Goal: Transaction & Acquisition: Purchase product/service

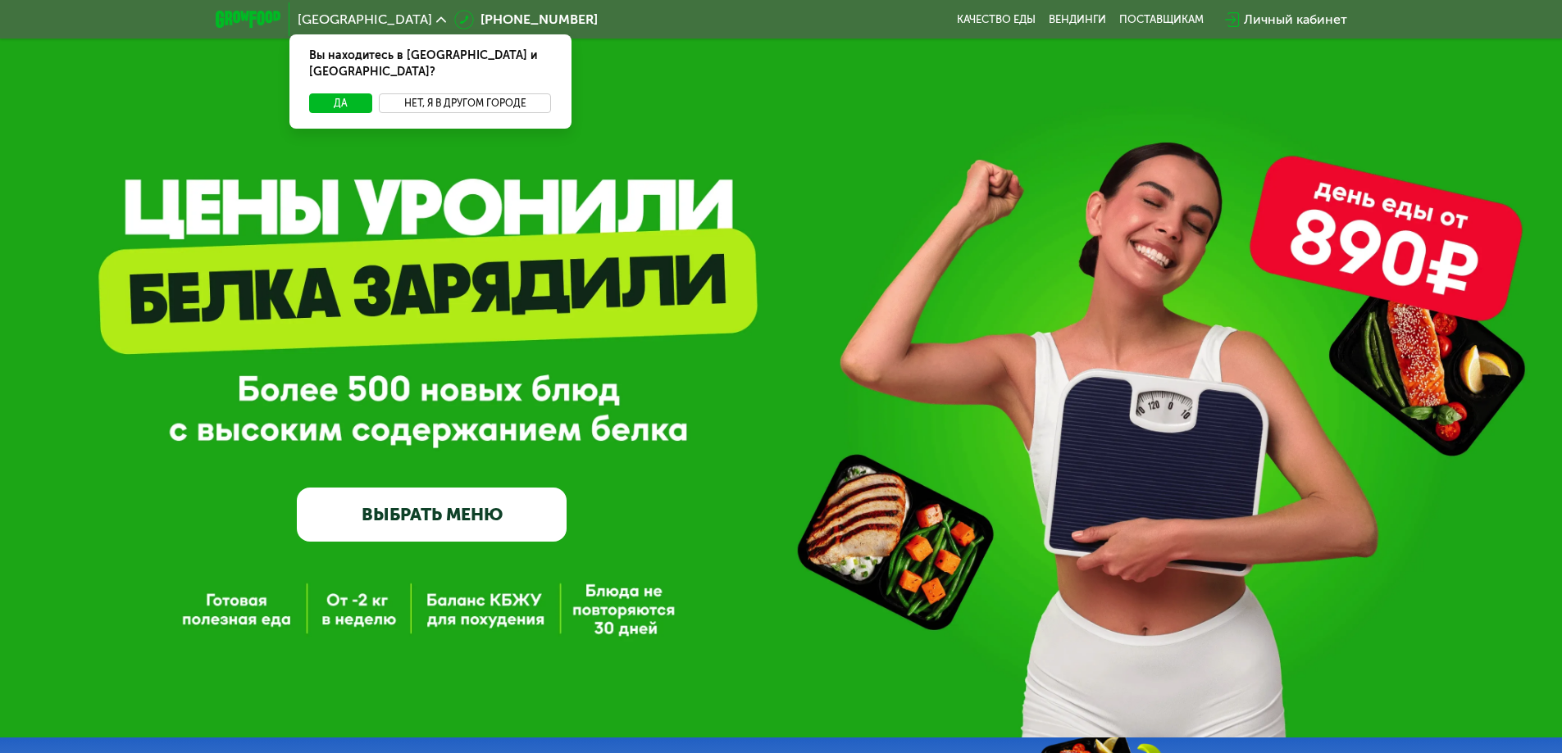
click at [438, 93] on button "Нет, я в другом городе" at bounding box center [465, 103] width 173 height 20
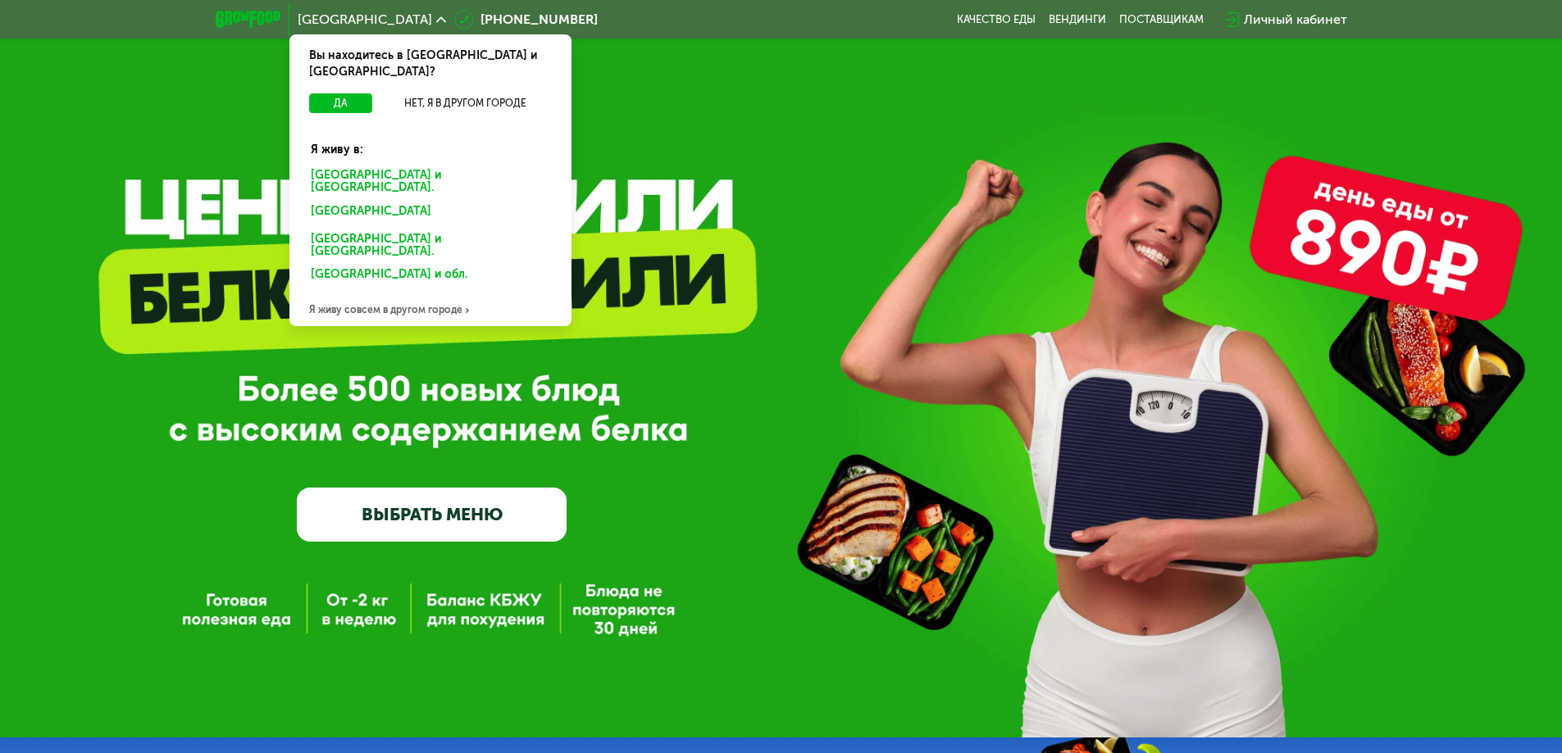
click at [371, 201] on div "Санкт-Петербурге и обл." at bounding box center [427, 214] width 256 height 26
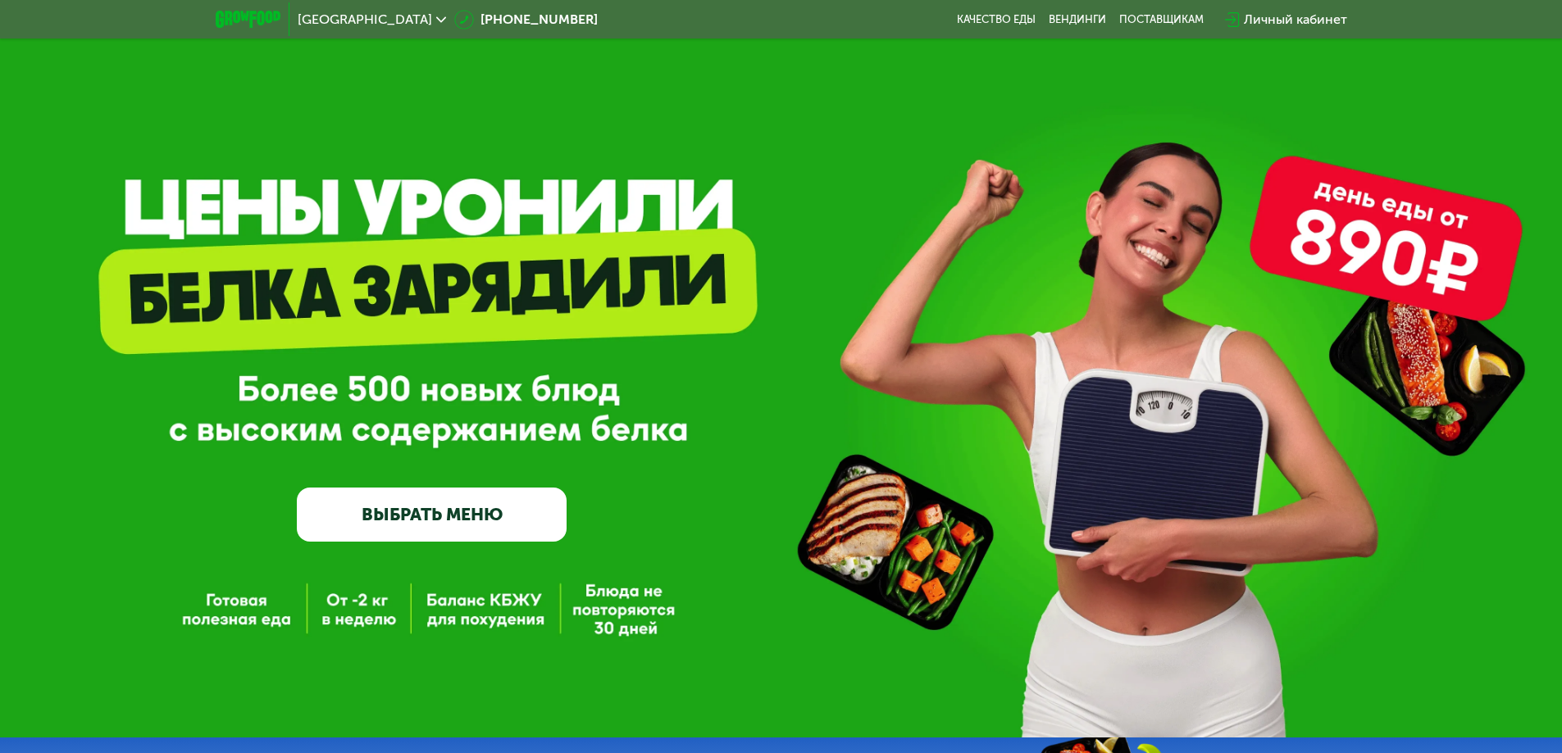
click at [1285, 21] on div "Личный кабинет" at bounding box center [1295, 20] width 103 height 20
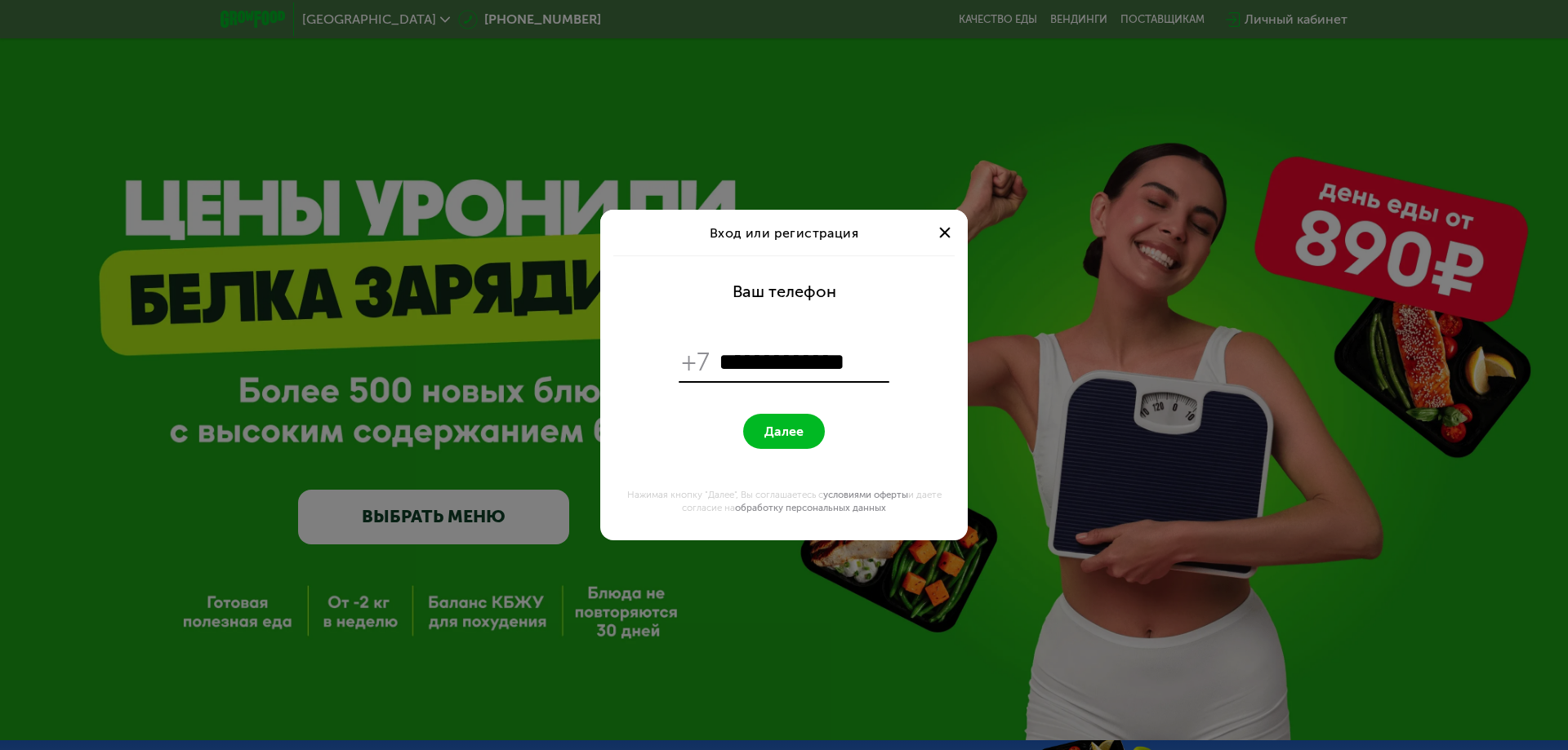
type input "**********"
click at [799, 424] on span "Далее" at bounding box center [783, 432] width 39 height 16
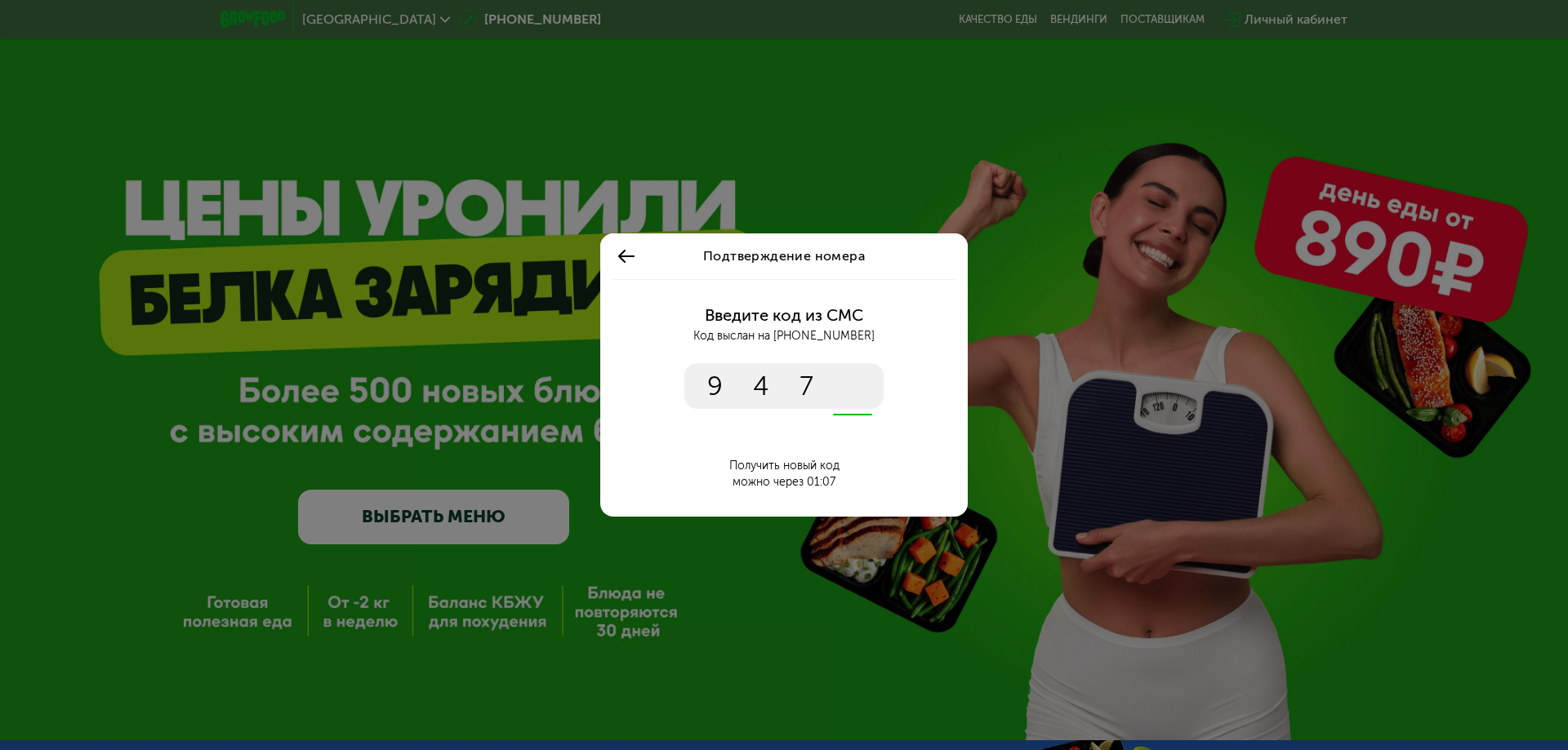
type input "****"
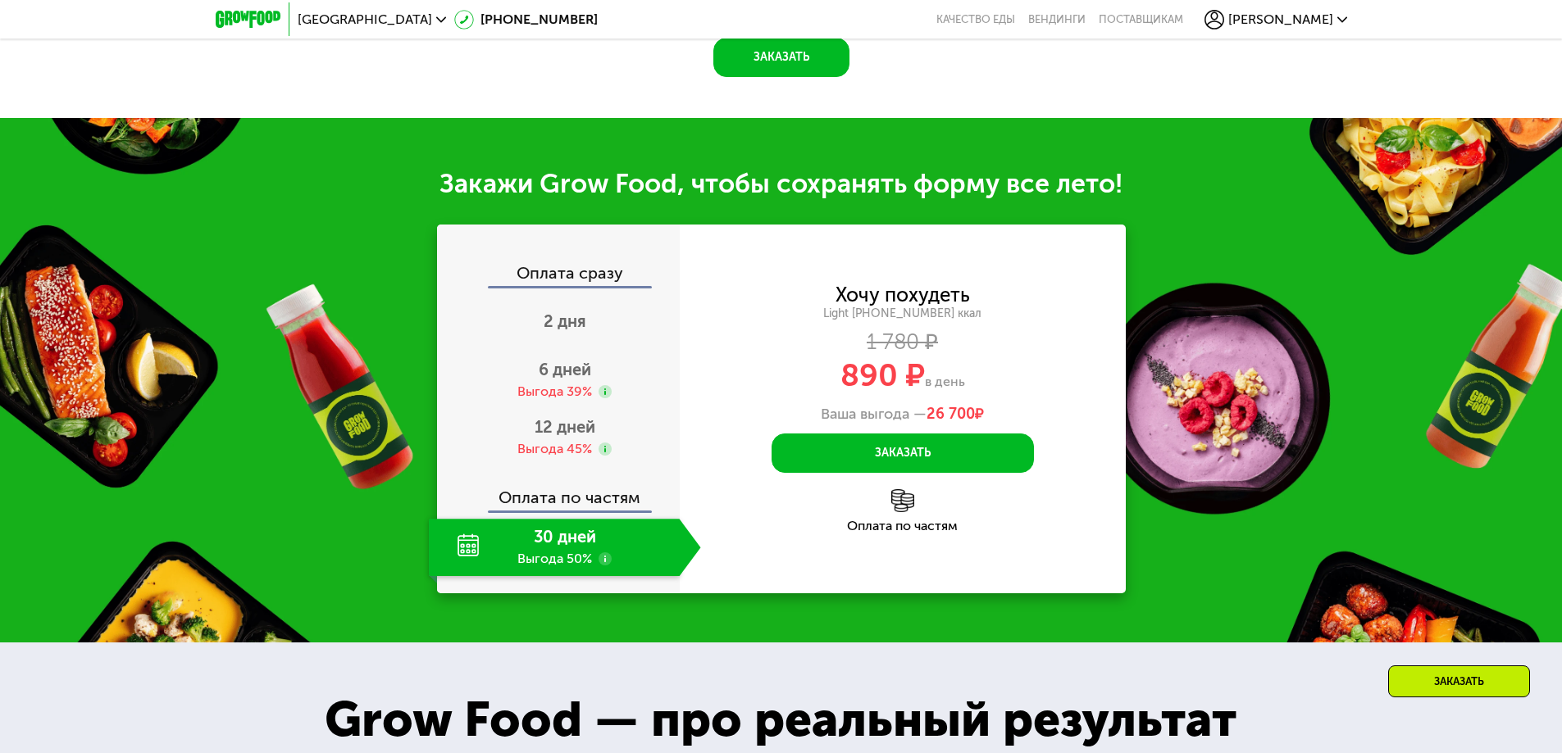
scroll to position [1722, 0]
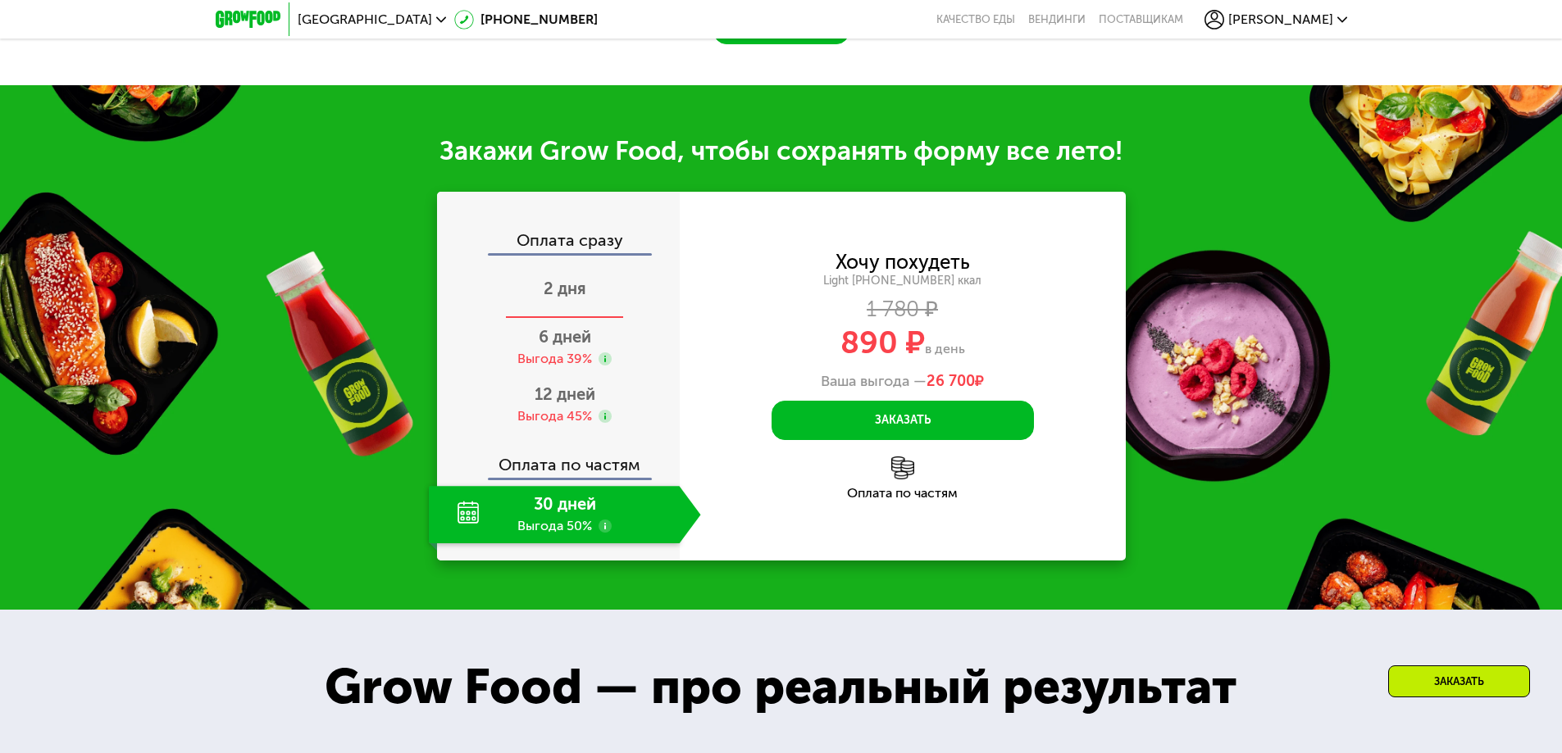
click at [555, 291] on span "2 дня" at bounding box center [565, 289] width 43 height 20
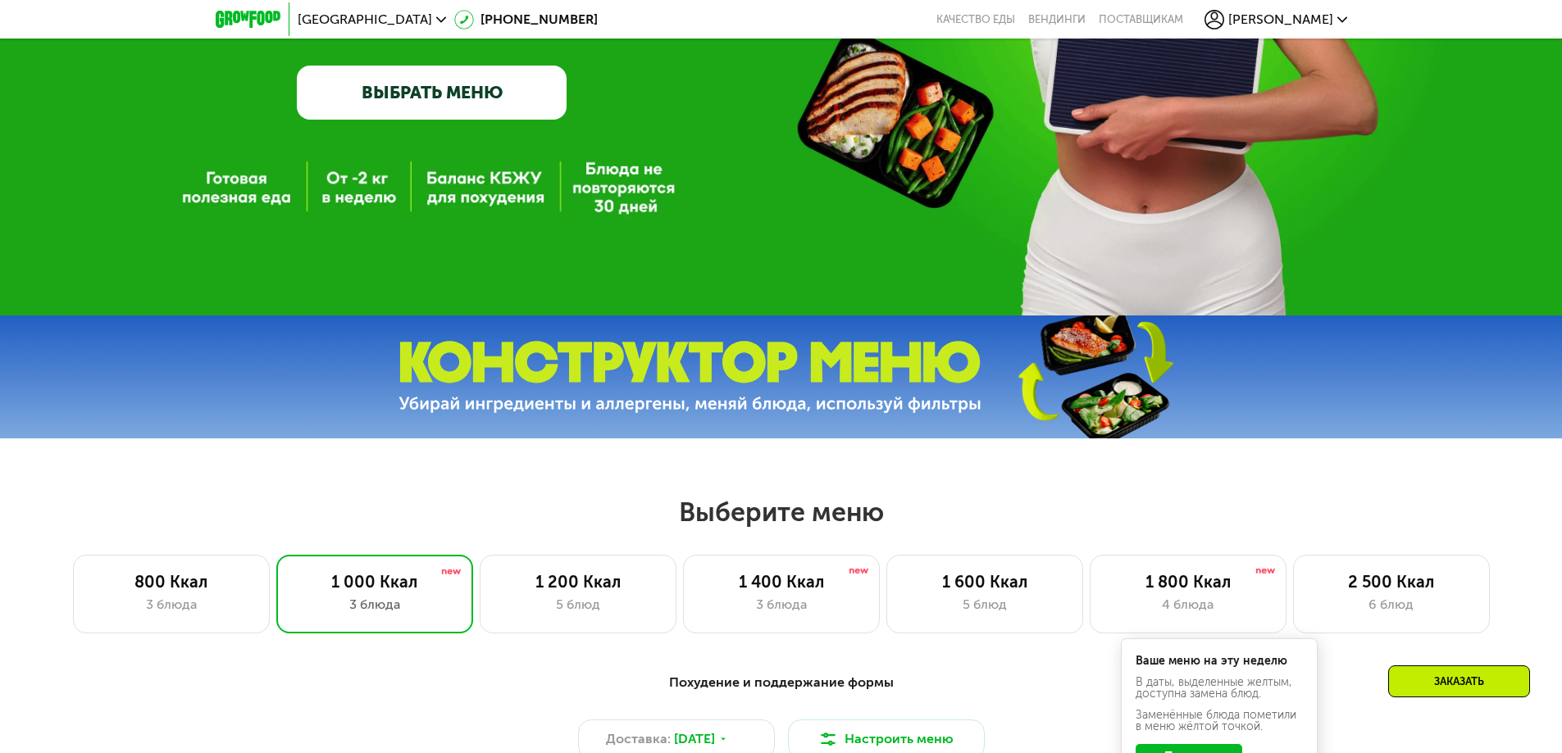
scroll to position [410, 0]
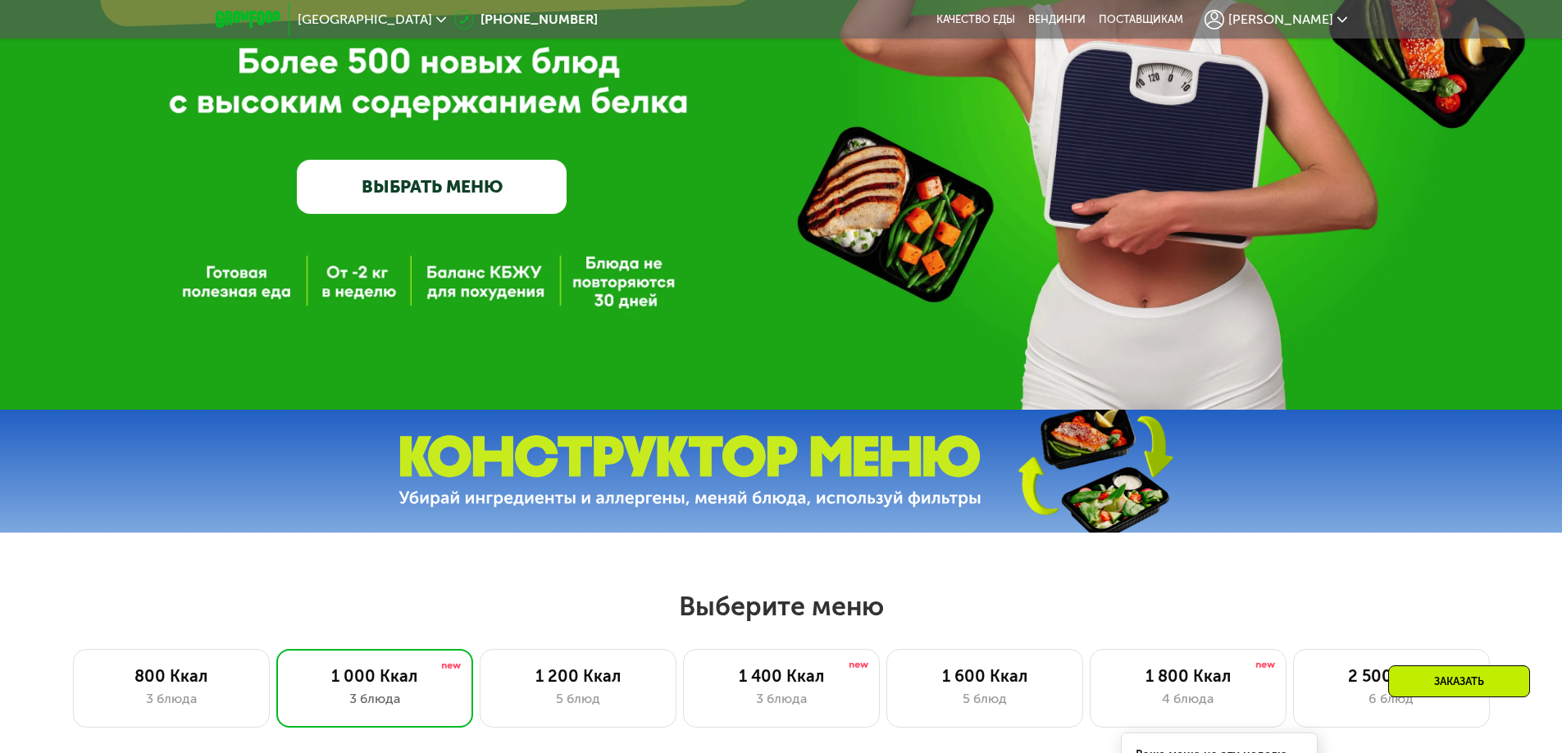
click at [418, 198] on link "ВЫБРАТЬ МЕНЮ" at bounding box center [432, 187] width 270 height 54
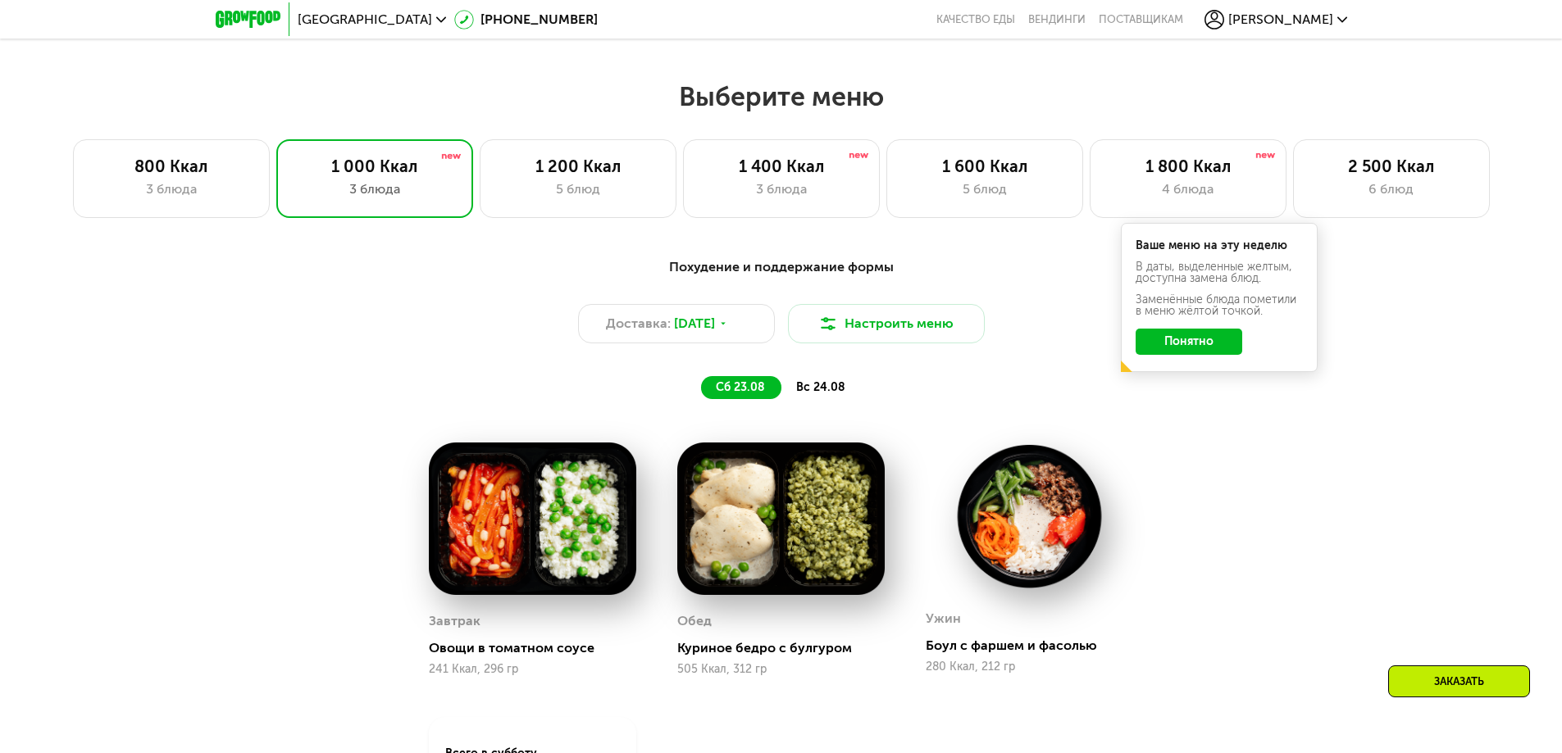
scroll to position [885, 0]
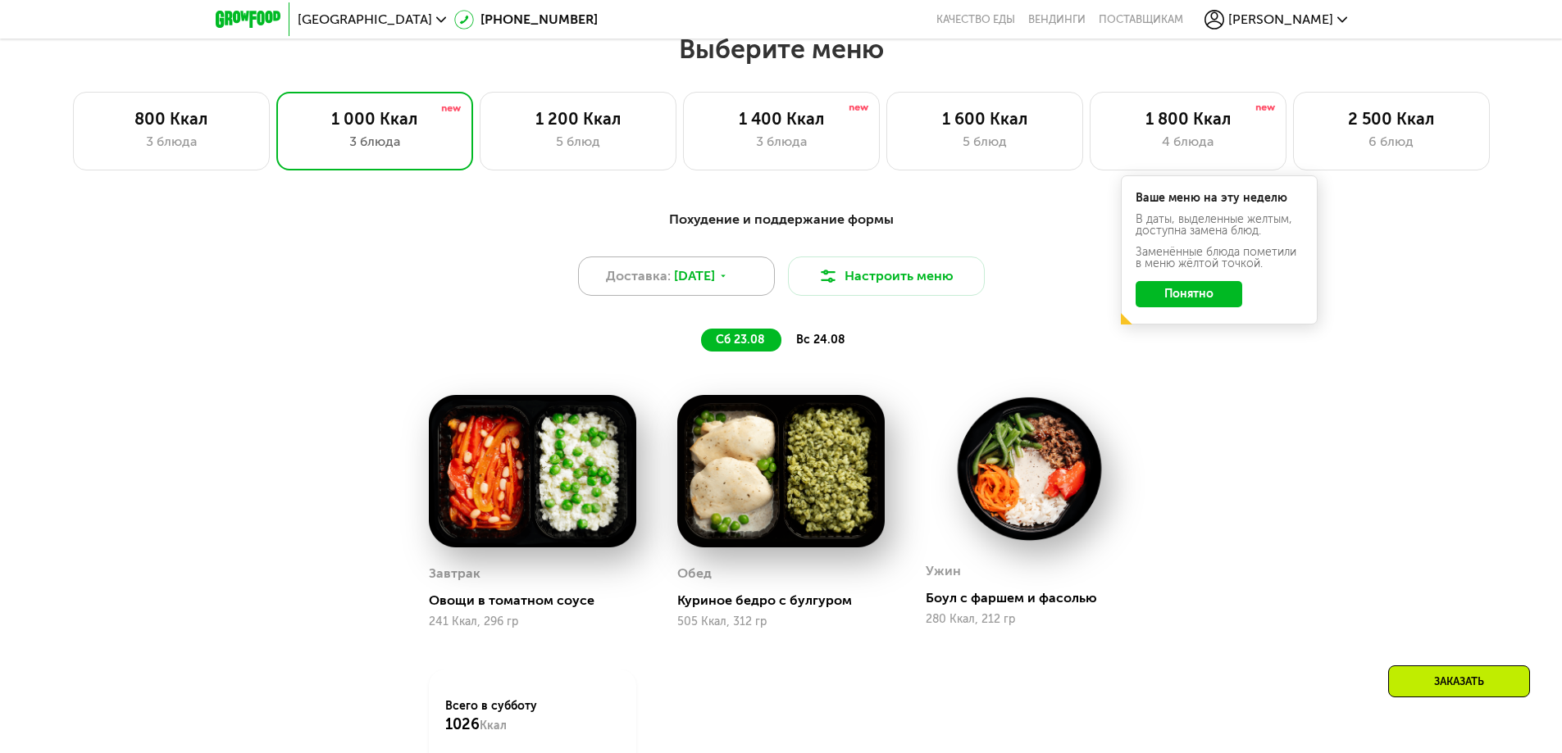
click at [740, 288] on div "Доставка: 22 авг, пт" at bounding box center [676, 276] width 197 height 39
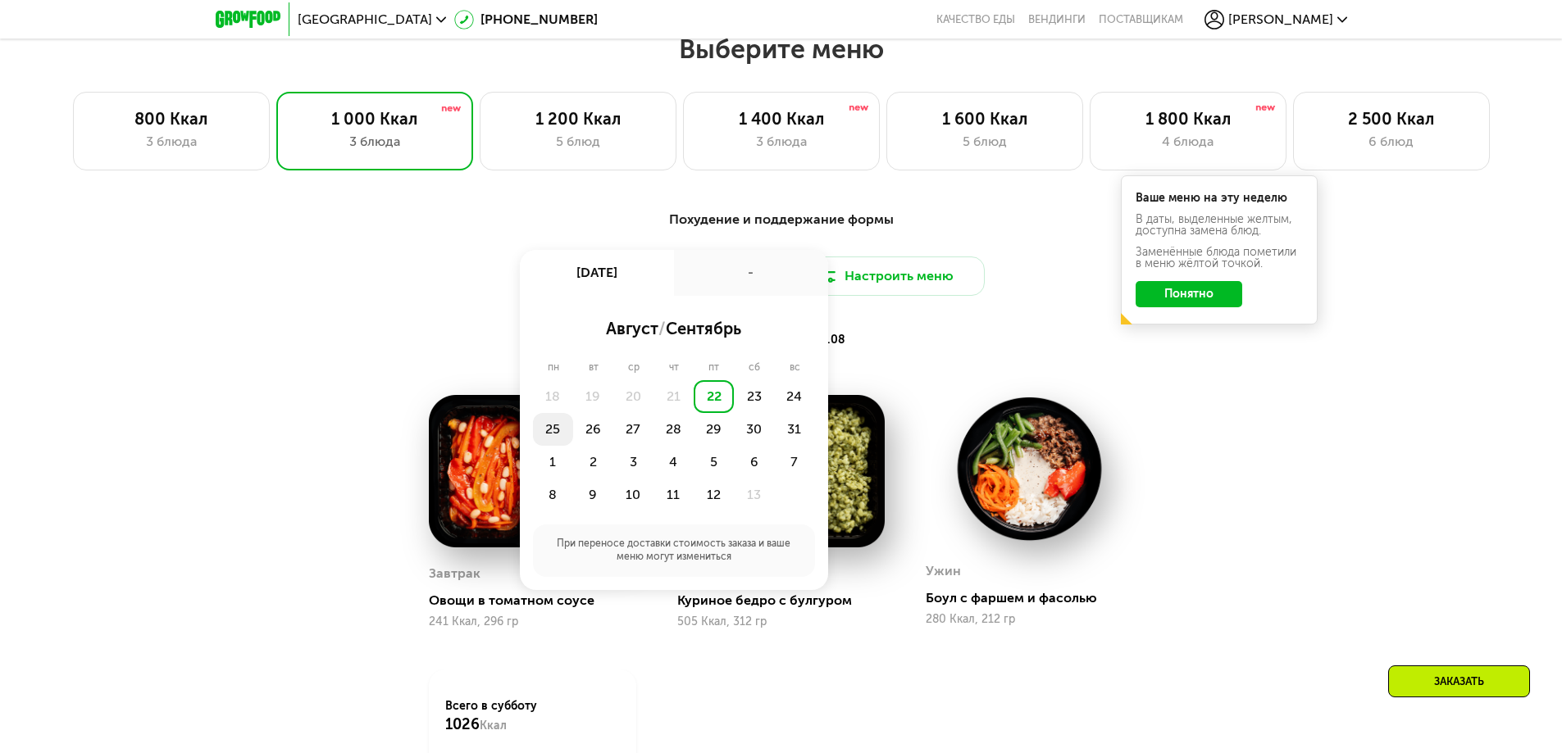
click at [573, 440] on div "25" at bounding box center [593, 429] width 40 height 33
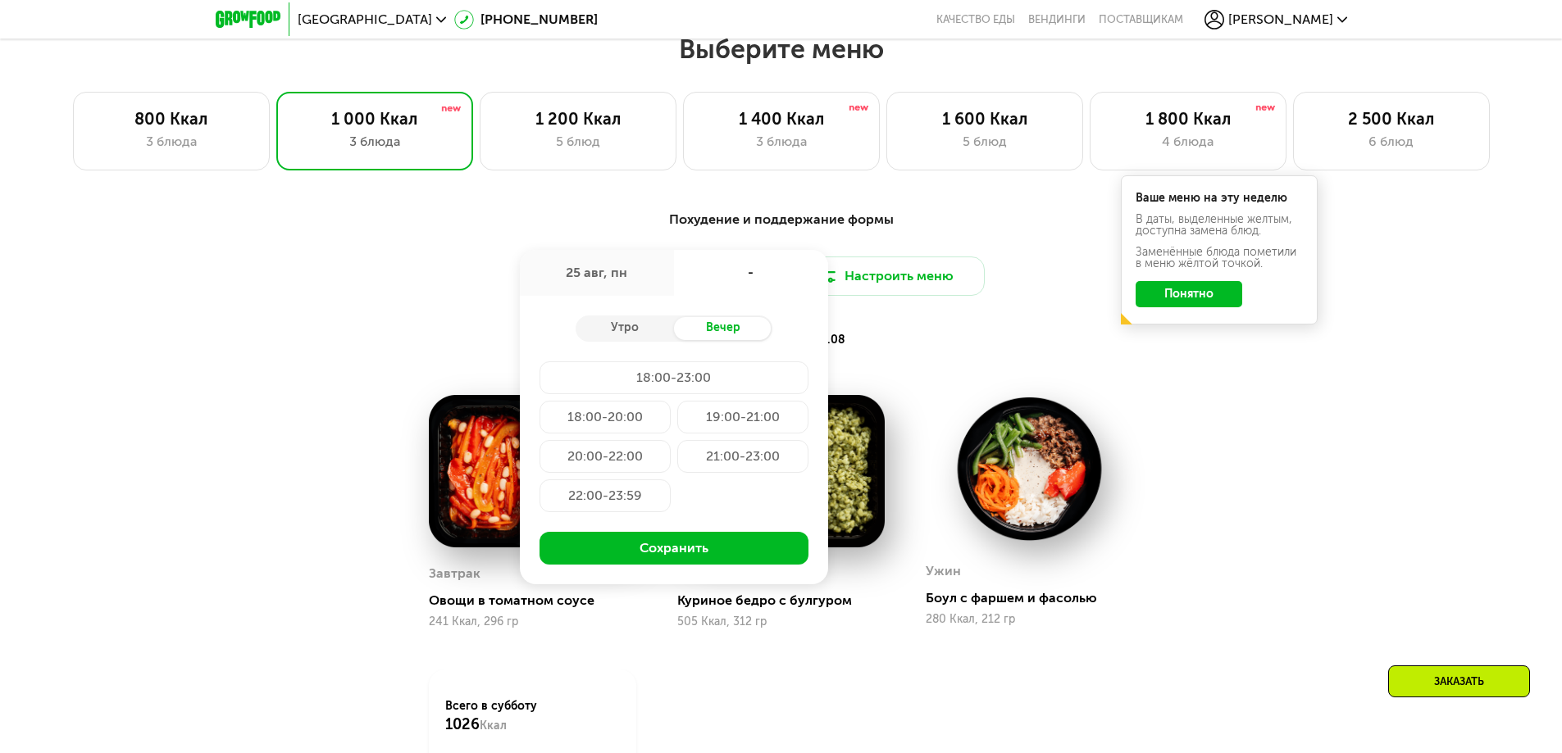
click at [186, 371] on div "Похудение и поддержание формы Доставка: 25 авг, пн 25 авг, пн - Утро Вечер 18:0…" at bounding box center [781, 554] width 1562 height 735
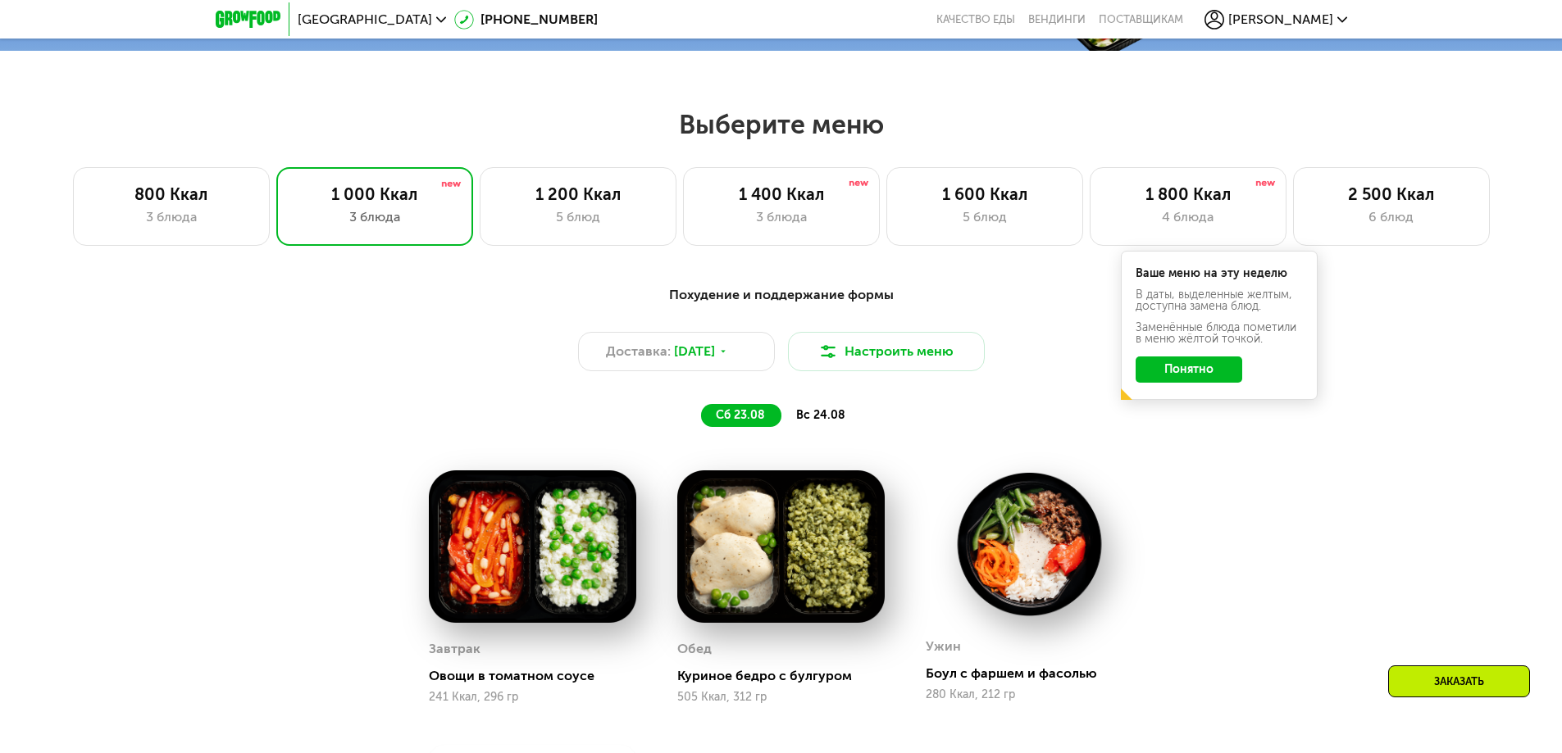
scroll to position [803, 0]
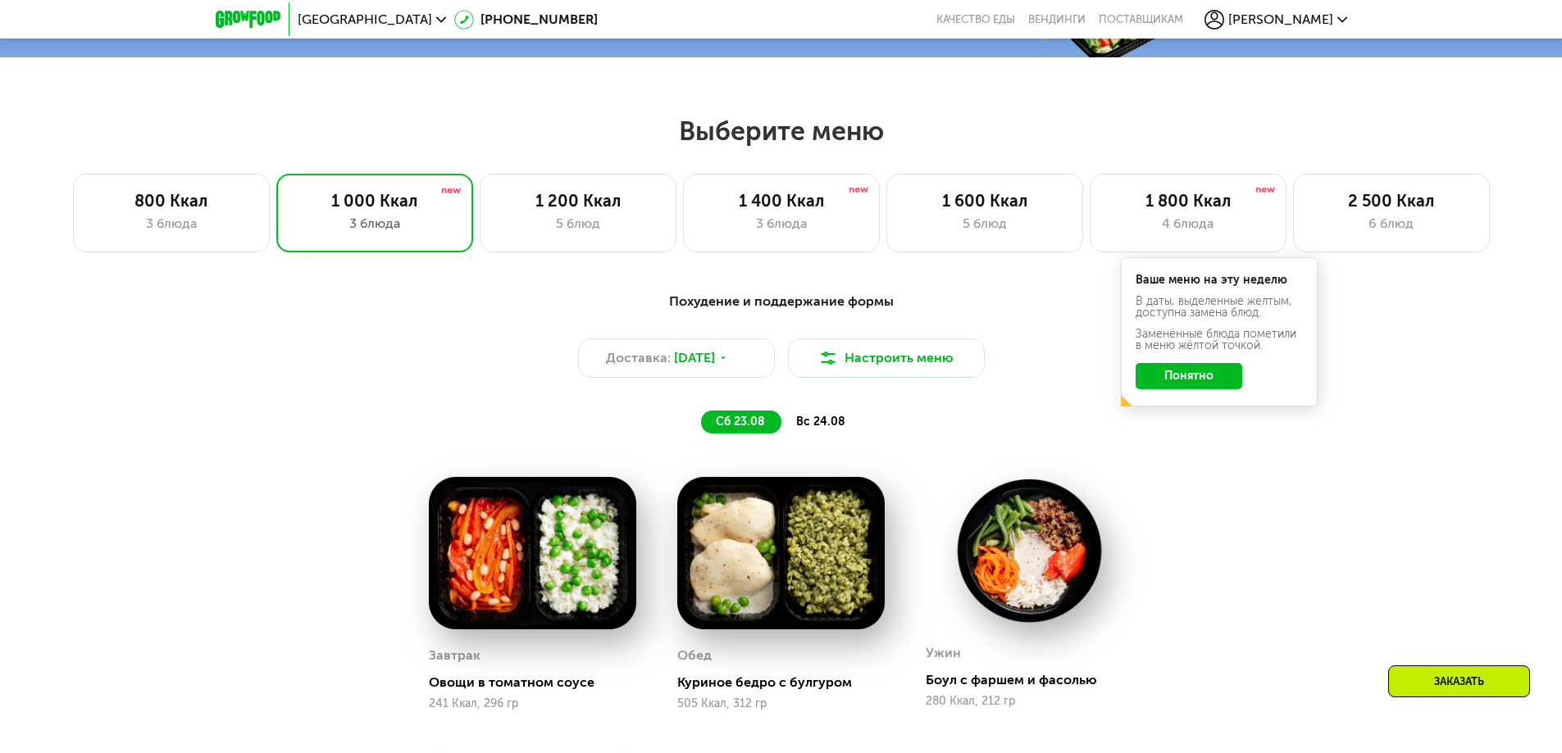
click at [1172, 378] on button "Понятно" at bounding box center [1189, 376] width 107 height 26
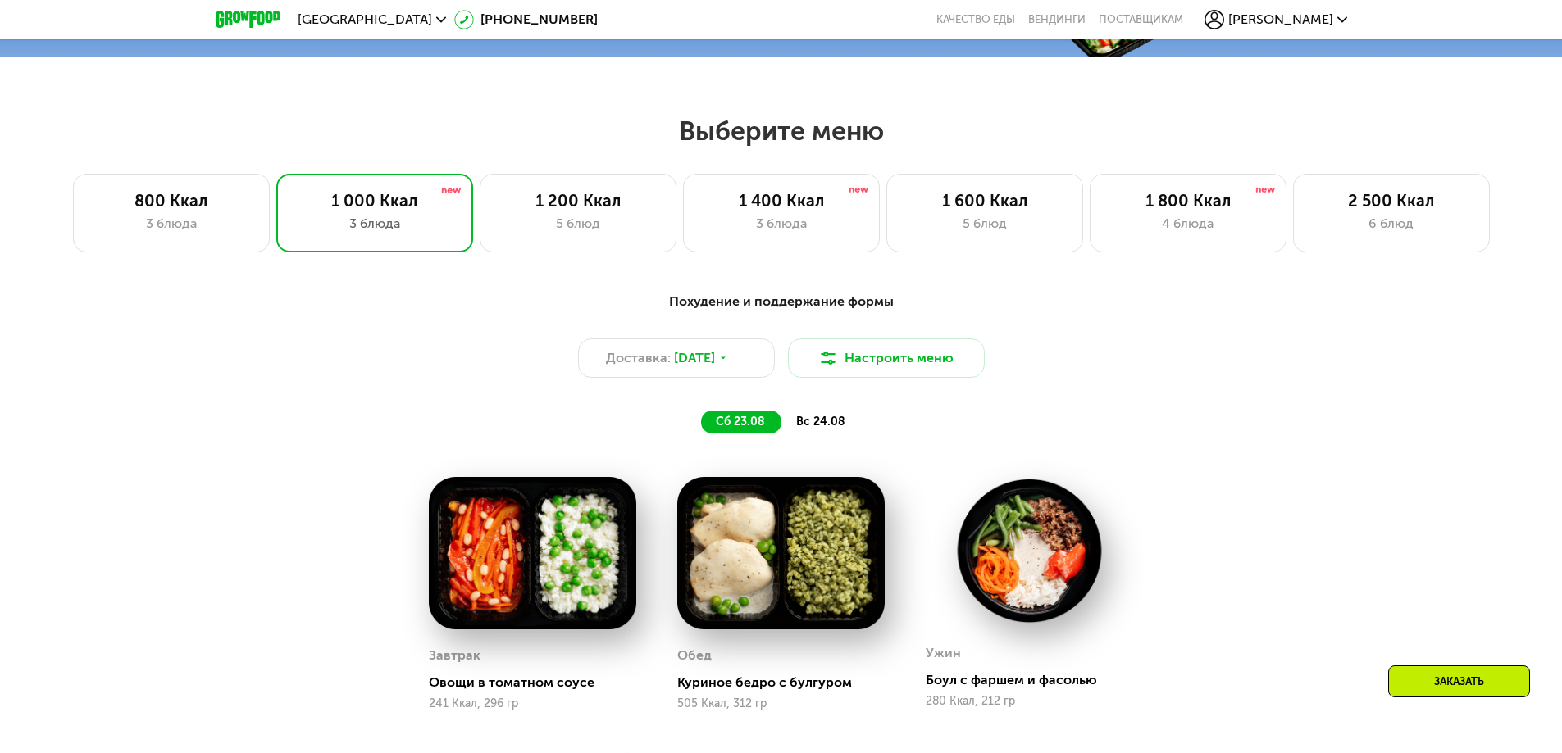
click at [812, 424] on span "вс 24.08" at bounding box center [820, 422] width 49 height 14
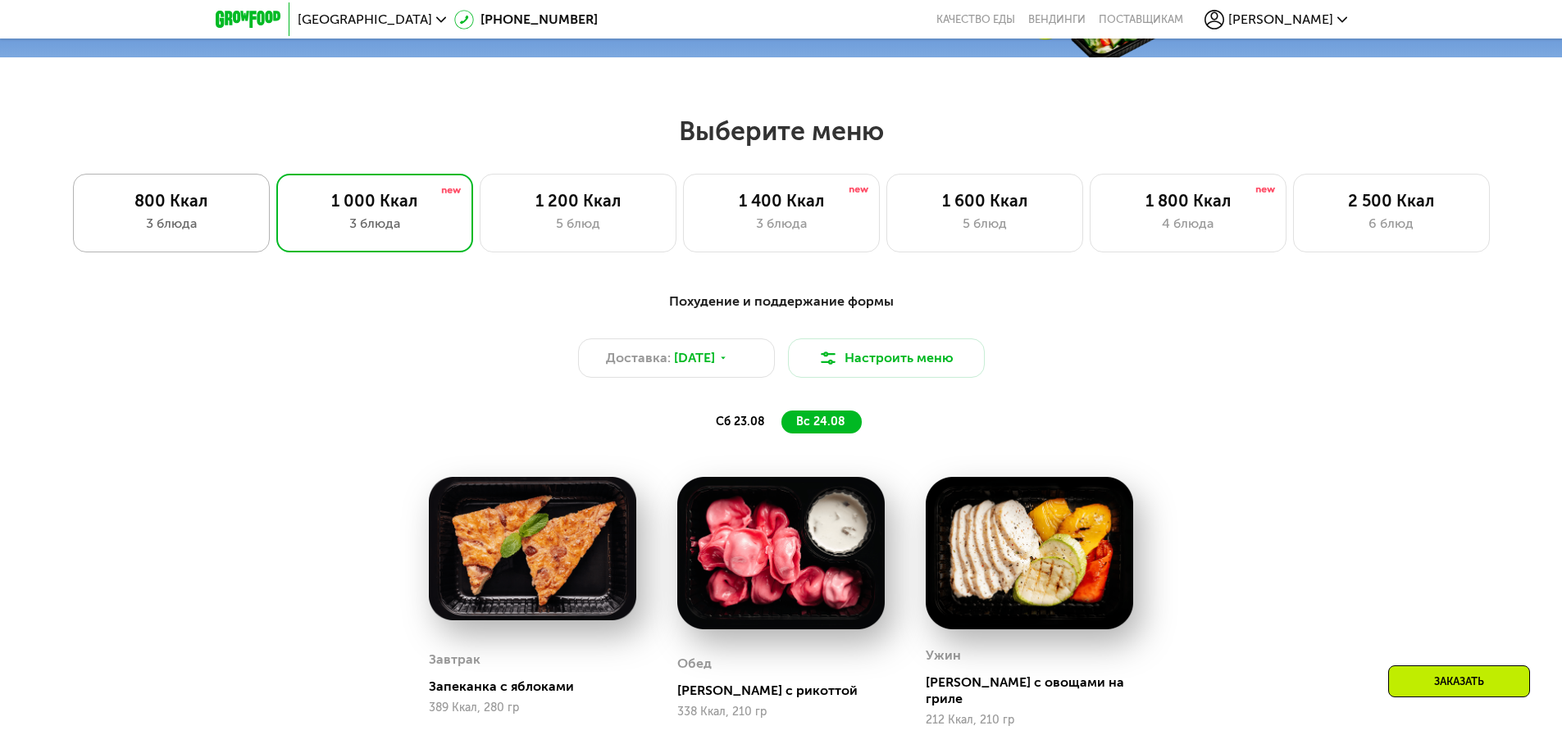
click at [176, 210] on div "800 Ккал" at bounding box center [171, 201] width 162 height 20
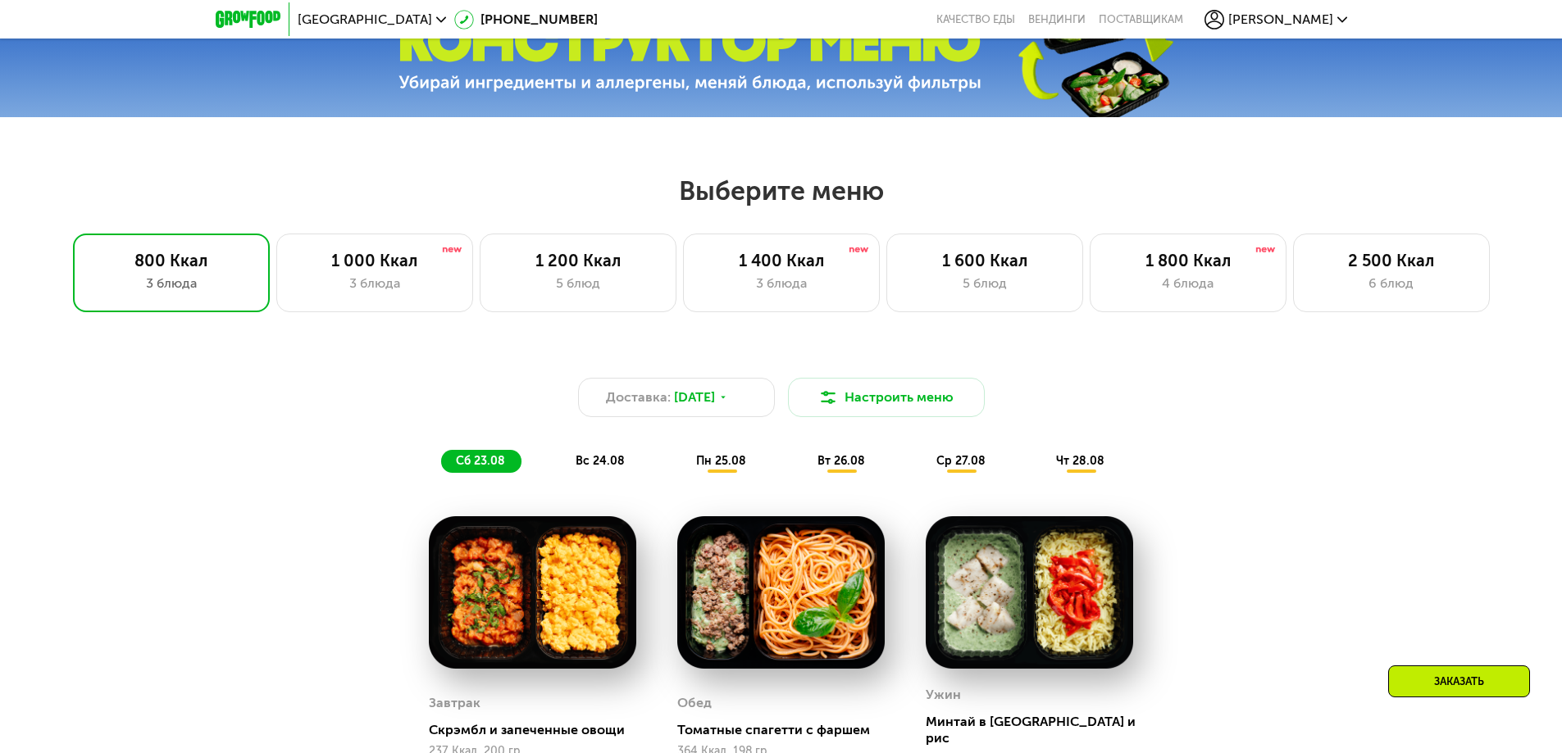
scroll to position [721, 0]
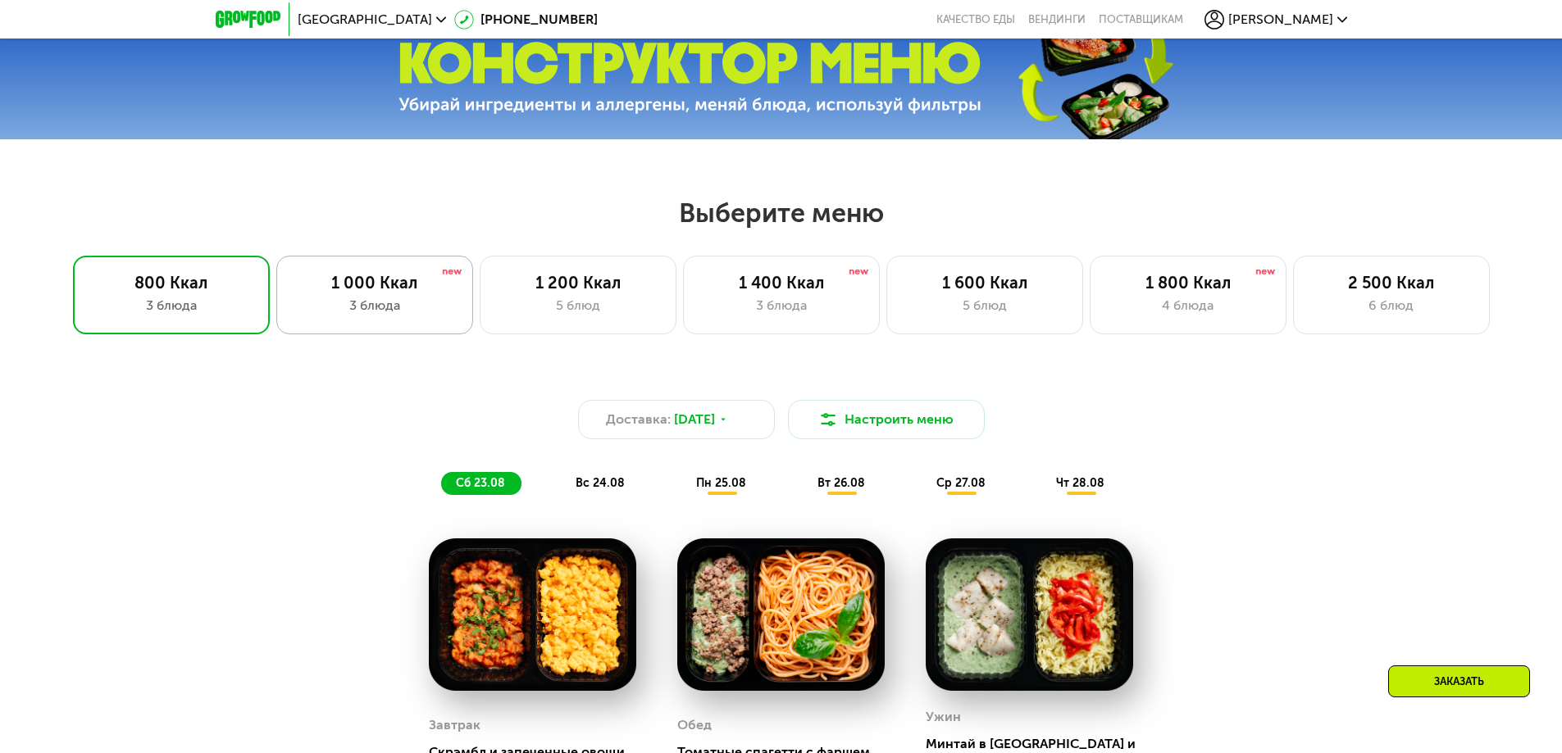
click at [355, 309] on div "3 блюда" at bounding box center [375, 306] width 162 height 20
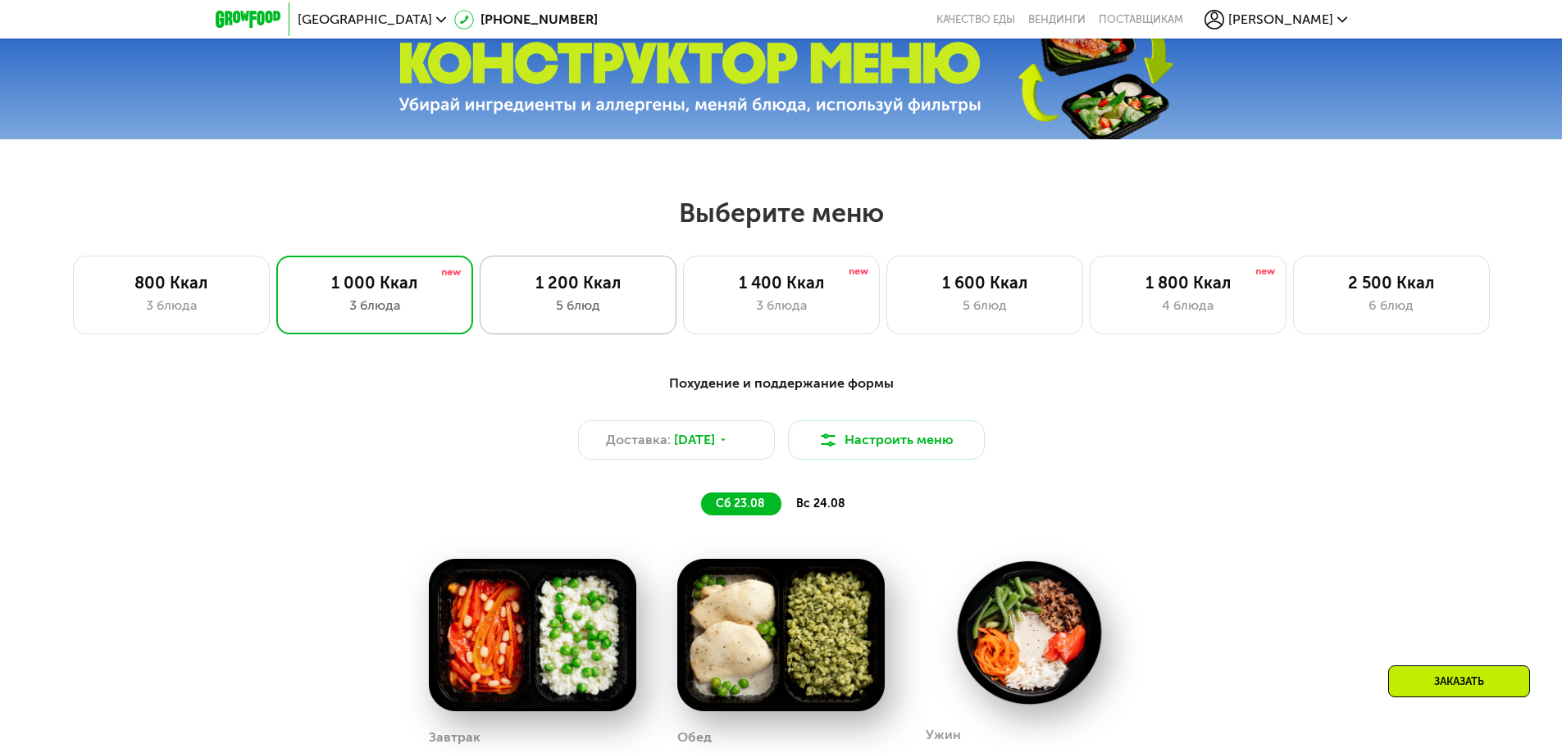
click at [566, 316] on div "5 блюд" at bounding box center [578, 306] width 162 height 20
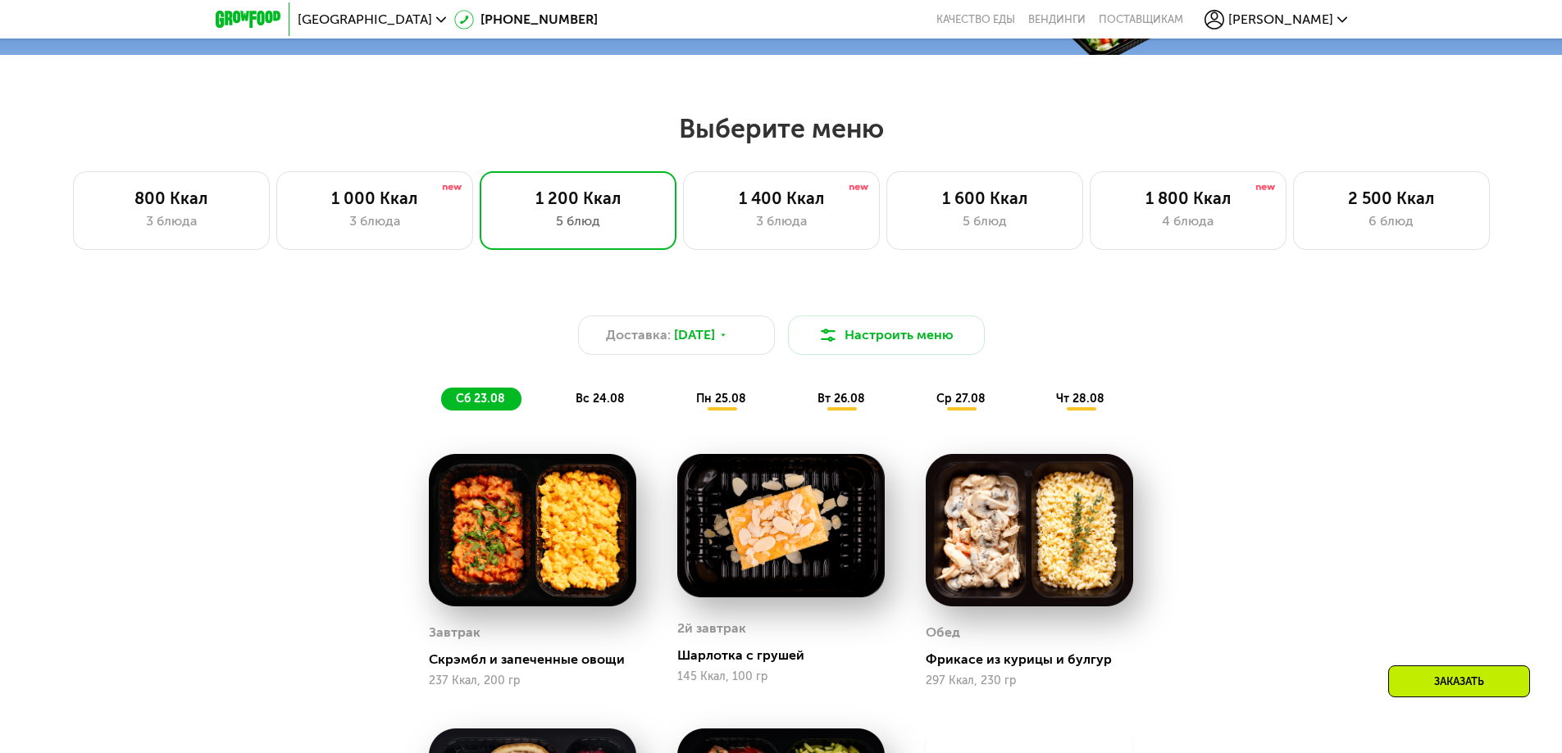
scroll to position [803, 0]
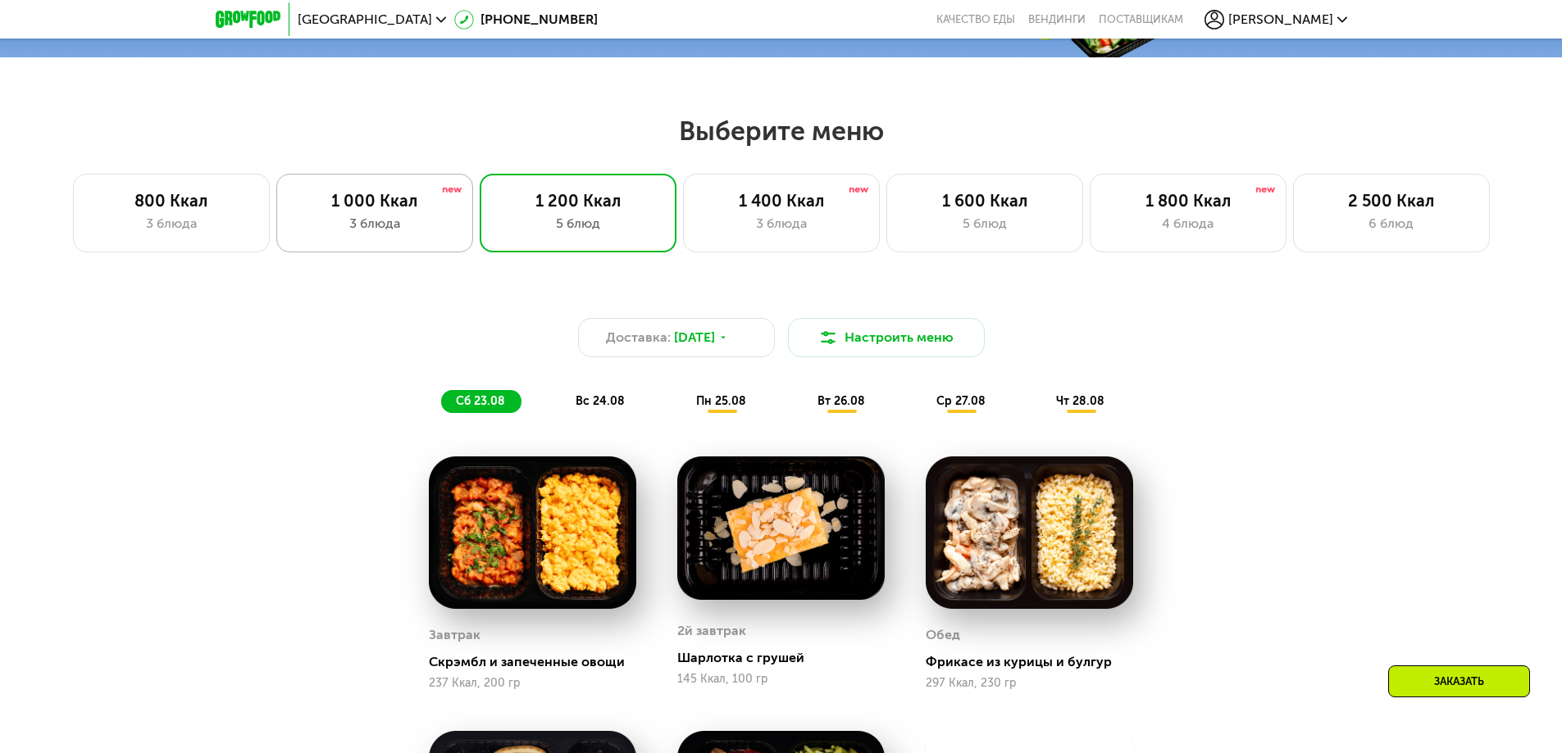
click at [368, 234] on div "3 блюда" at bounding box center [375, 224] width 162 height 20
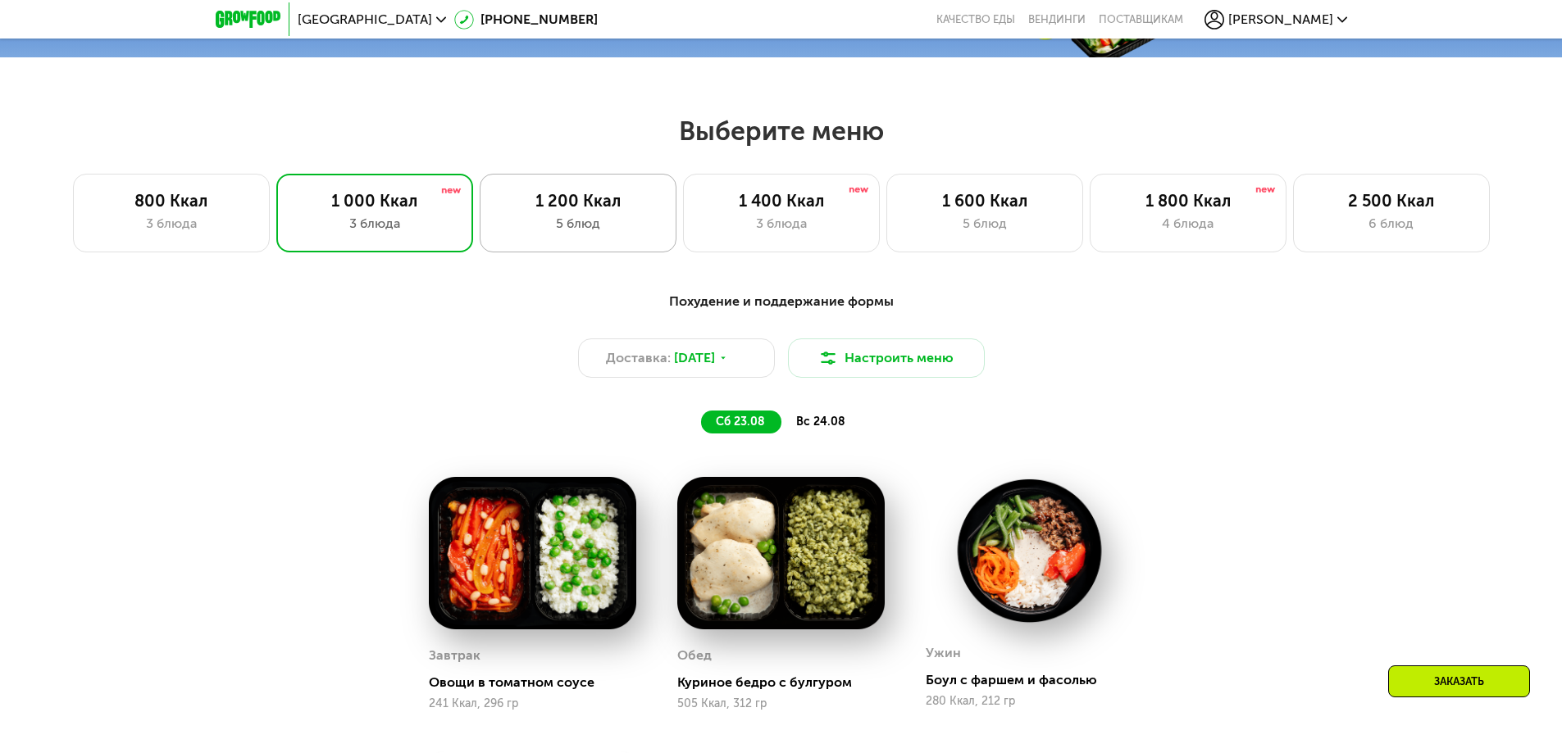
click at [683, 244] on div "1 200 Ккал 5 блюд" at bounding box center [781, 213] width 197 height 79
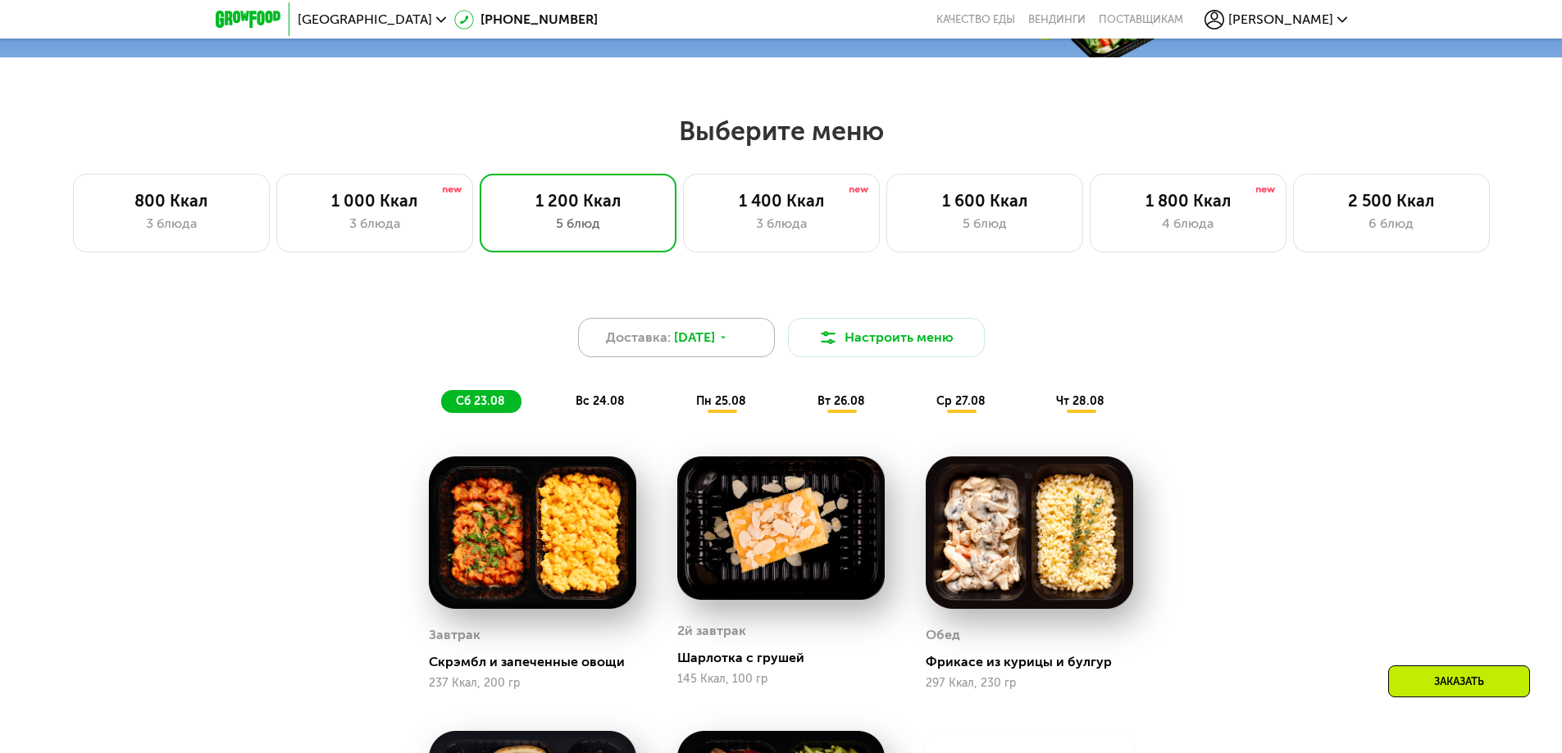
click at [728, 343] on icon at bounding box center [723, 338] width 10 height 10
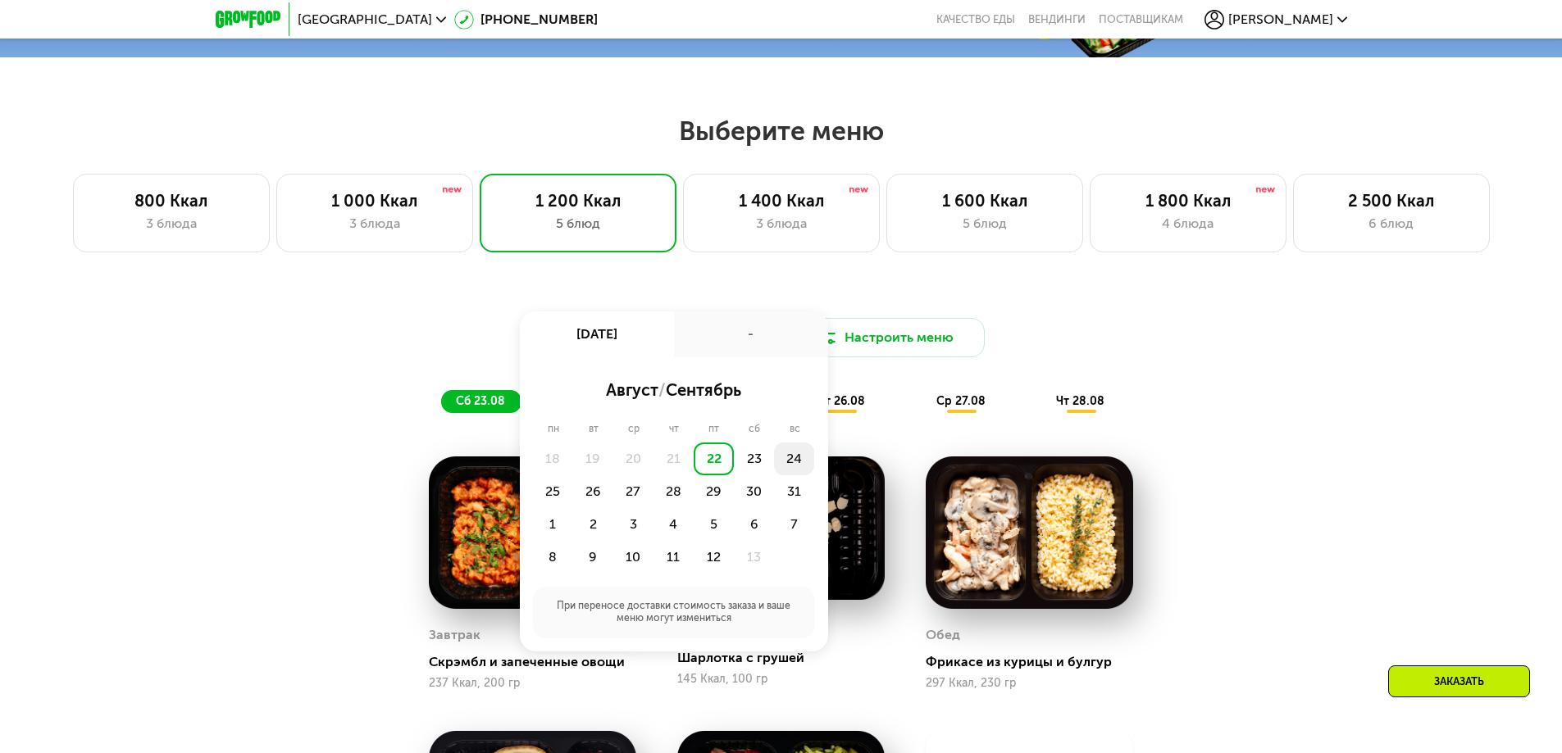
click at [573, 476] on div "24" at bounding box center [553, 492] width 40 height 33
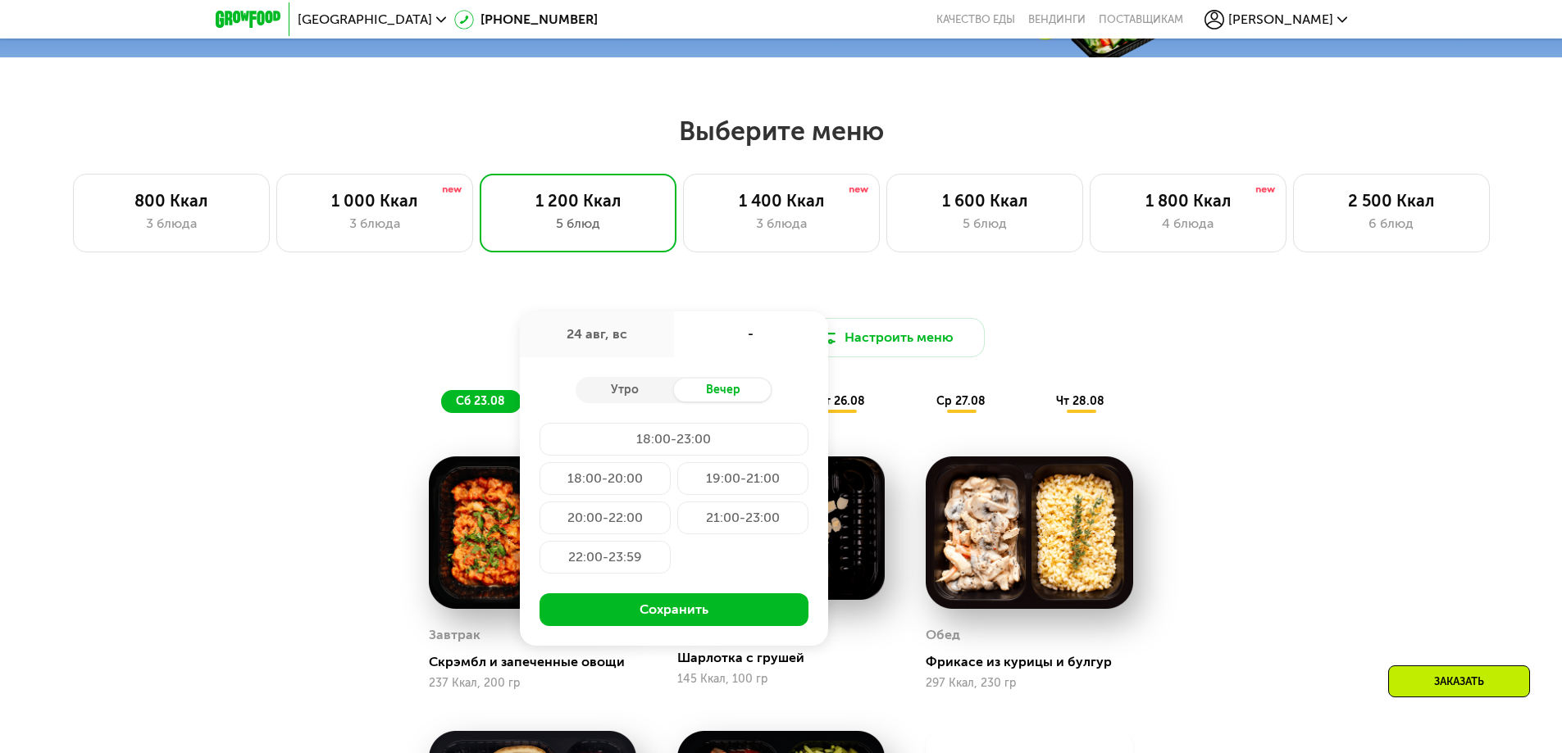
click at [755, 340] on div "-" at bounding box center [751, 335] width 154 height 46
click at [607, 336] on div "24 авг, вс" at bounding box center [597, 335] width 154 height 46
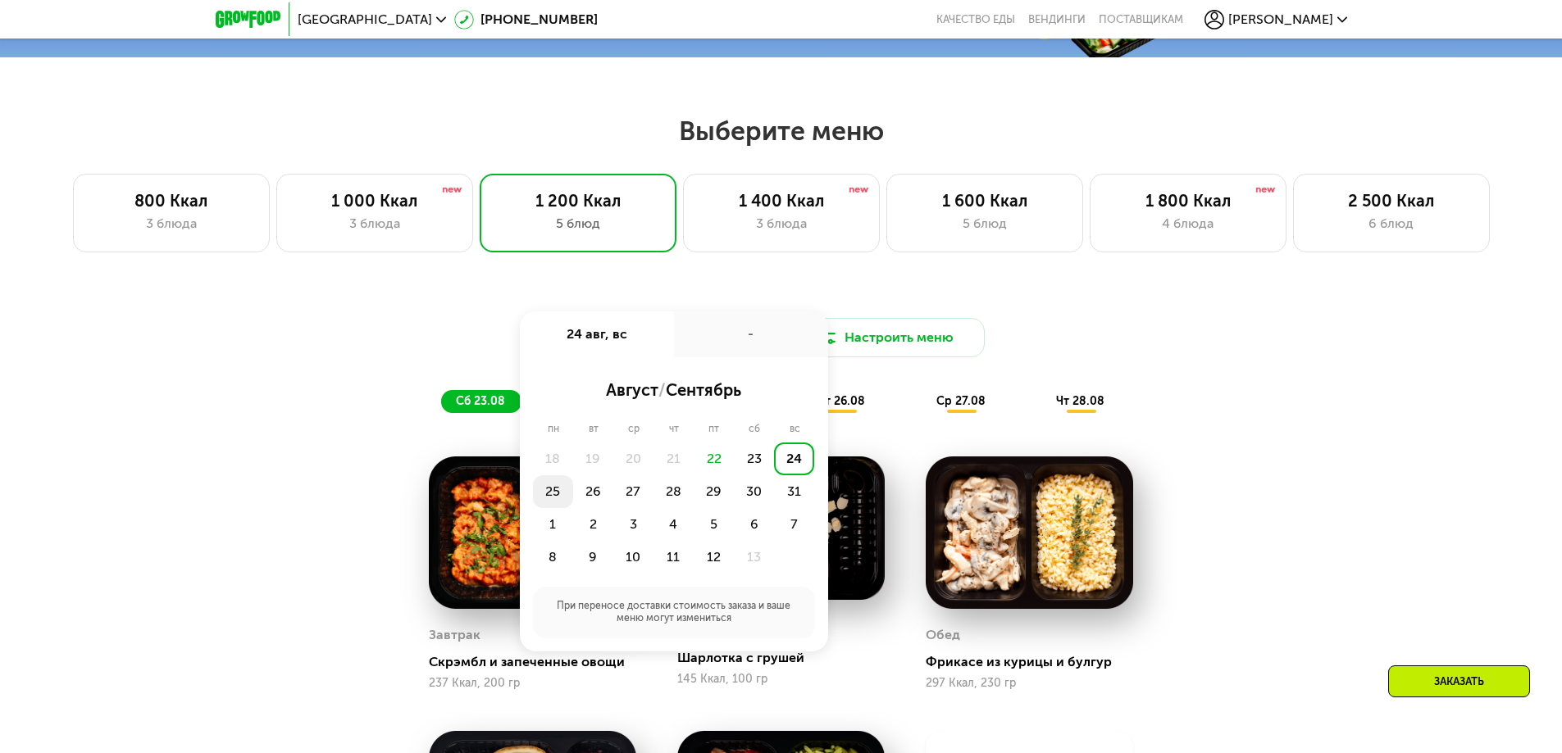
click at [573, 491] on div "25" at bounding box center [593, 492] width 40 height 33
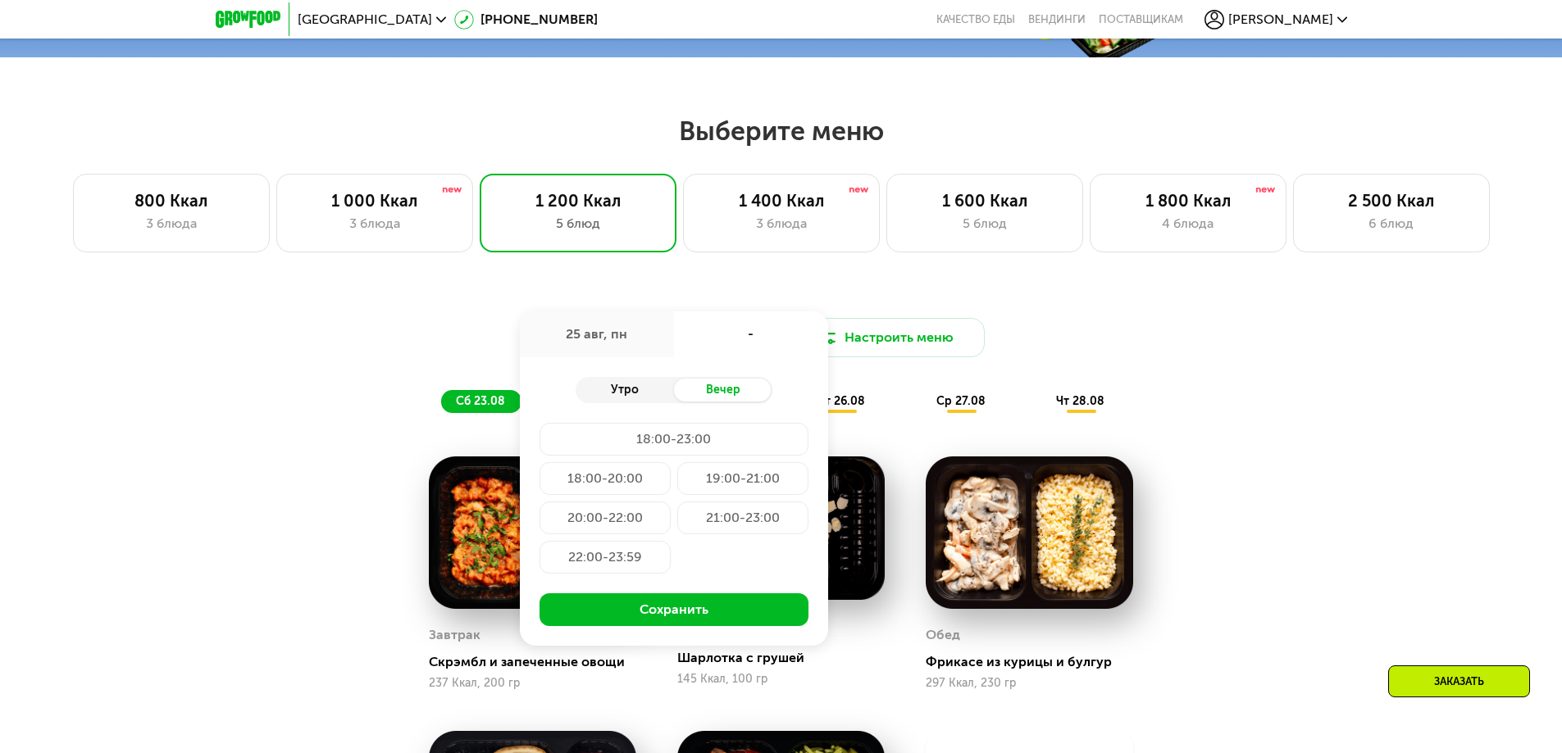
click at [621, 387] on div "Утро" at bounding box center [625, 390] width 98 height 23
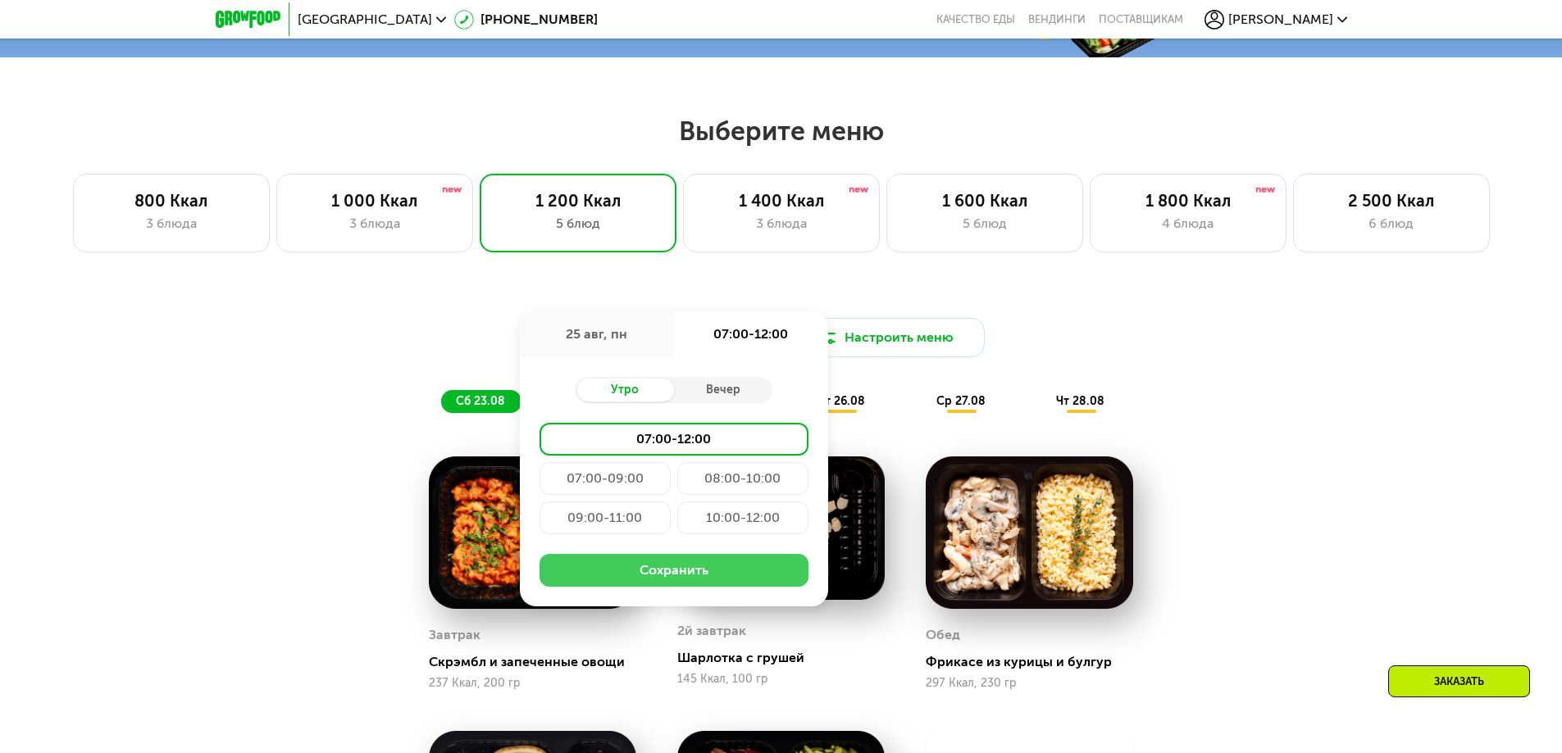
click at [628, 576] on button "Сохранить" at bounding box center [673, 570] width 269 height 33
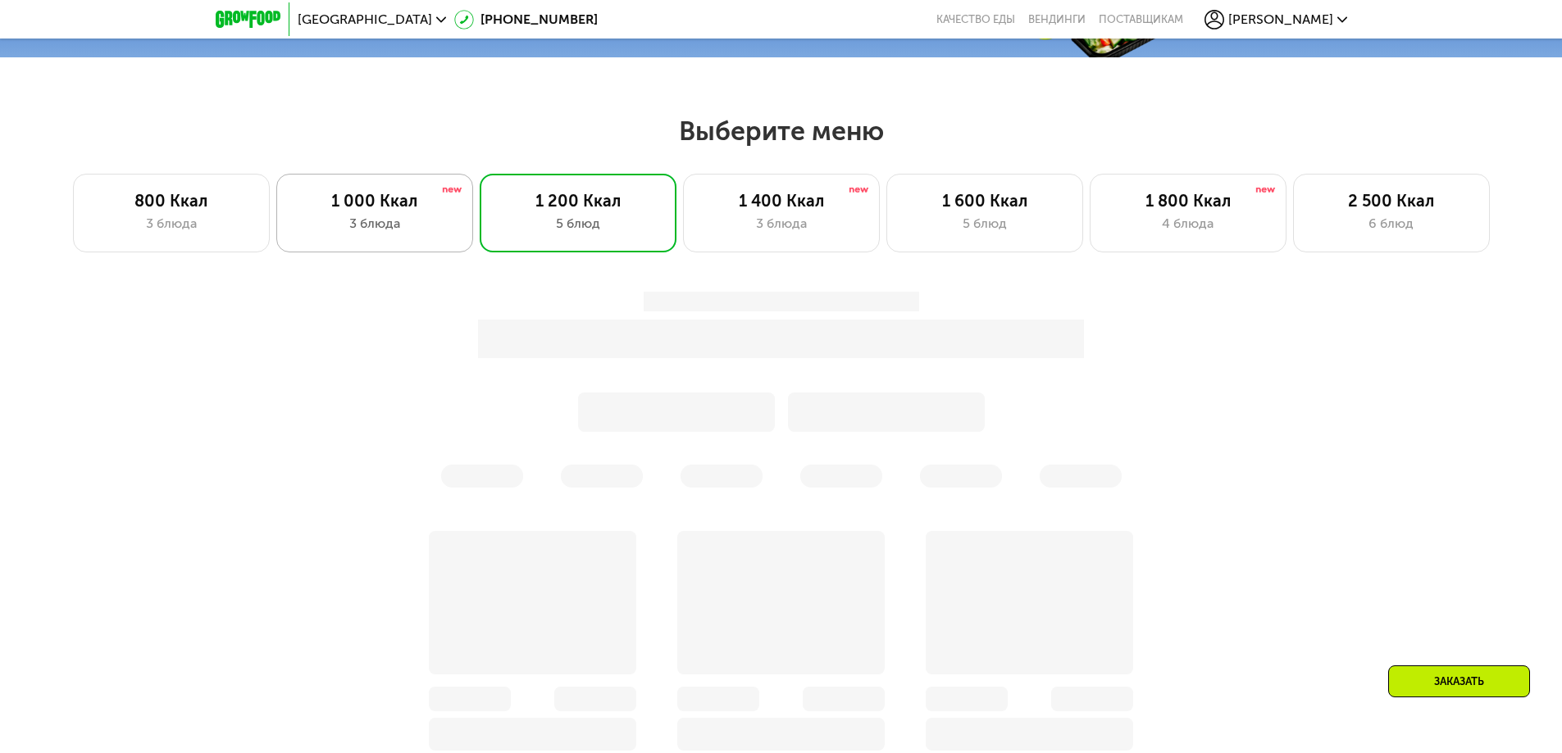
click at [385, 234] on div "3 блюда" at bounding box center [375, 224] width 162 height 20
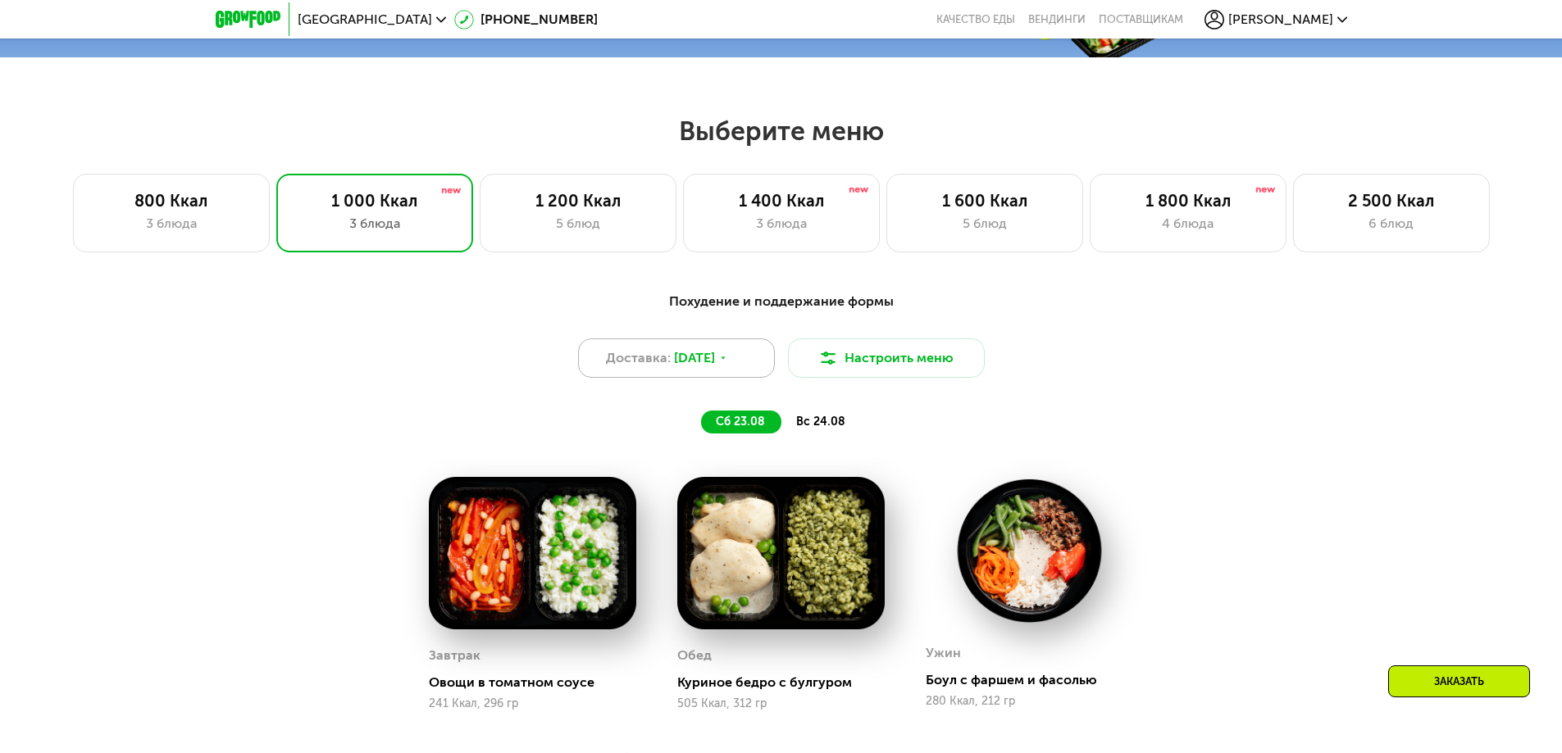
click at [728, 363] on icon at bounding box center [723, 358] width 10 height 10
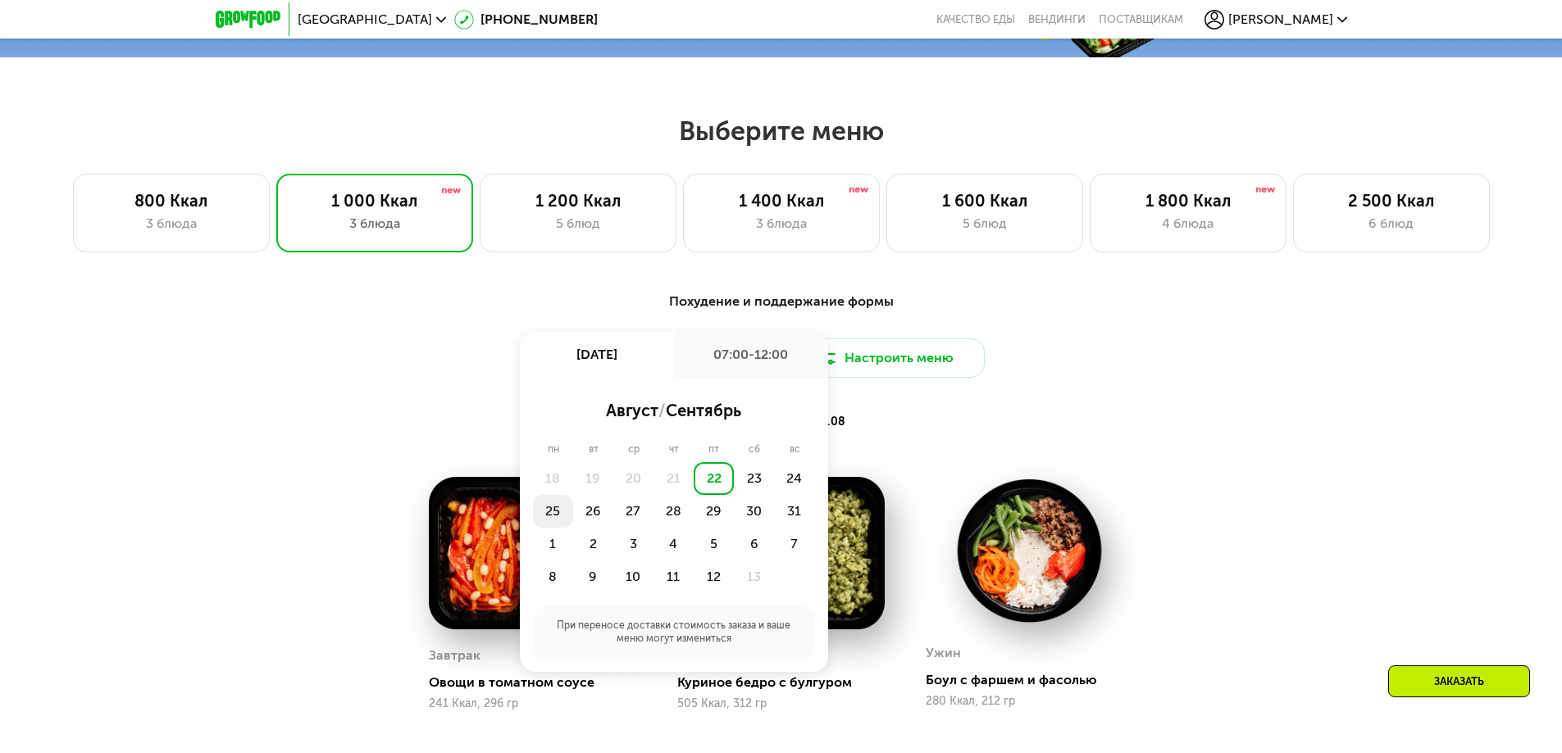
click at [573, 514] on div "25" at bounding box center [593, 511] width 40 height 33
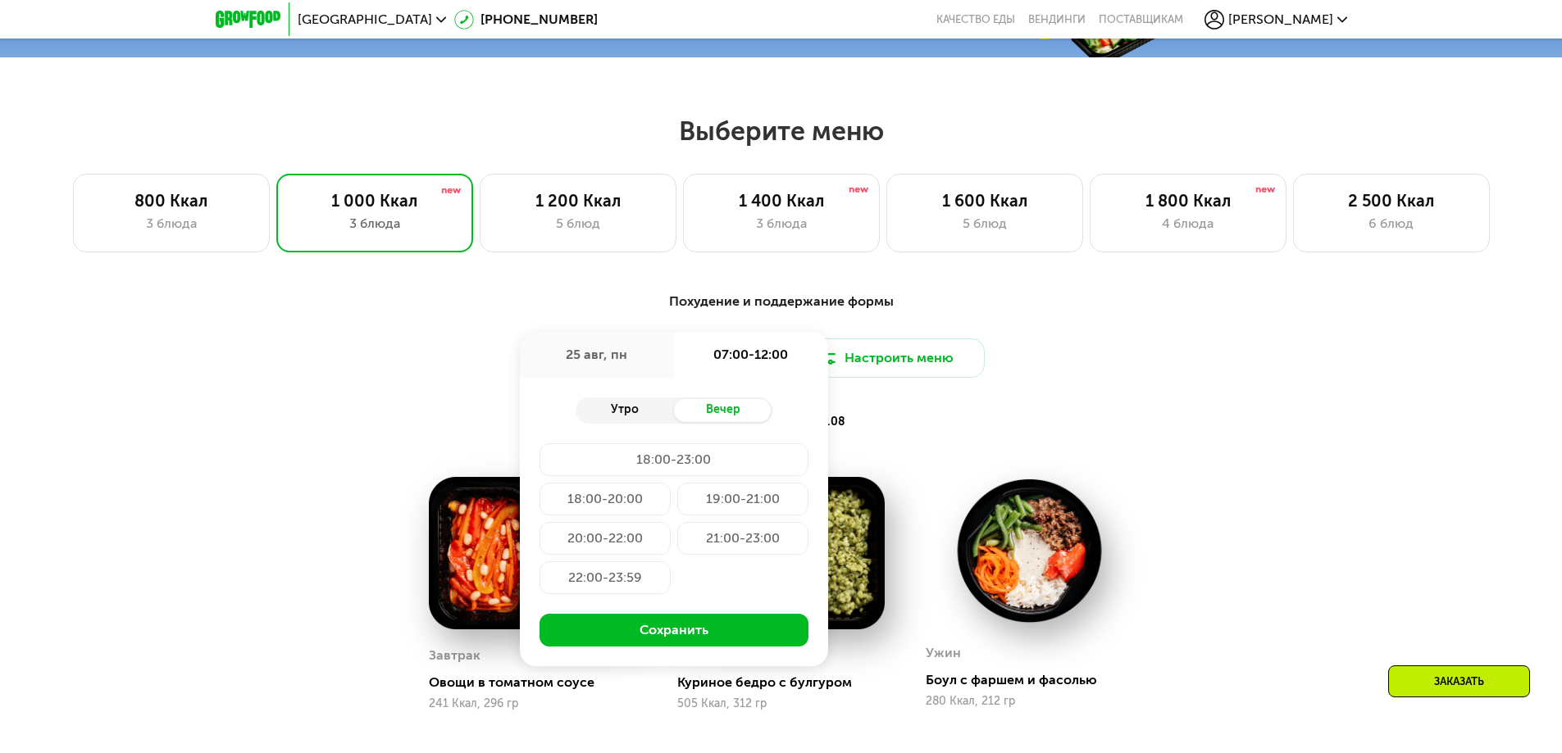
click at [621, 419] on div "Утро" at bounding box center [625, 410] width 98 height 23
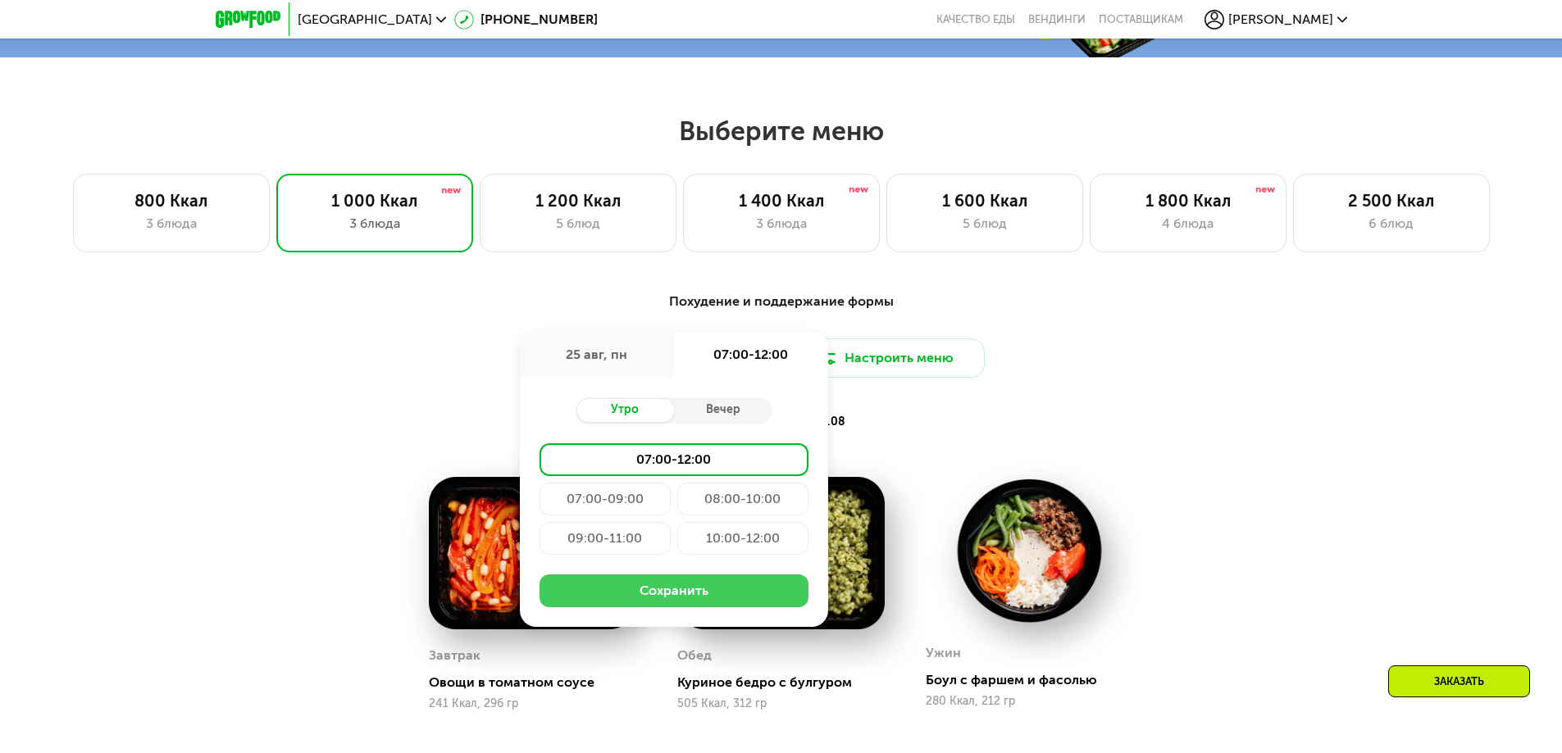
click at [655, 594] on button "Сохранить" at bounding box center [673, 591] width 269 height 33
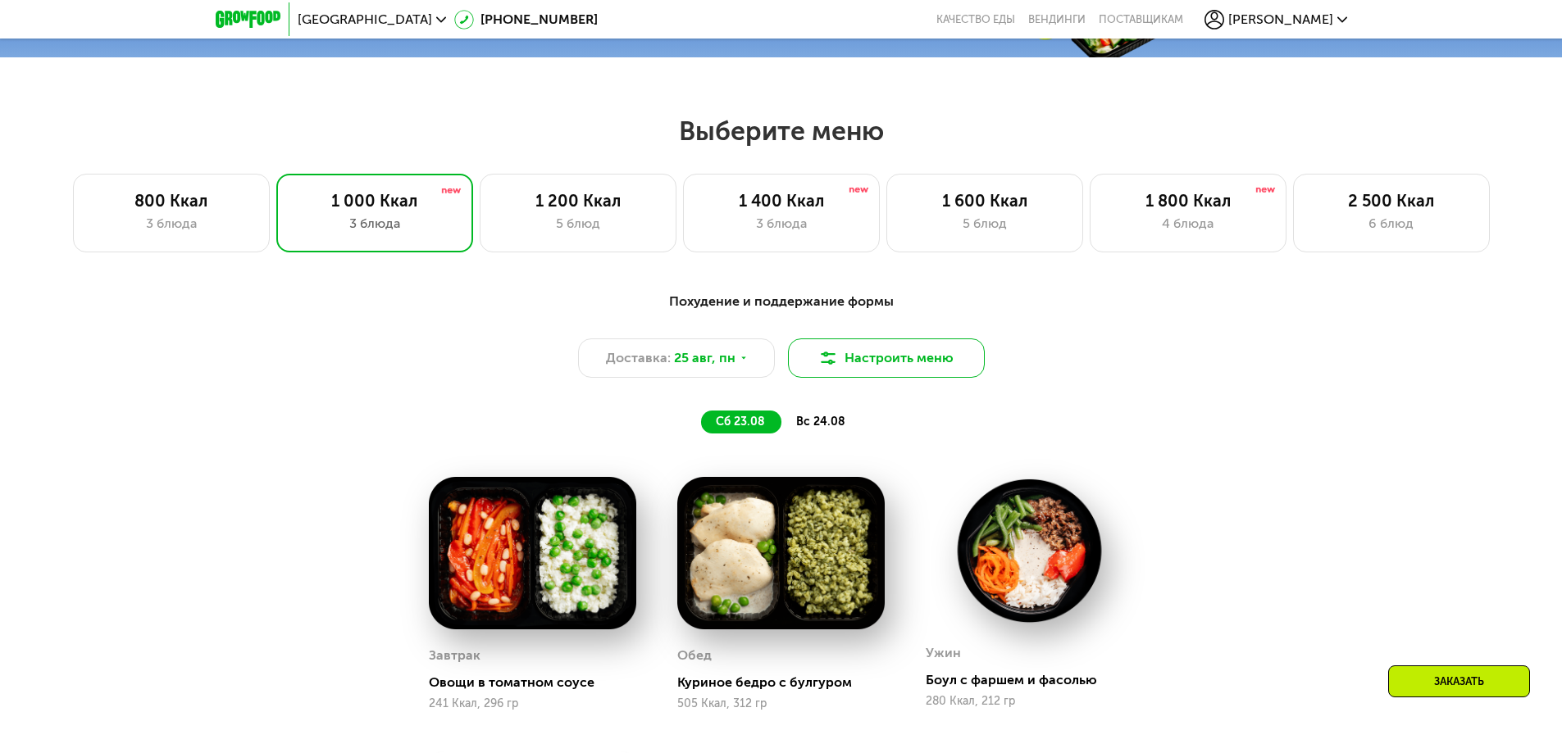
click at [842, 366] on button "Настроить меню" at bounding box center [886, 358] width 197 height 39
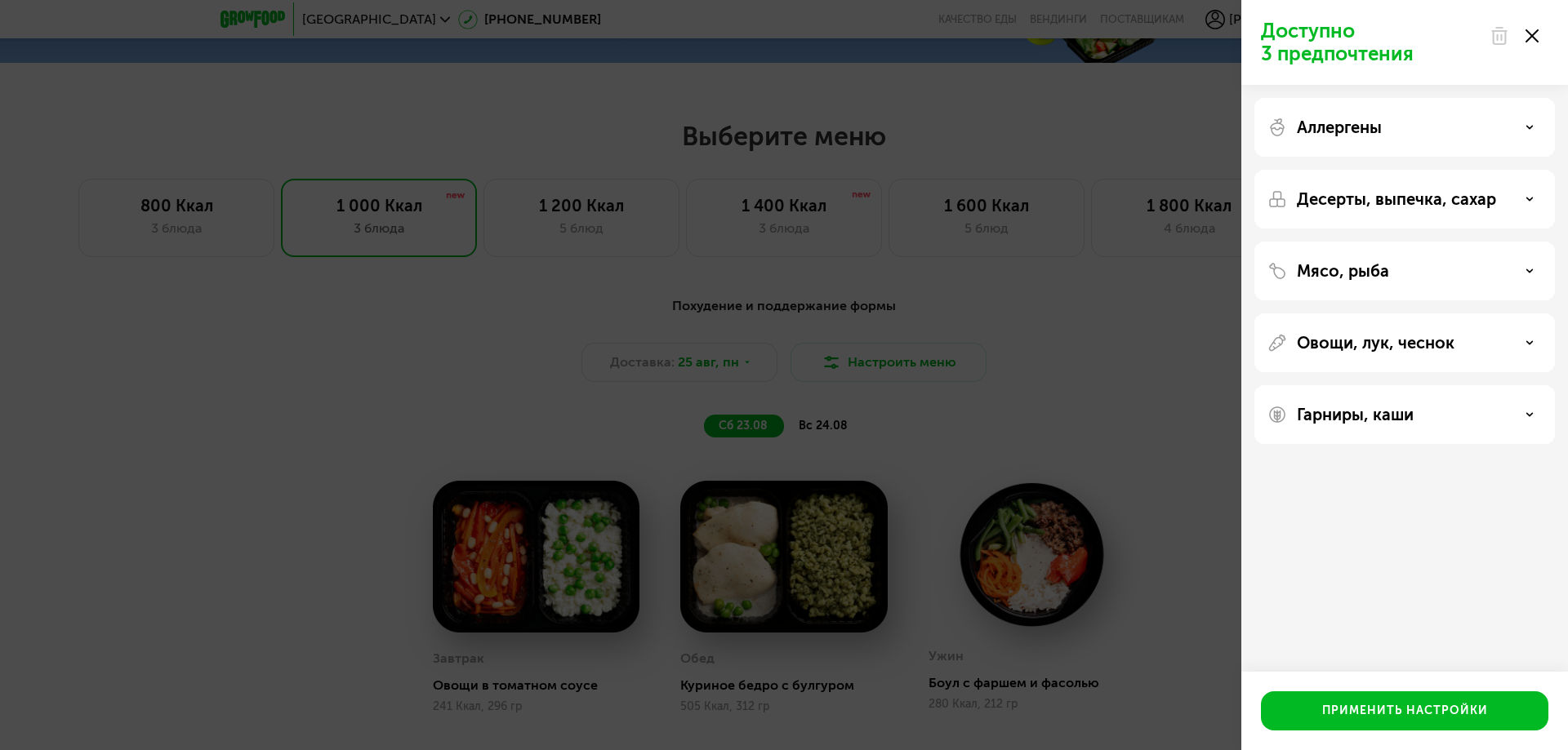
click at [1533, 314] on div "Мясо, рыба" at bounding box center [1405, 343] width 301 height 59
click at [1526, 275] on div "Мясо, рыба" at bounding box center [1404, 271] width 274 height 20
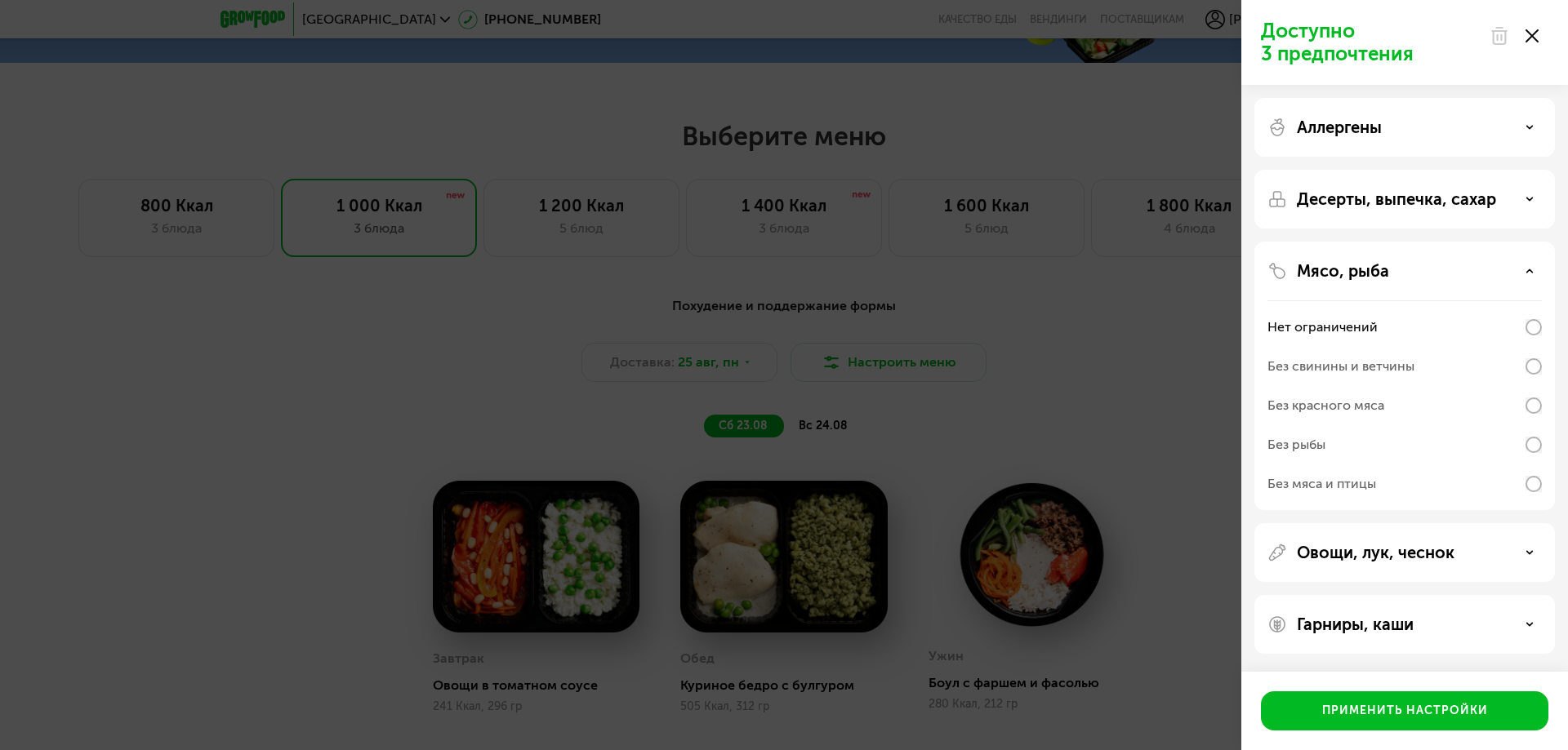
click at [1210, 348] on div "Доступно 3 предпочтения Аллергены Десерты, выпечка, сахар Мясо, рыба Нет ограни…" at bounding box center [784, 375] width 1568 height 750
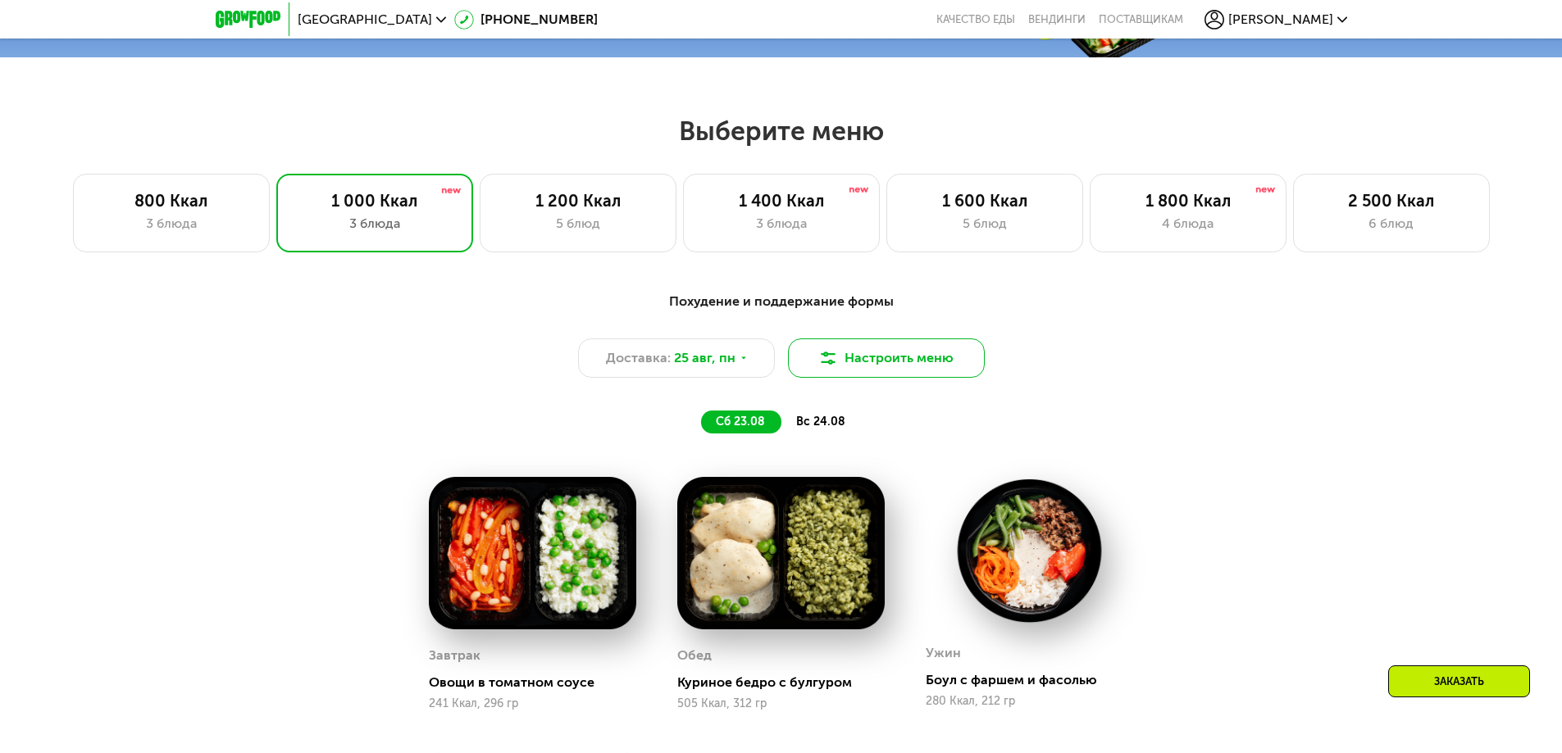
click at [923, 370] on button "Настроить меню" at bounding box center [886, 358] width 197 height 39
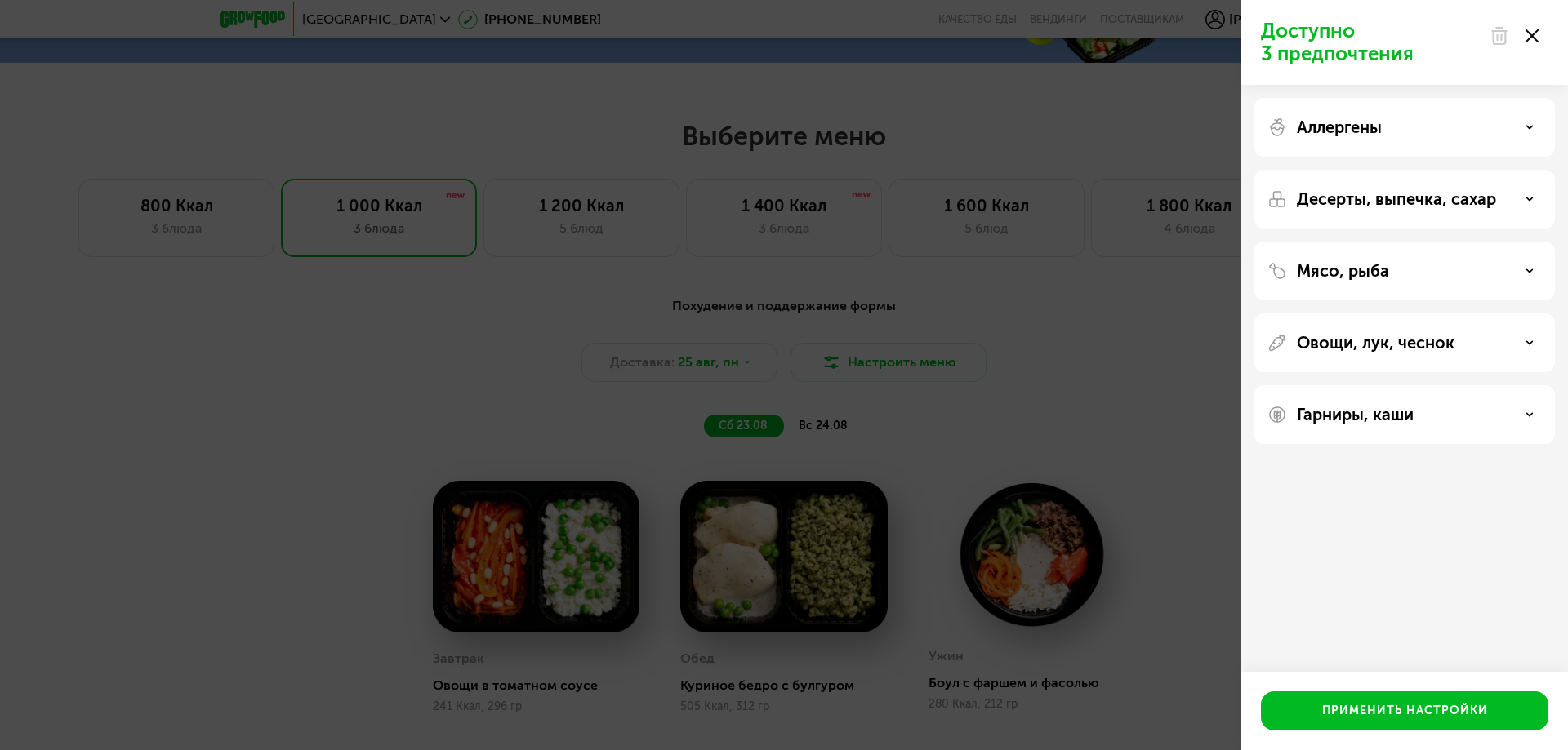
click at [1523, 201] on div "Десерты, выпечка, сахар" at bounding box center [1404, 199] width 274 height 20
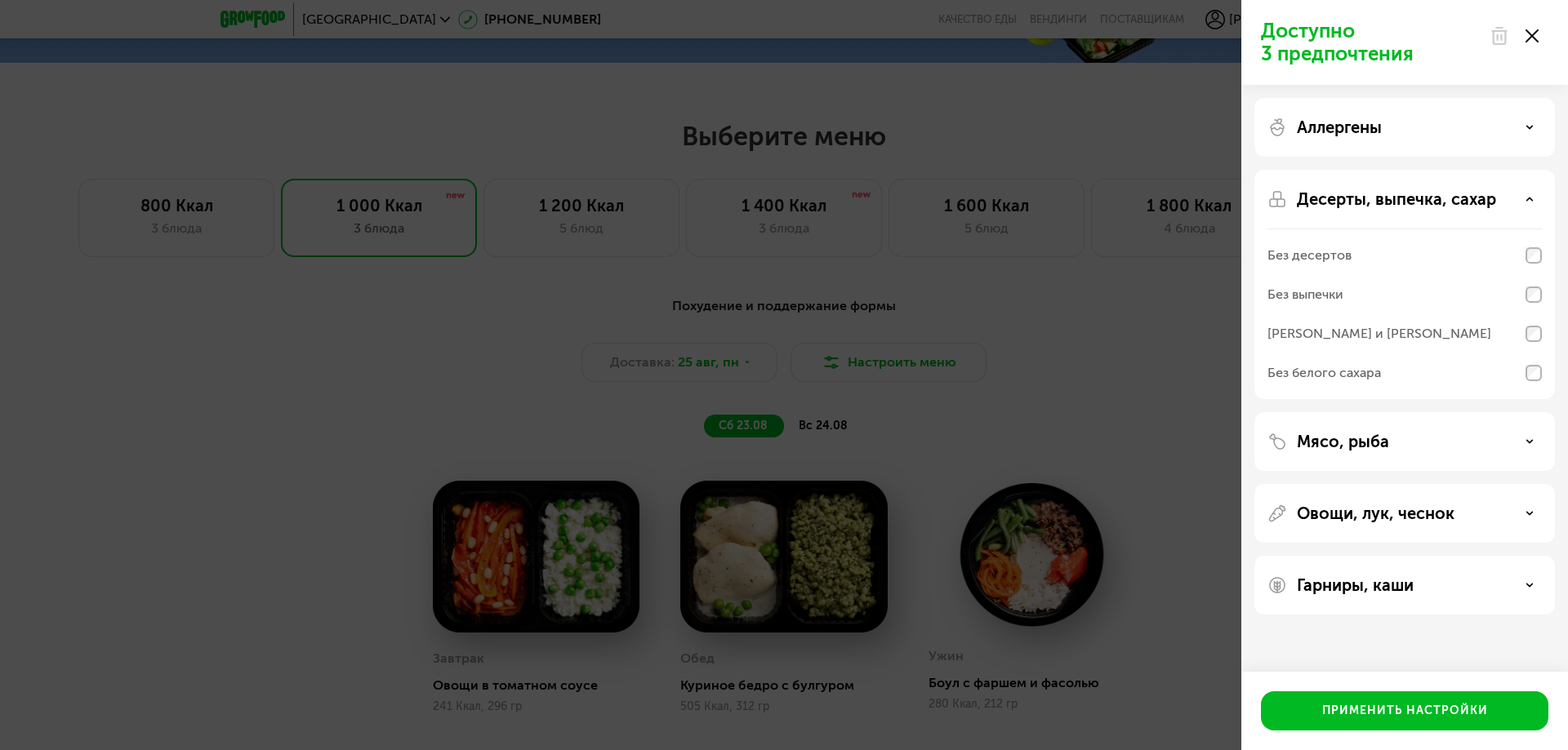
click at [1141, 126] on div "Доступно 3 предпочтения Аллергены Десерты, выпечка, сахар Без десертов Без выпе…" at bounding box center [784, 375] width 1568 height 750
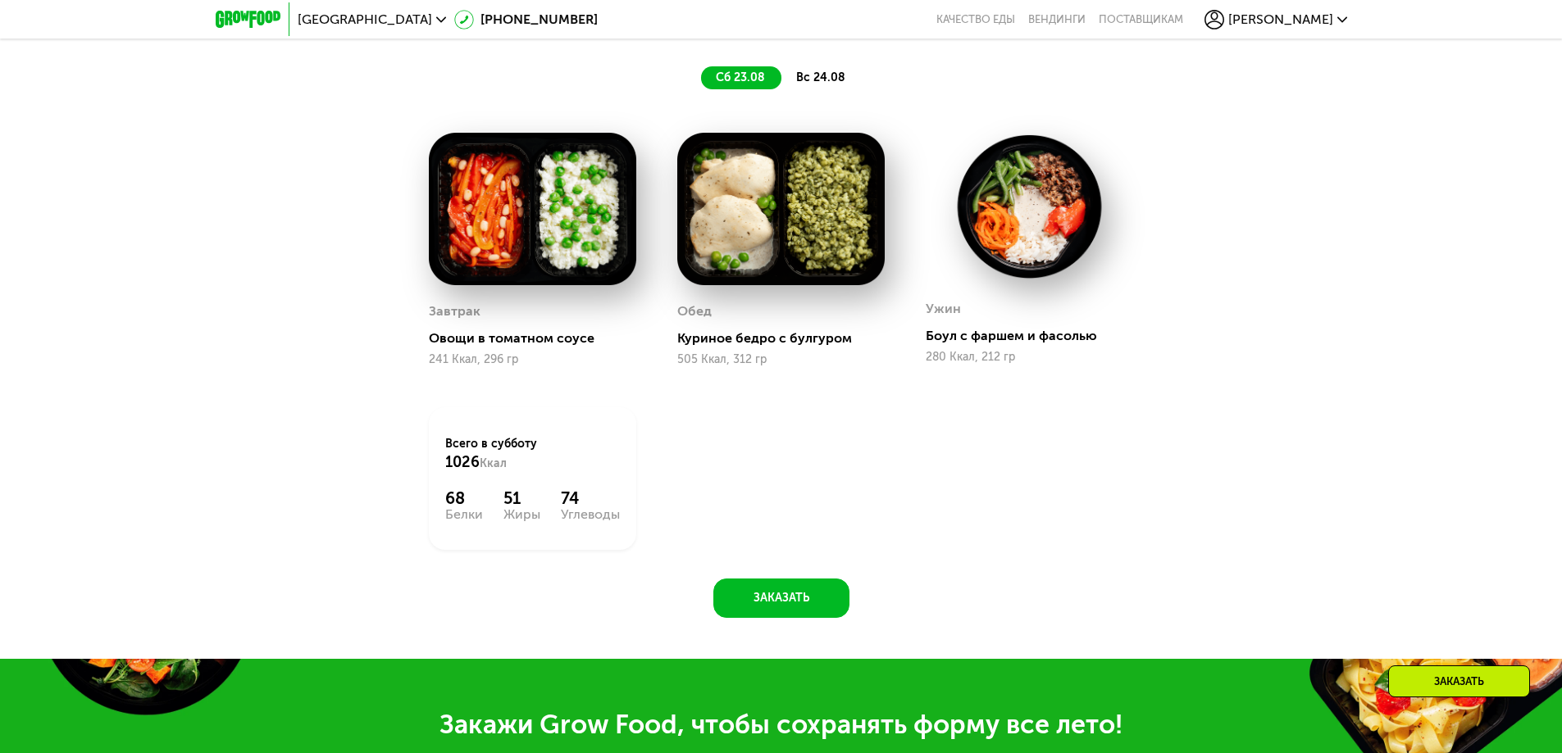
scroll to position [1295, 0]
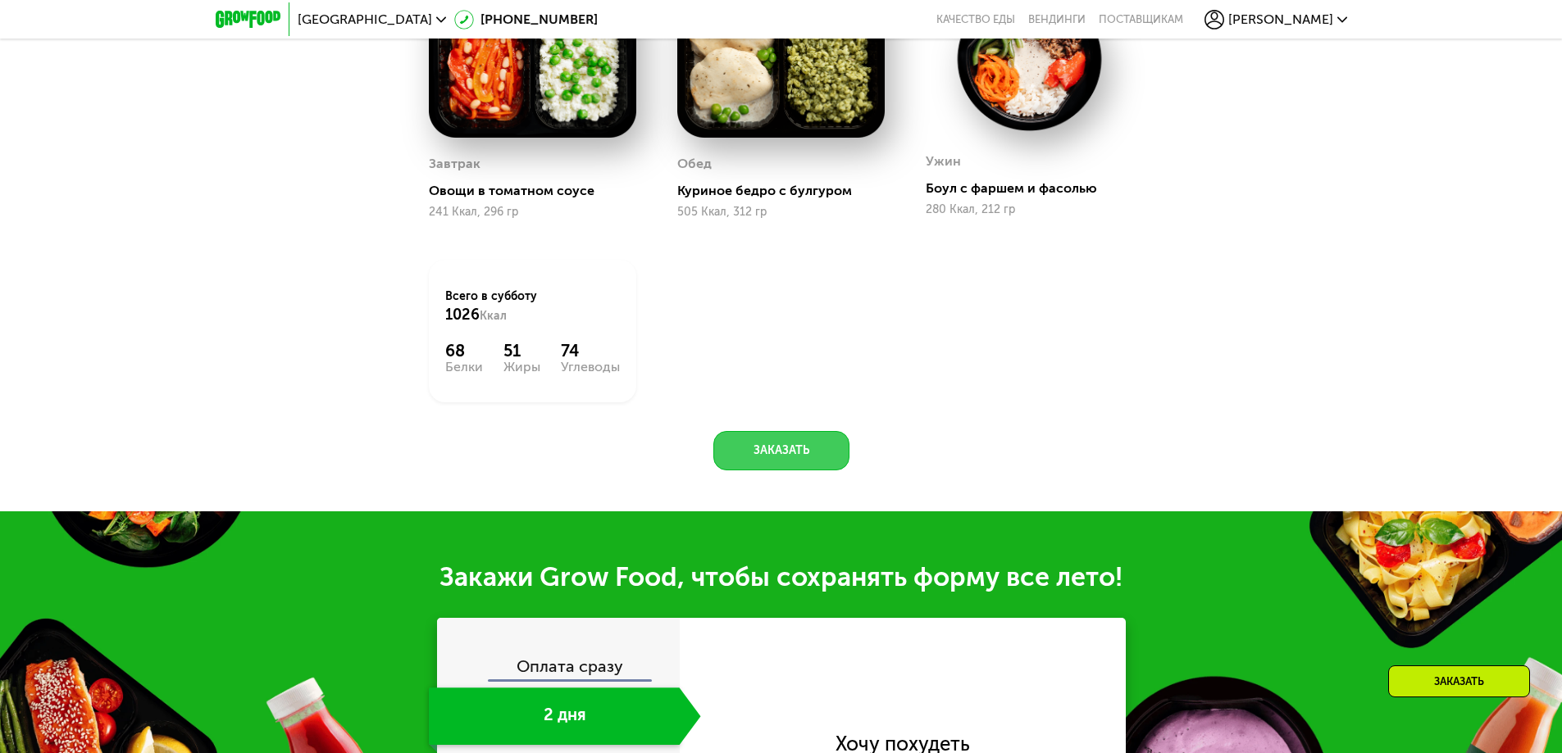
click at [798, 462] on button "Заказать" at bounding box center [781, 450] width 136 height 39
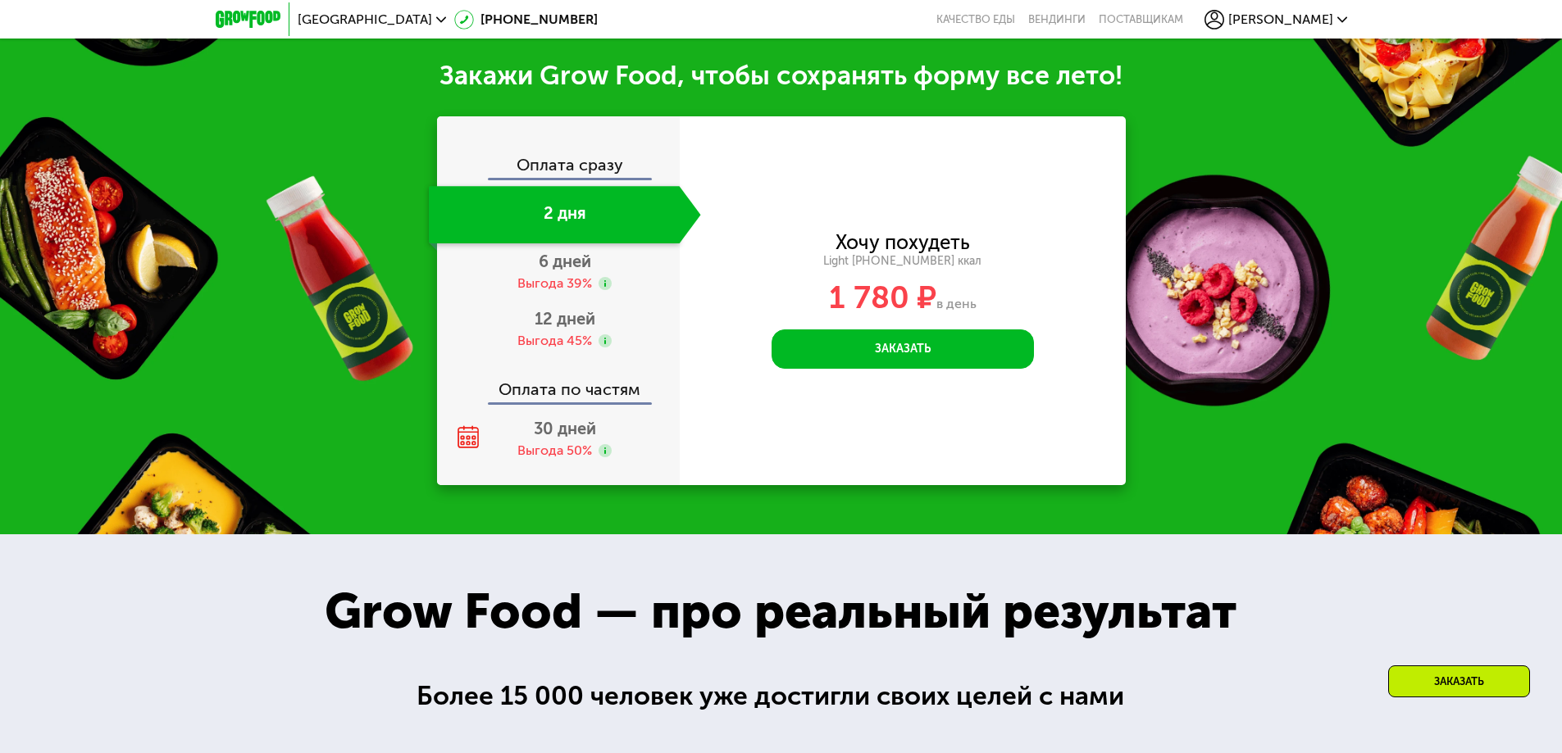
scroll to position [1813, 0]
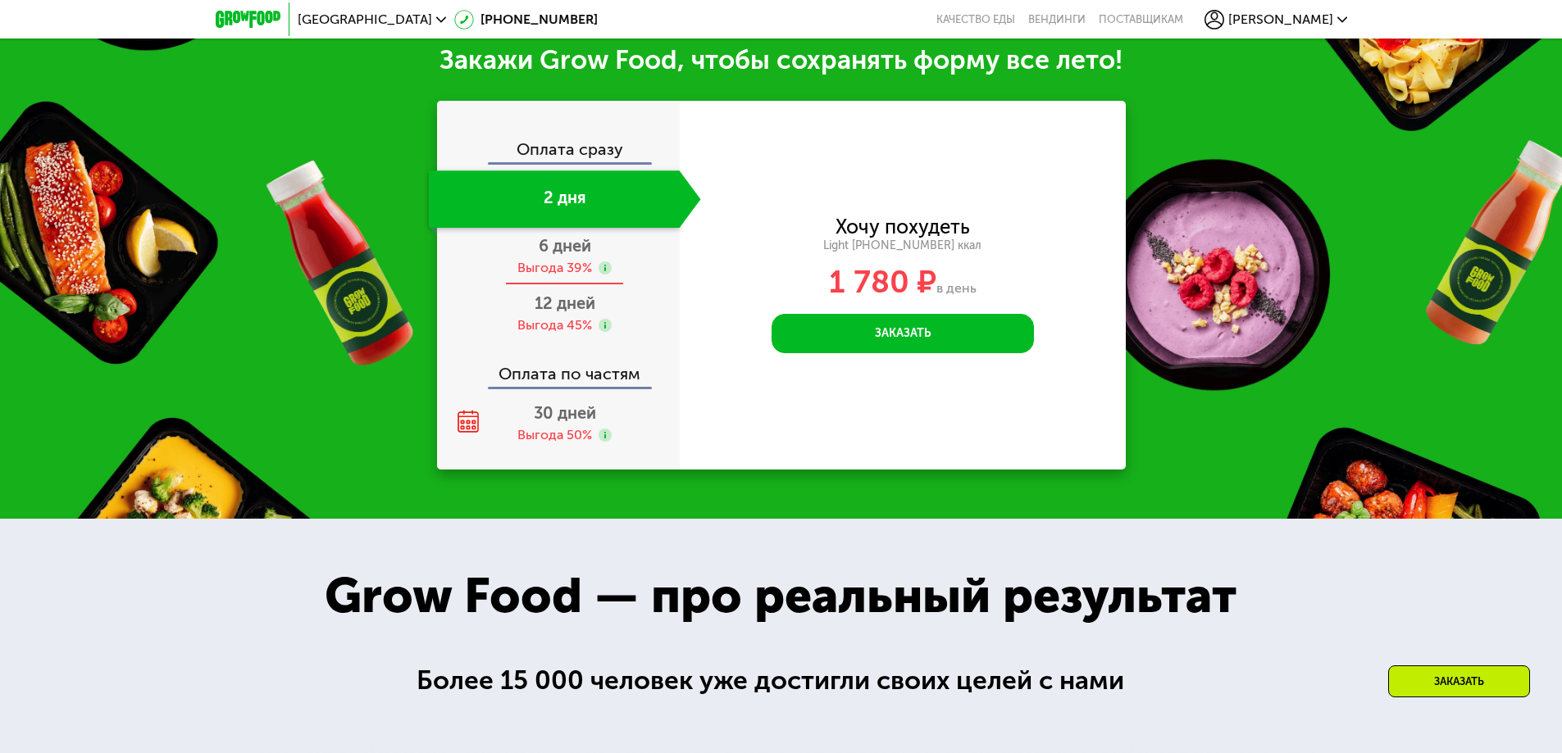
click at [559, 256] on span "6 дней" at bounding box center [565, 246] width 52 height 20
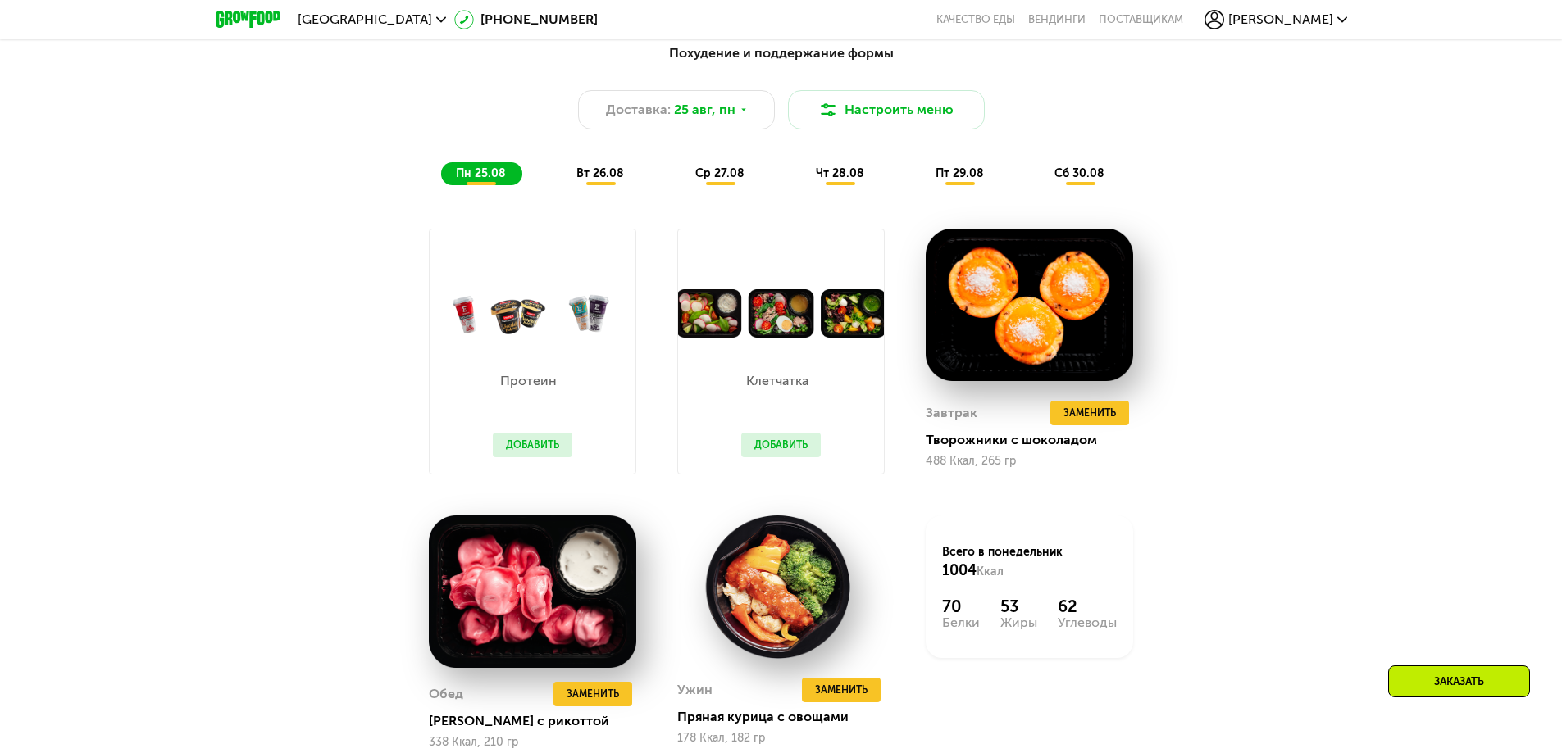
scroll to position [1075, 0]
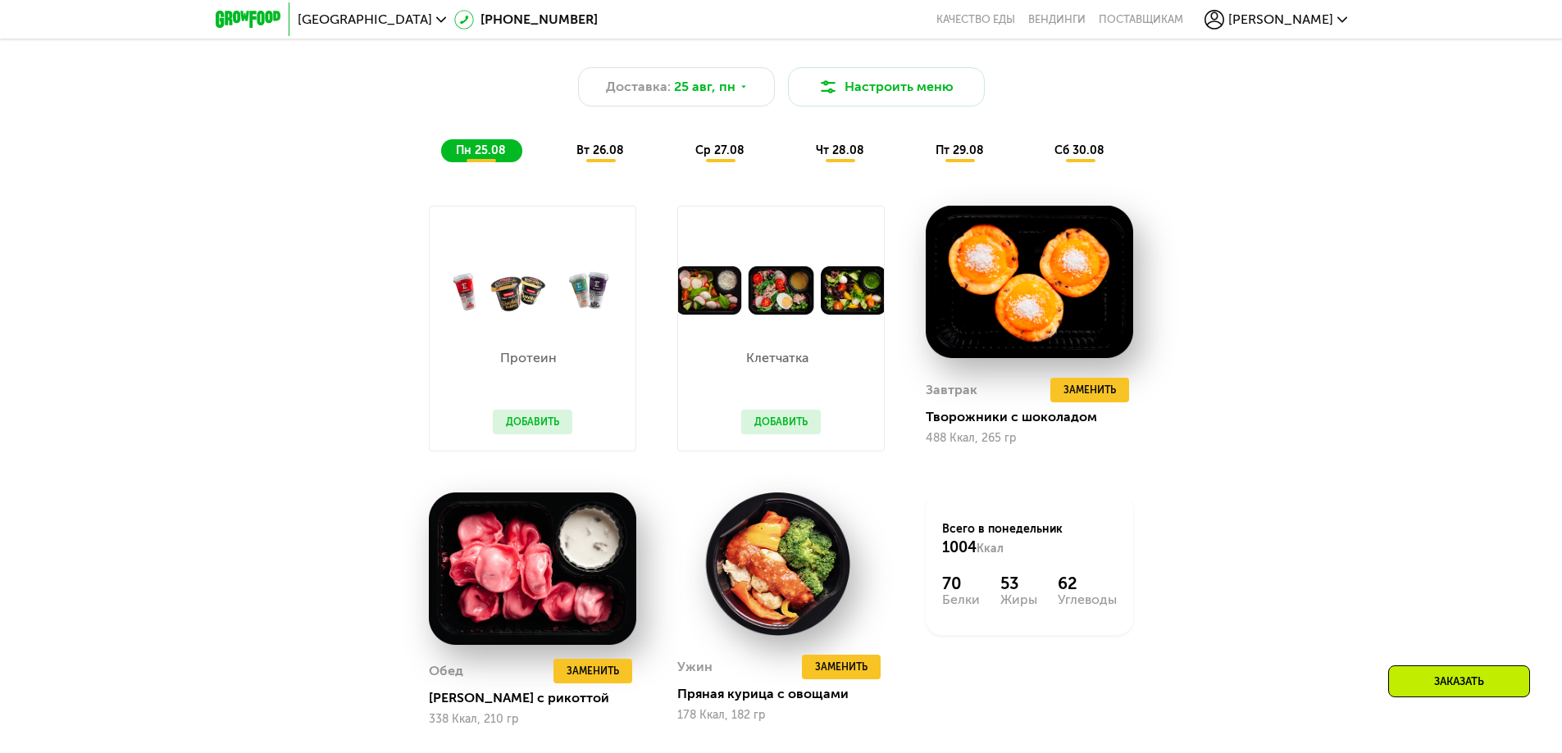
click at [601, 157] on span "вт 26.08" at bounding box center [600, 150] width 48 height 14
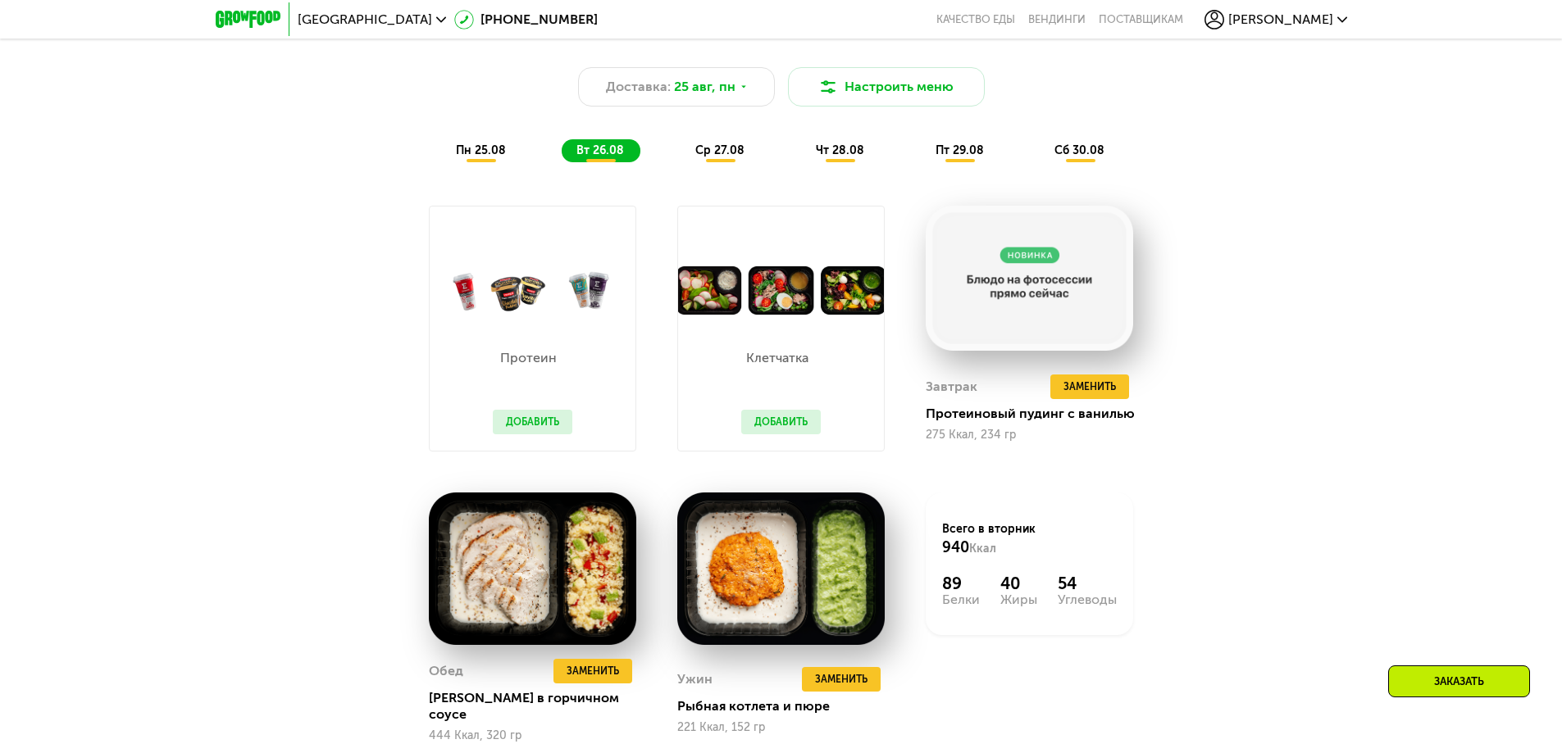
click at [717, 157] on span "ср 27.08" at bounding box center [719, 150] width 49 height 14
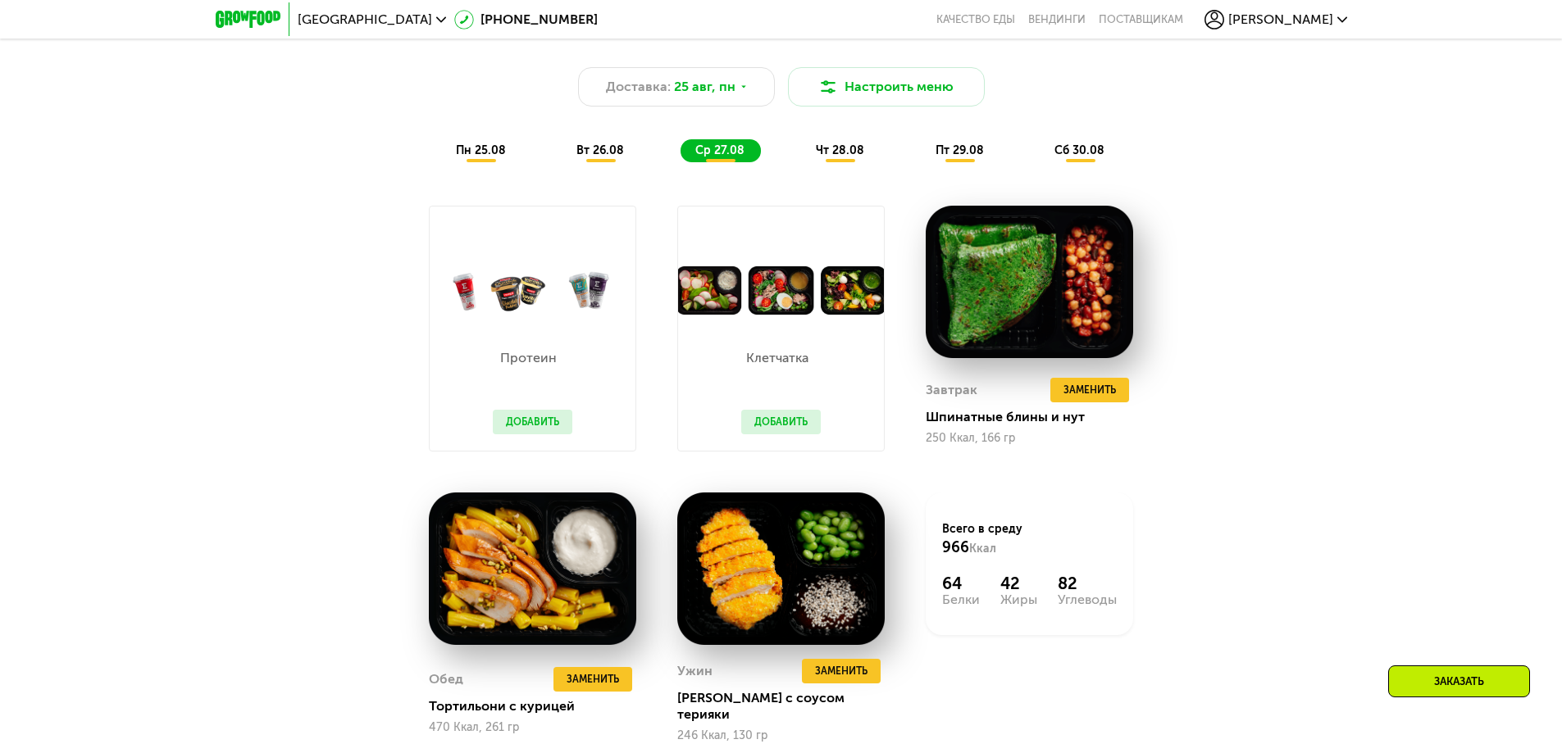
click at [842, 154] on span "чт 28.08" at bounding box center [840, 150] width 48 height 14
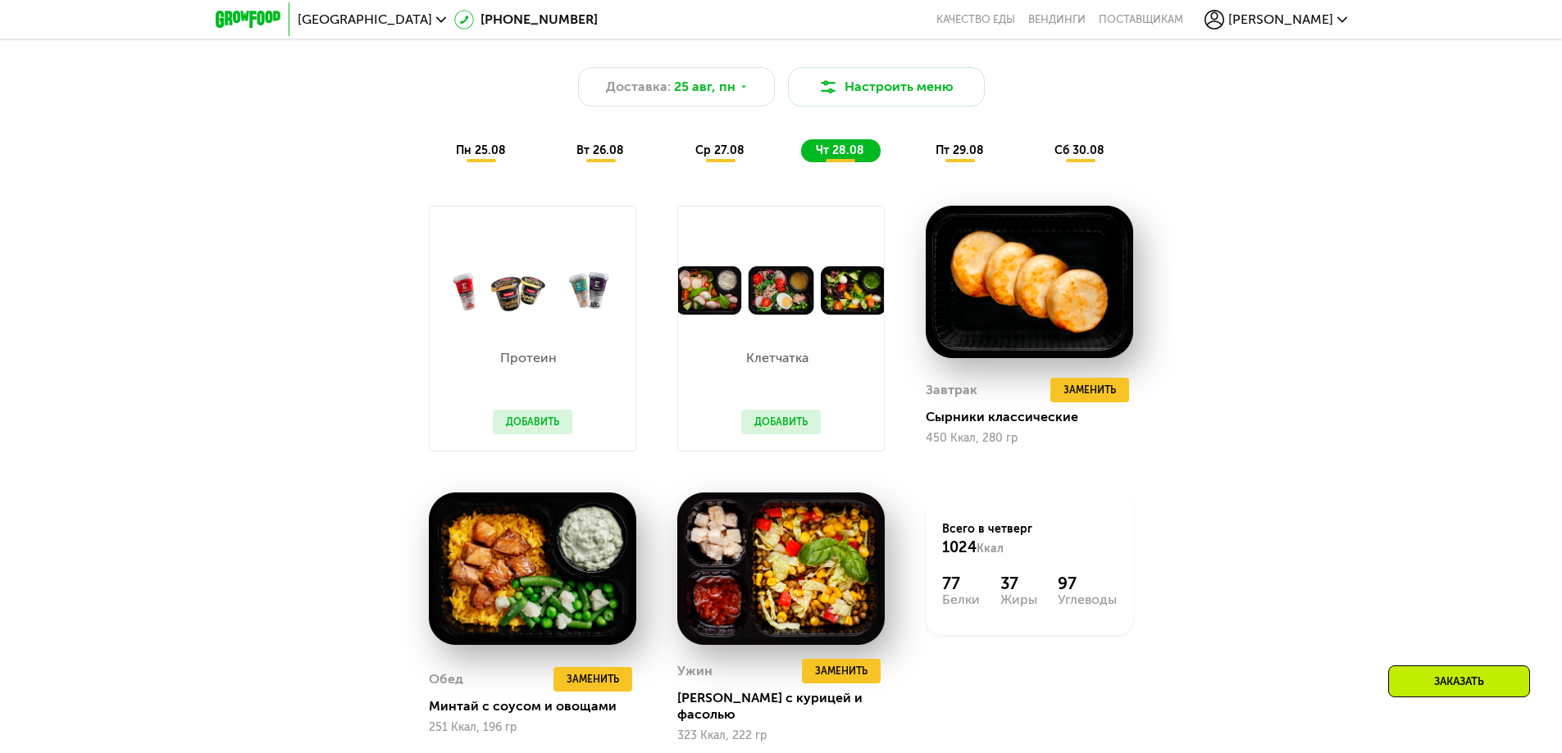
click at [562, 162] on div "пн 25.08" at bounding box center [601, 150] width 79 height 23
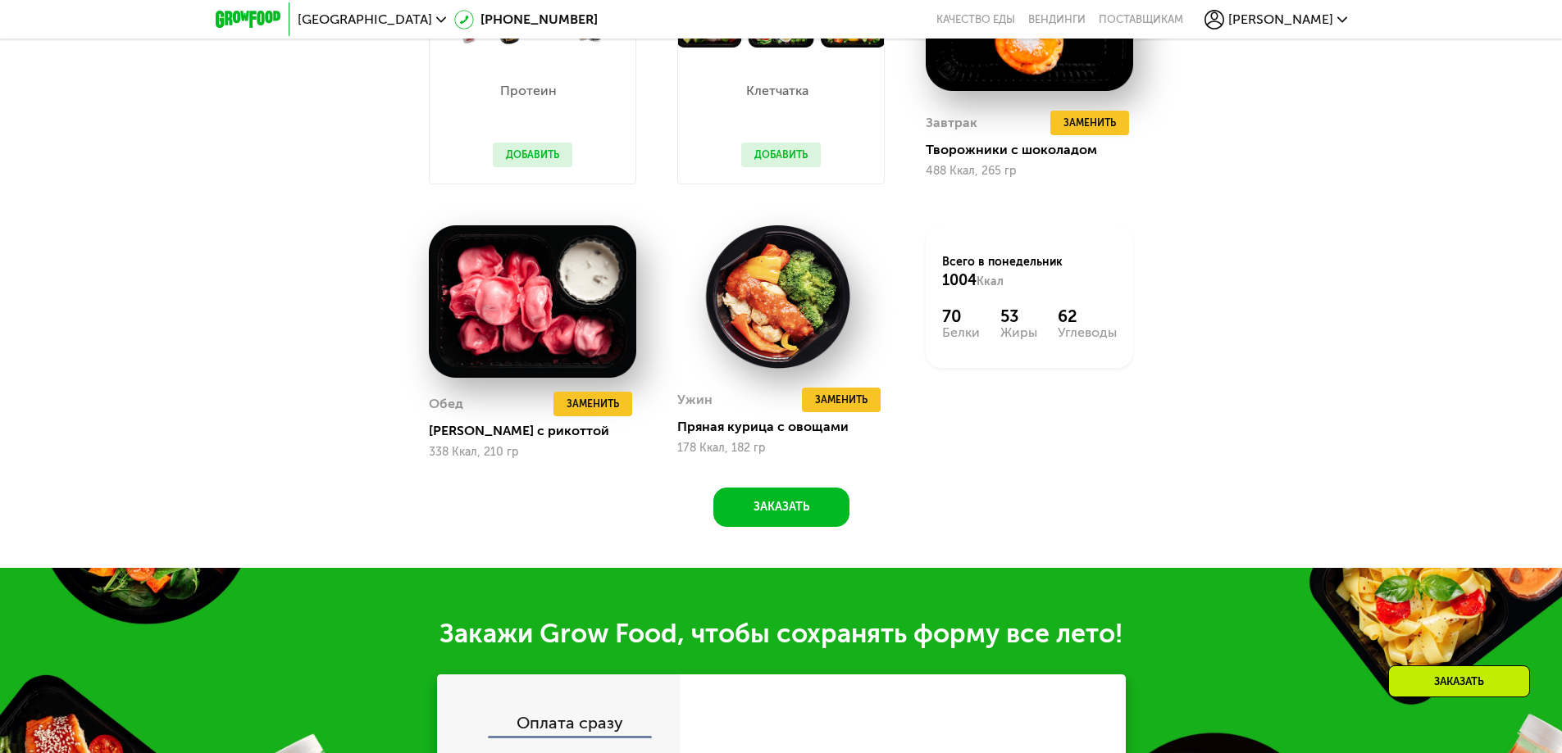
scroll to position [1403, 0]
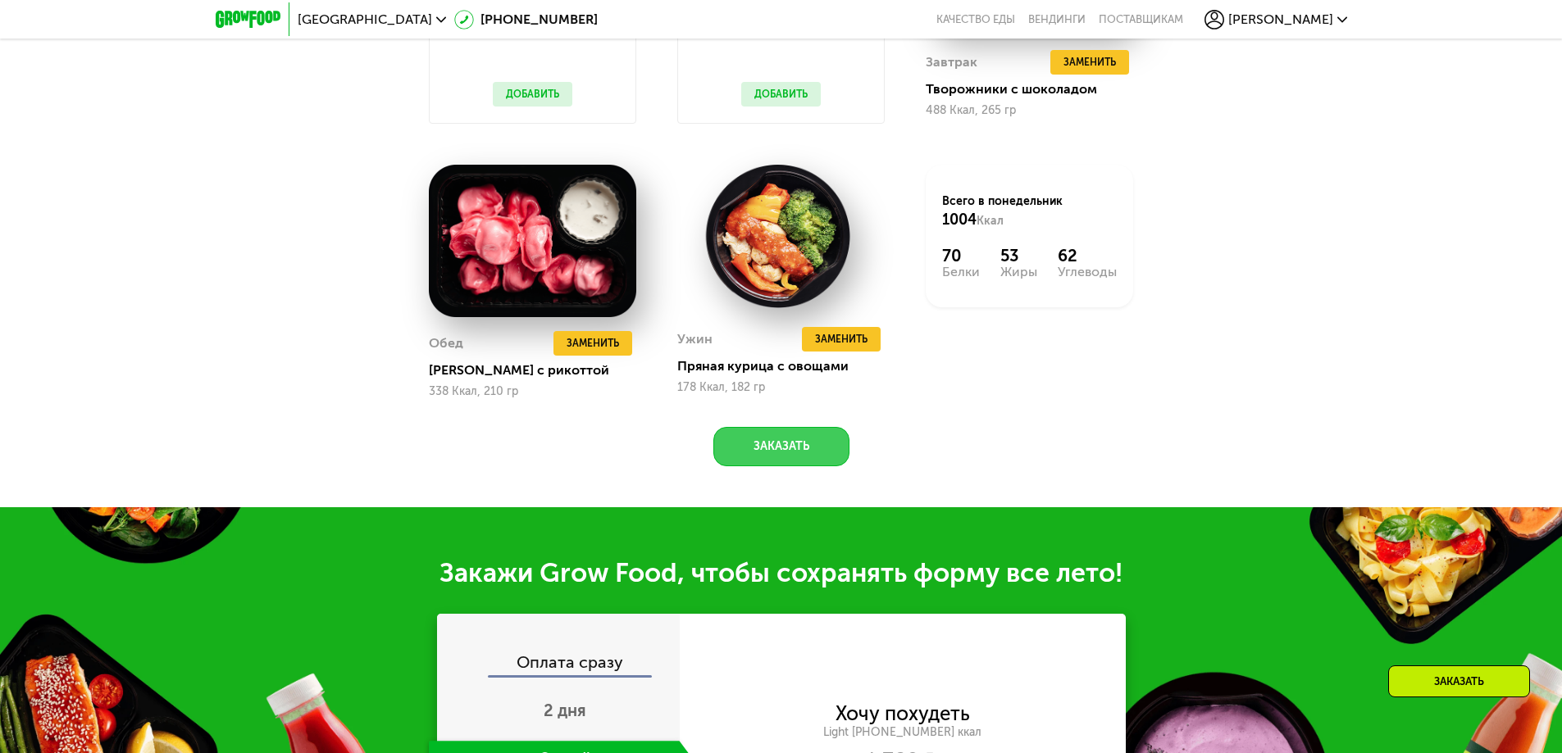
click at [798, 460] on button "Заказать" at bounding box center [781, 446] width 136 height 39
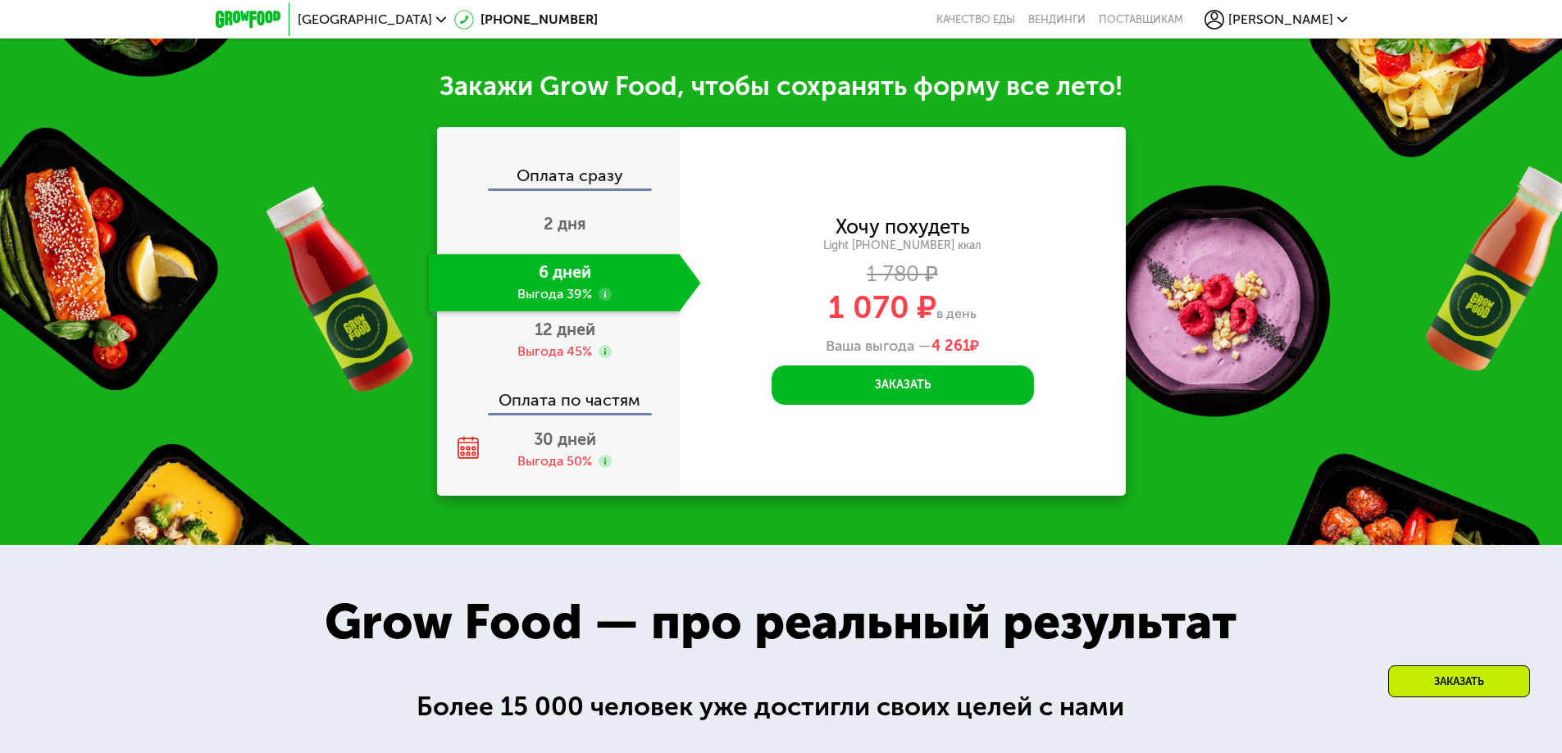
scroll to position [1916, 0]
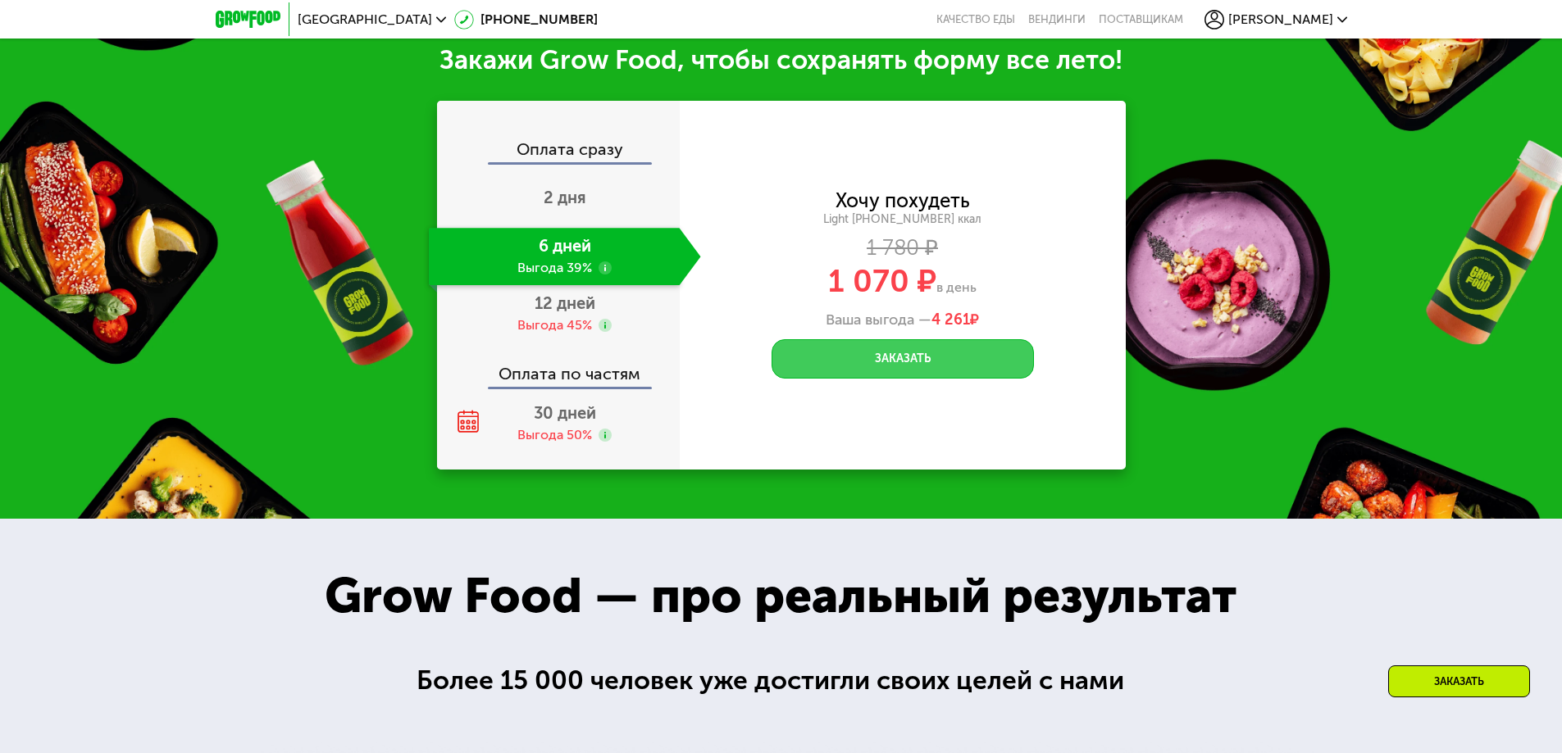
drag, startPoint x: 877, startPoint y: 369, endPoint x: 466, endPoint y: 381, distance: 411.8
click at [876, 369] on button "Заказать" at bounding box center [902, 358] width 262 height 39
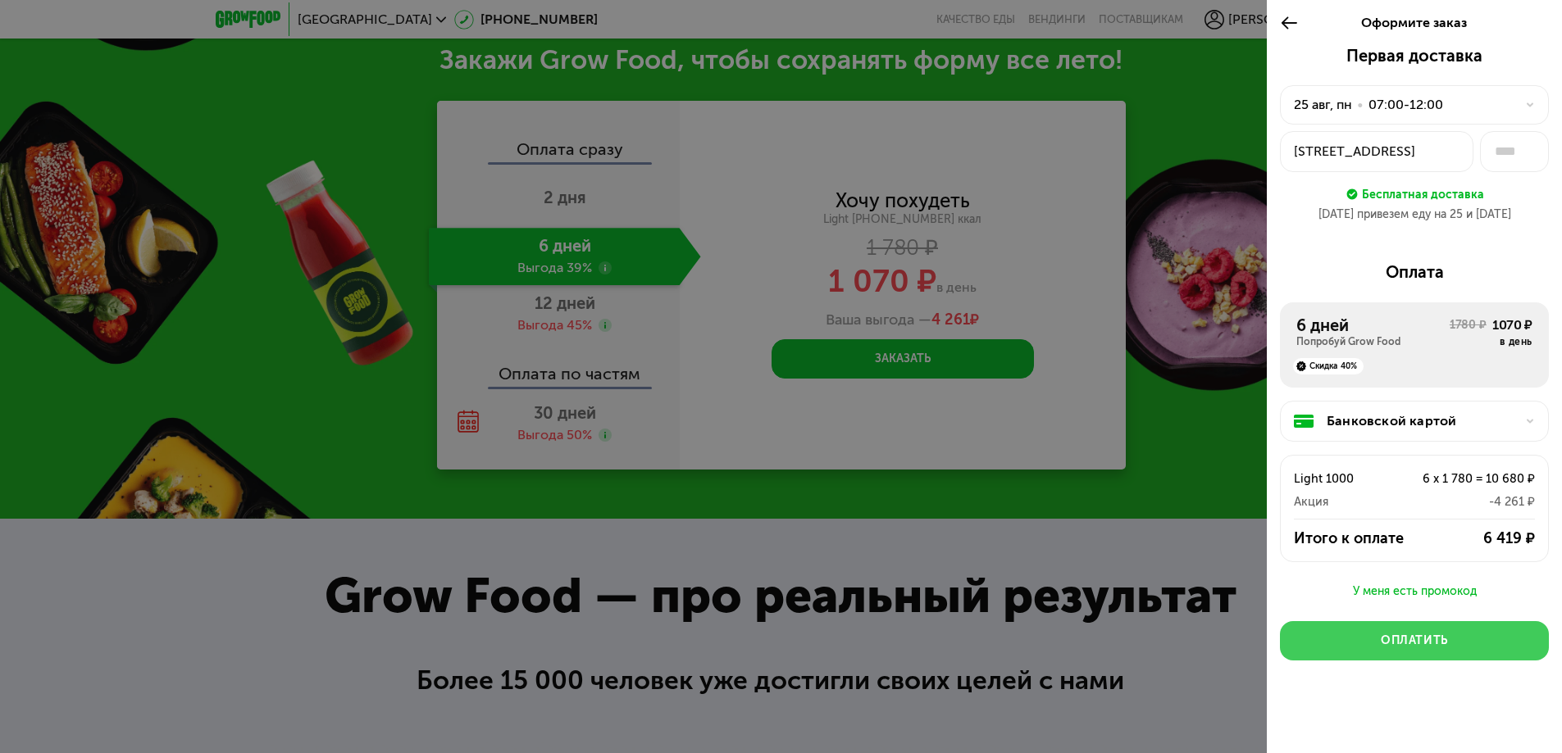
click at [1413, 636] on div "Оплатить" at bounding box center [1414, 641] width 67 height 16
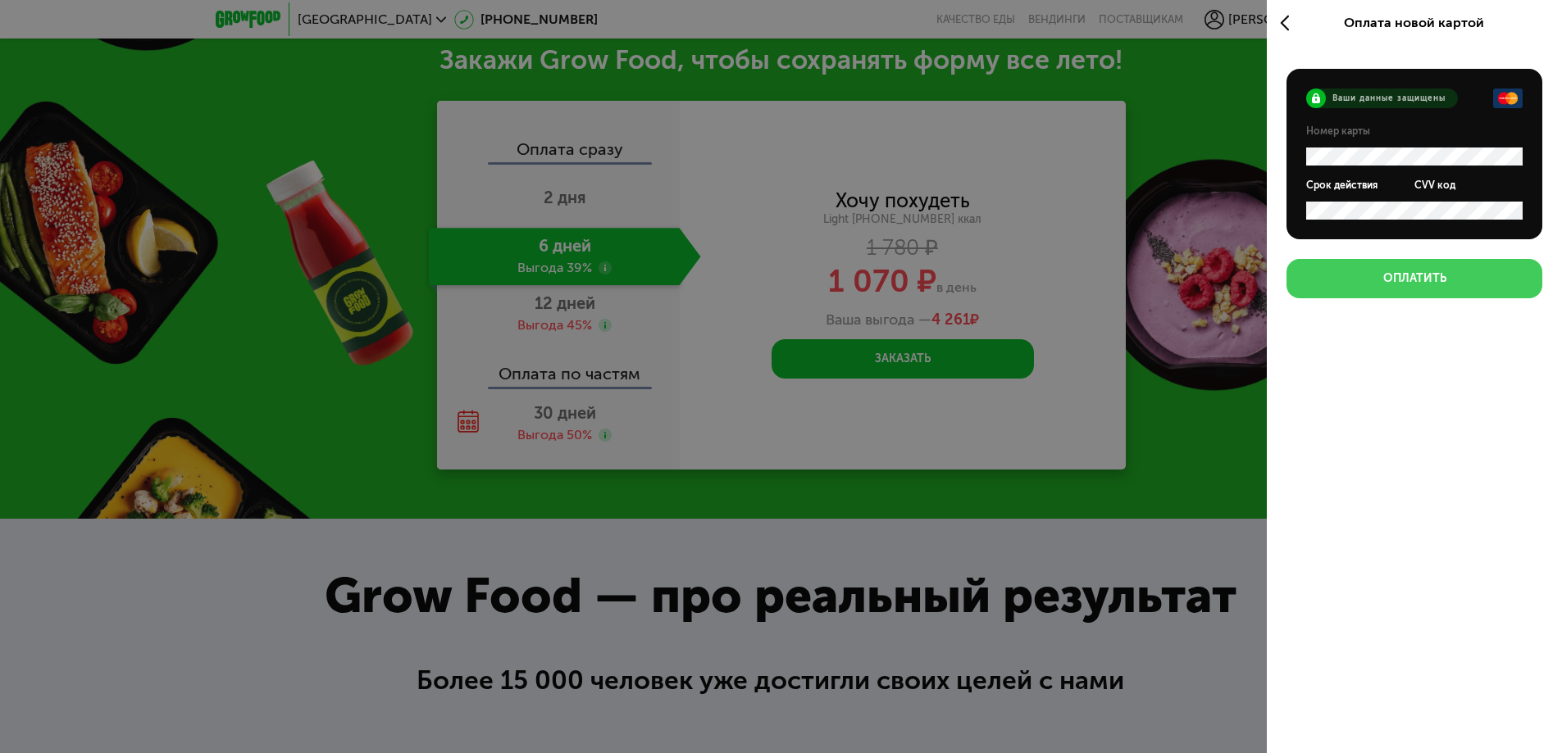
click at [1392, 283] on div "Оплатить" at bounding box center [1414, 279] width 63 height 16
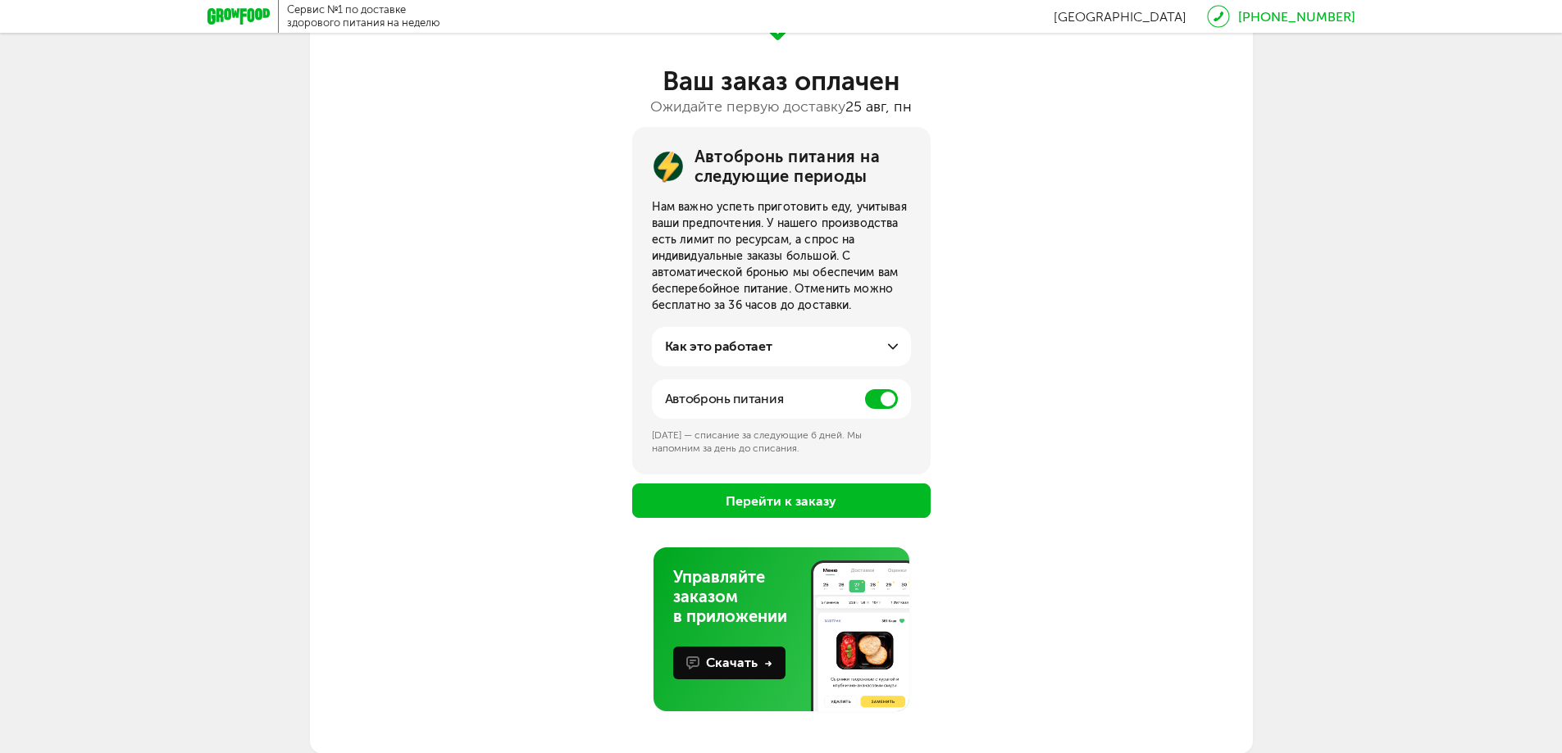
scroll to position [107, 0]
click at [875, 403] on span at bounding box center [881, 399] width 33 height 20
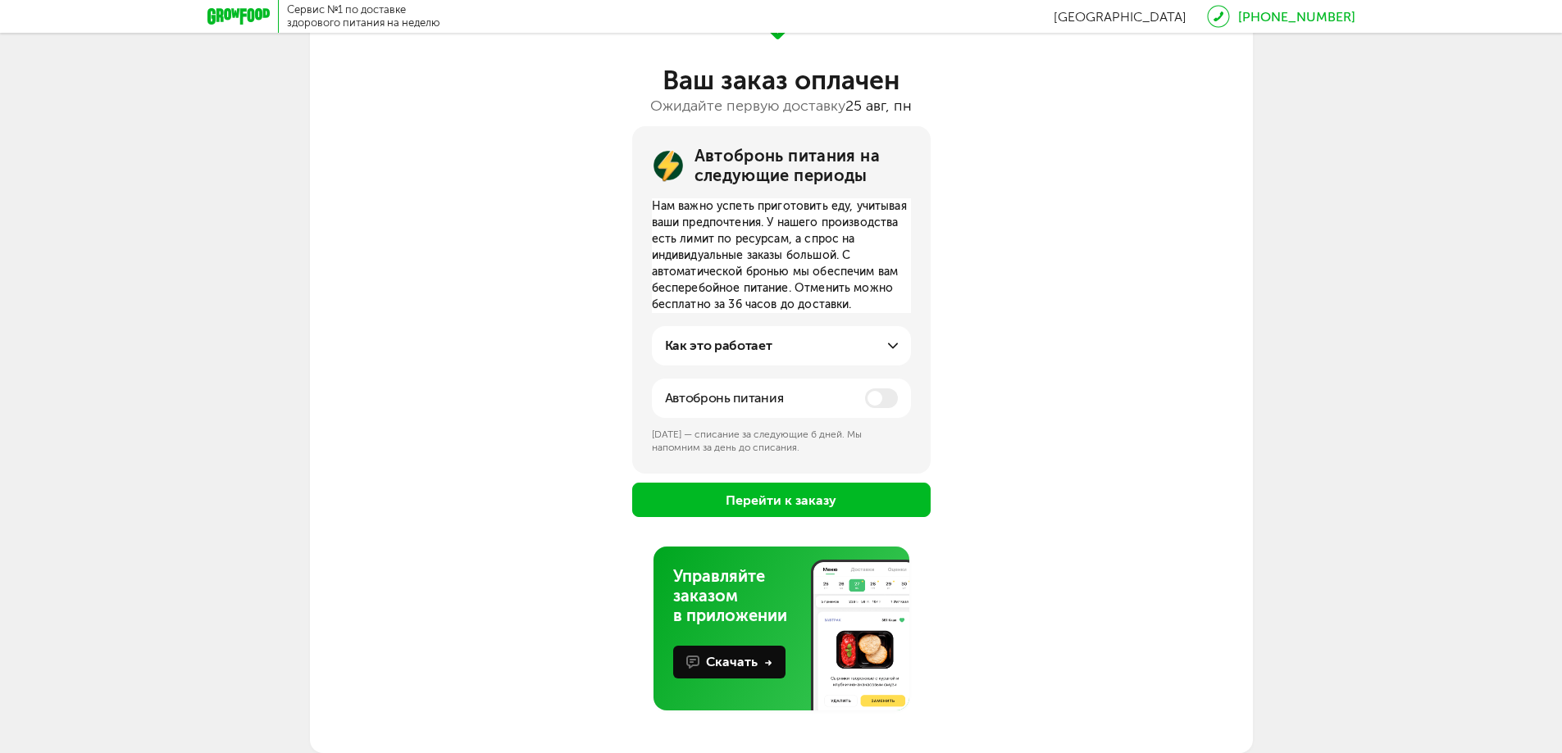
scroll to position [100, 0]
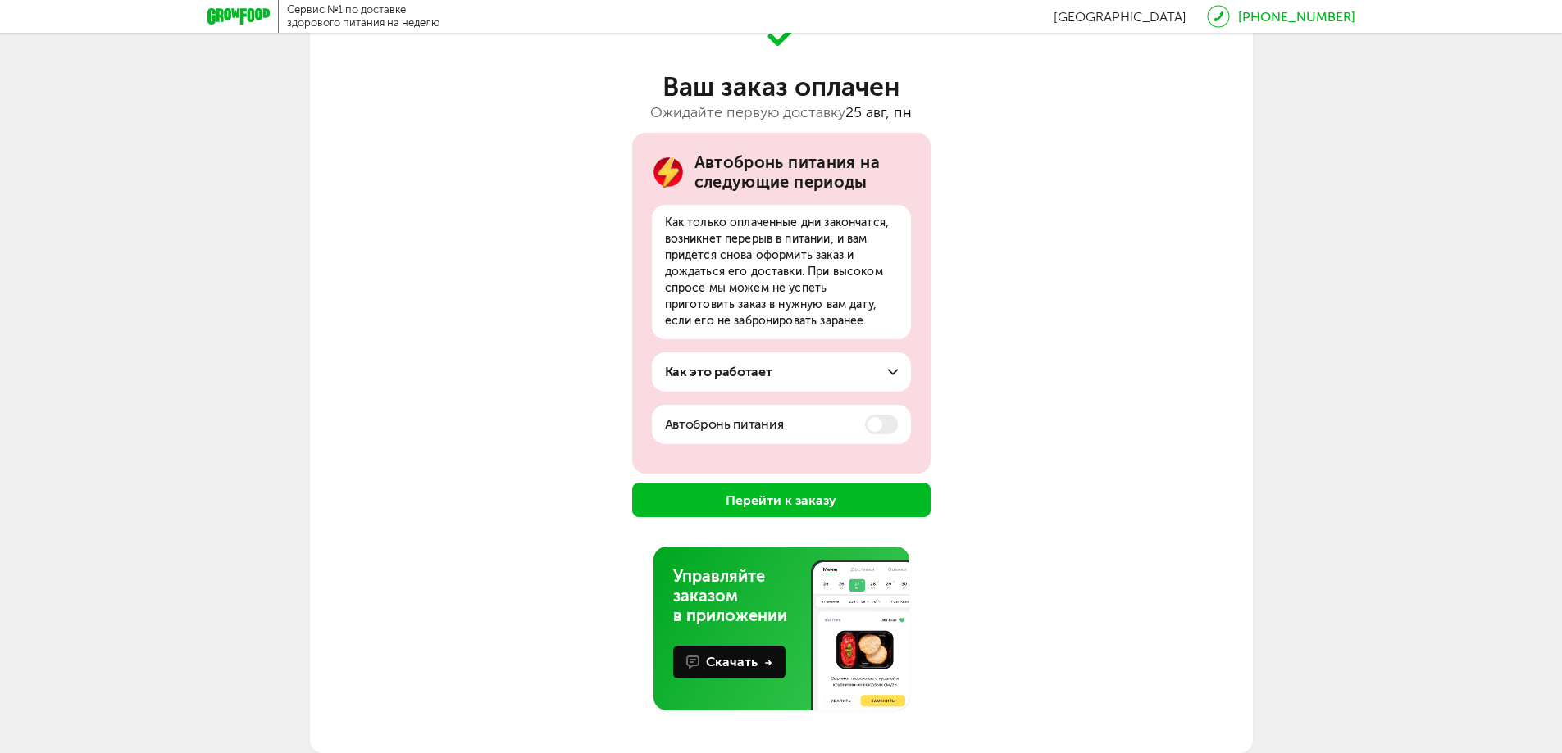
click at [861, 500] on button "Перейти к заказу" at bounding box center [781, 500] width 298 height 34
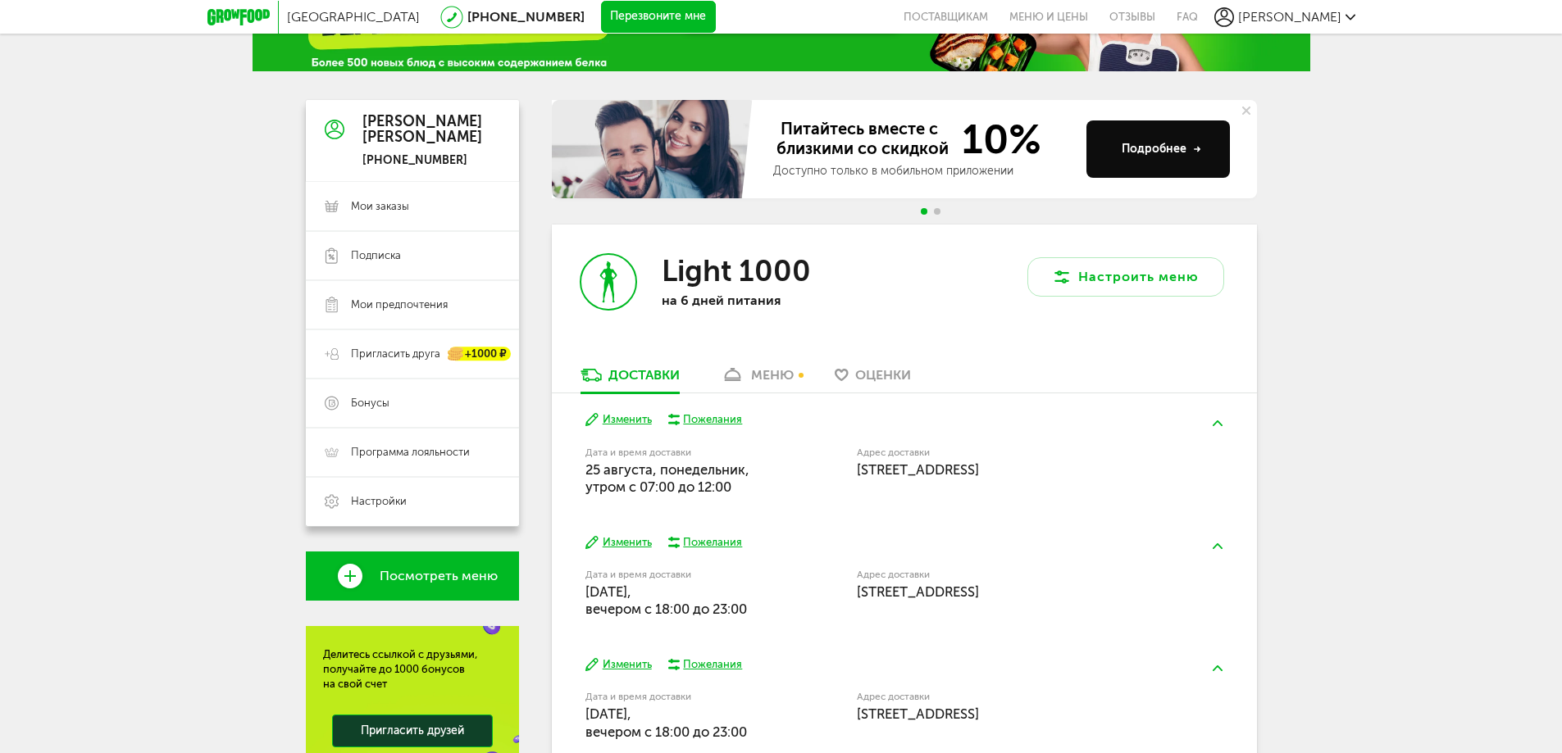
scroll to position [312, 0]
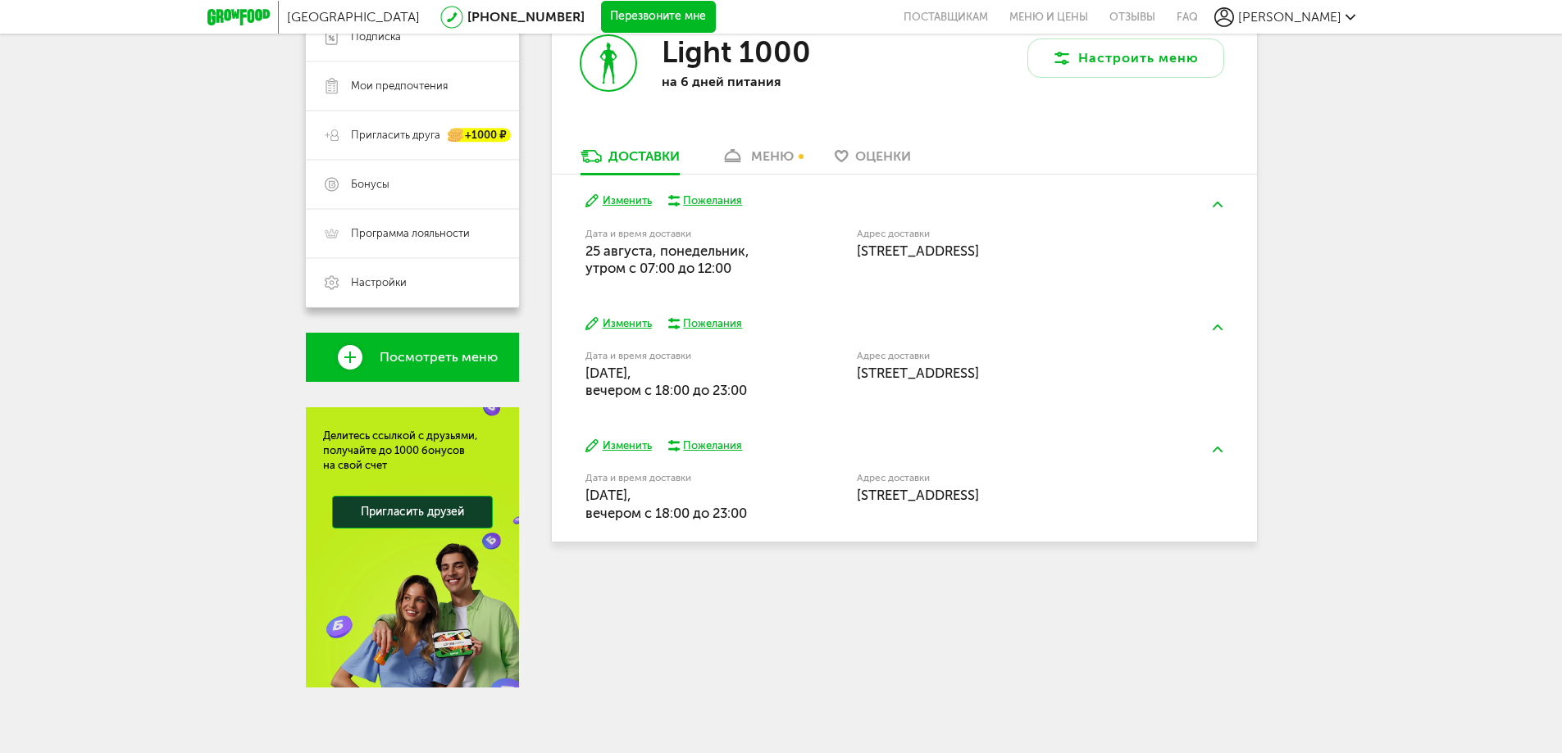
click at [617, 325] on button "Изменить" at bounding box center [618, 324] width 66 height 16
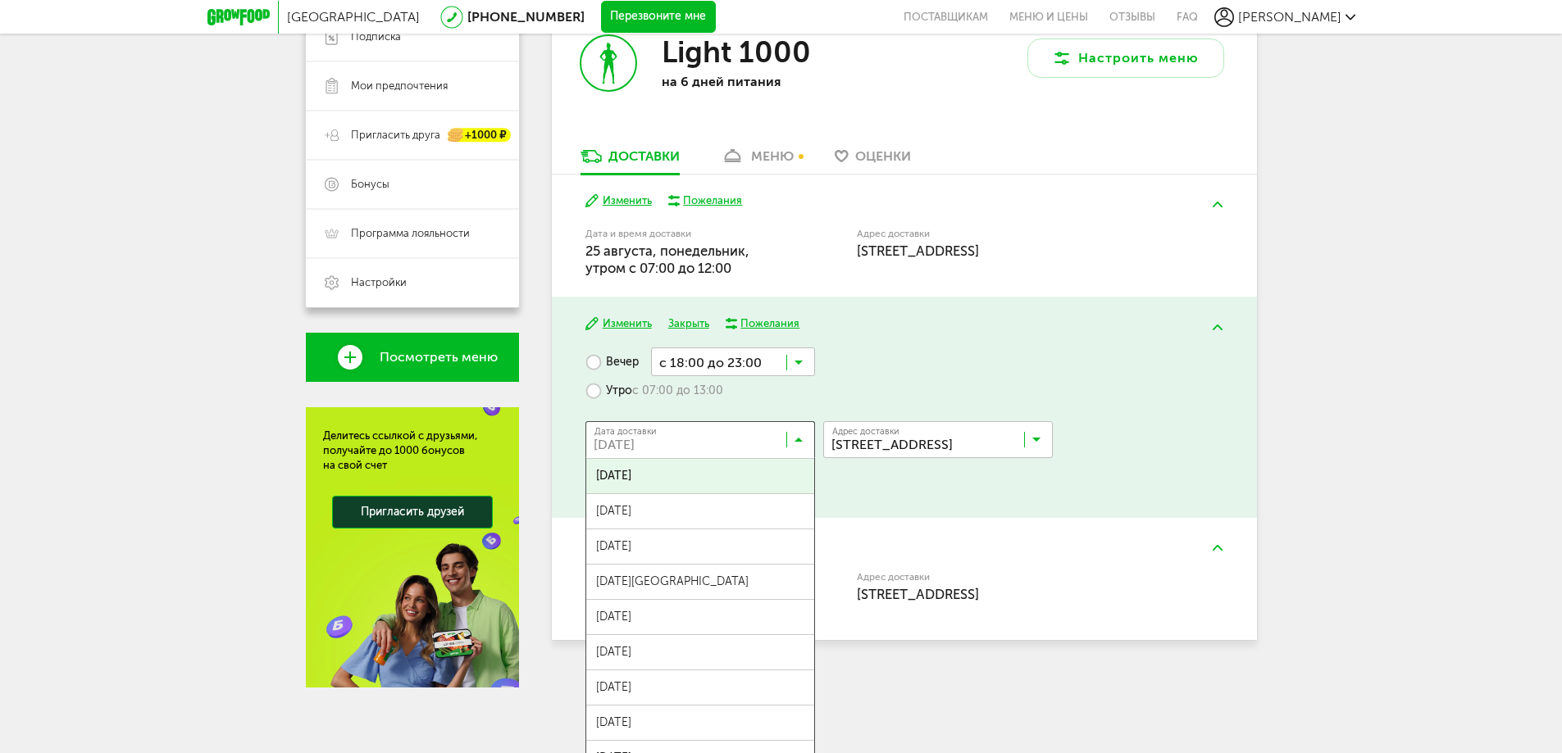
click at [727, 444] on input "Search for option" at bounding box center [704, 444] width 230 height 28
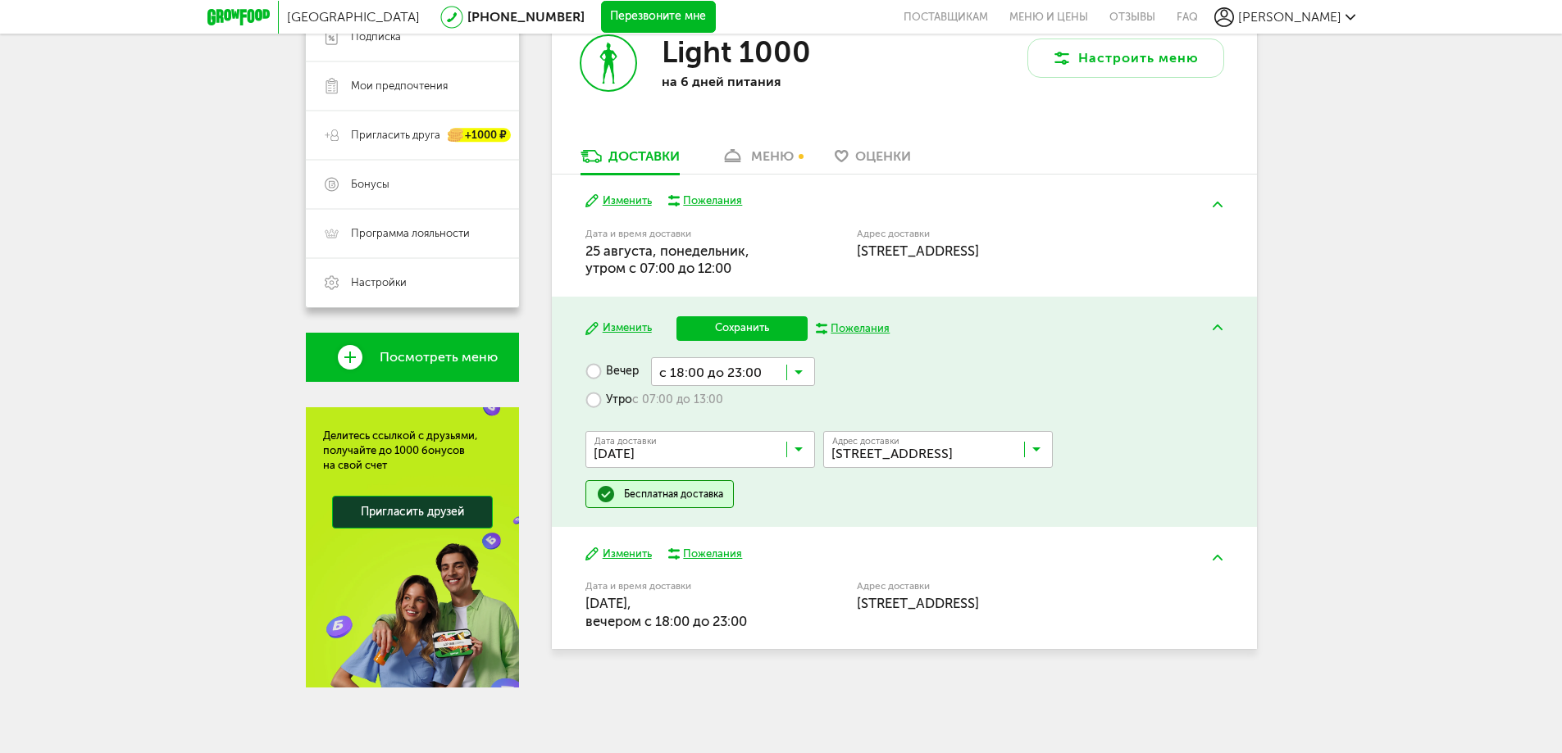
click at [593, 403] on label "Утро с 07:00 до 13:00" at bounding box center [654, 400] width 138 height 29
click at [736, 325] on button "Сохранить" at bounding box center [741, 328] width 131 height 25
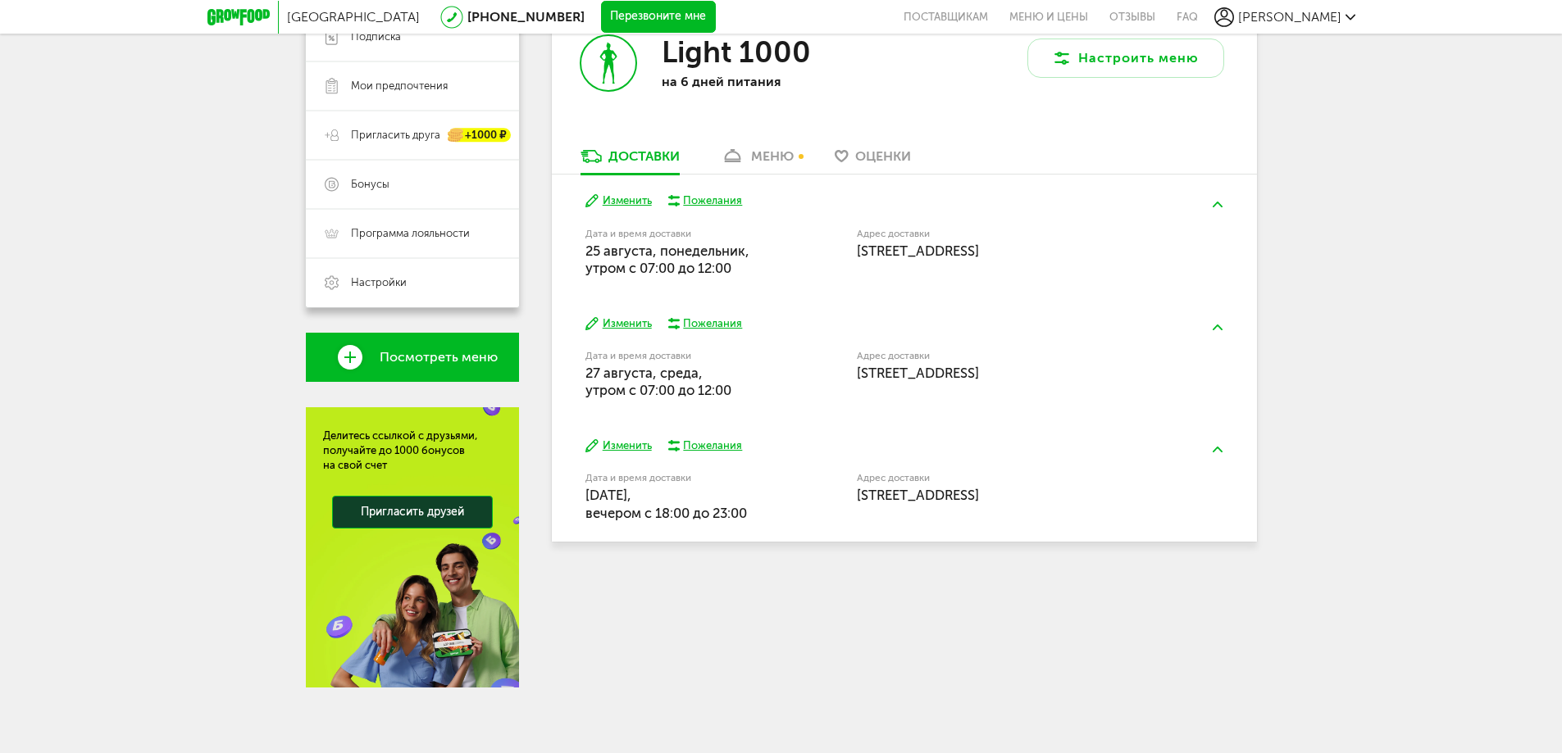
click at [615, 449] on button "Изменить" at bounding box center [618, 447] width 66 height 16
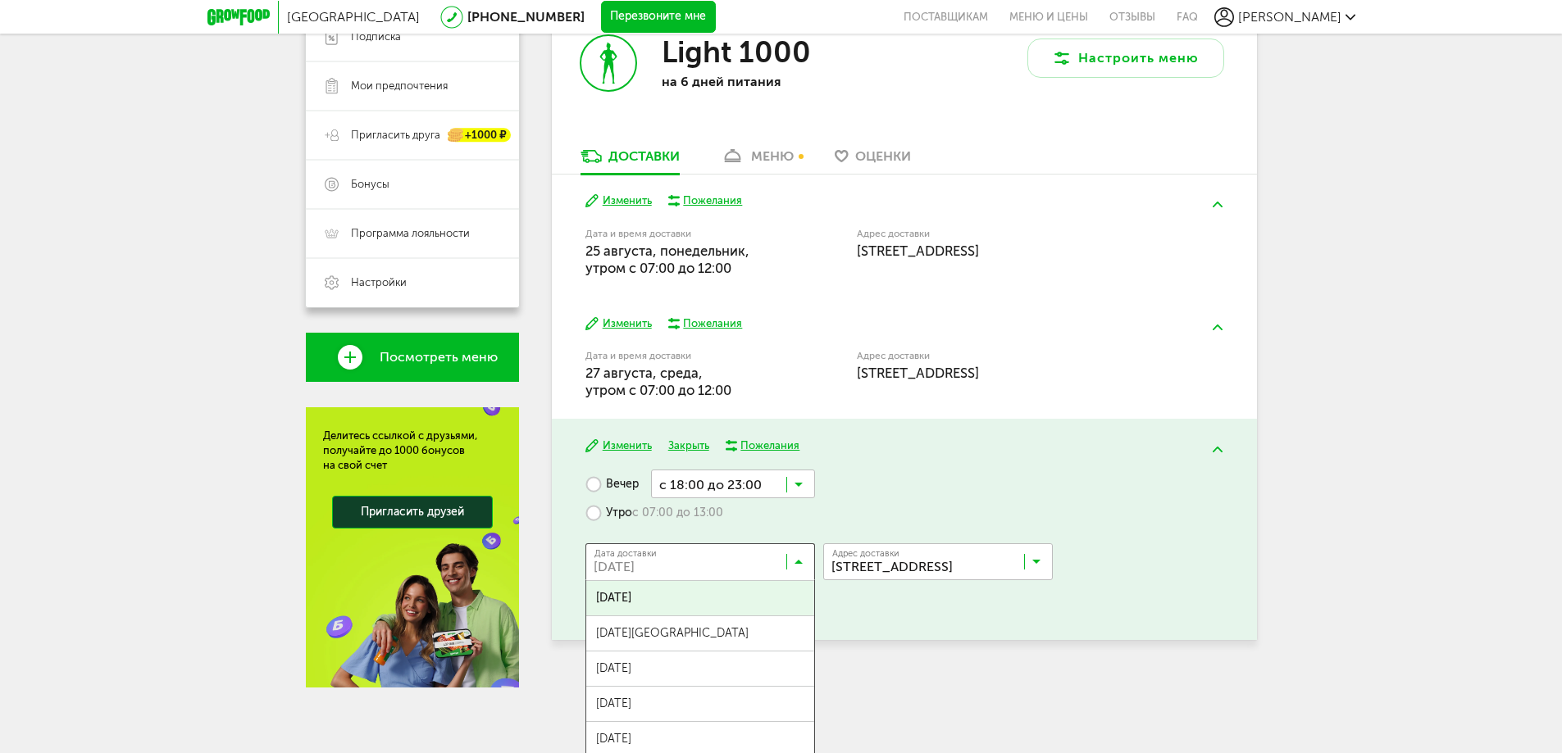
click at [802, 558] on icon at bounding box center [798, 566] width 8 height 16
click at [710, 626] on span "[DATE][GEOGRAPHIC_DATA]" at bounding box center [700, 634] width 228 height 34
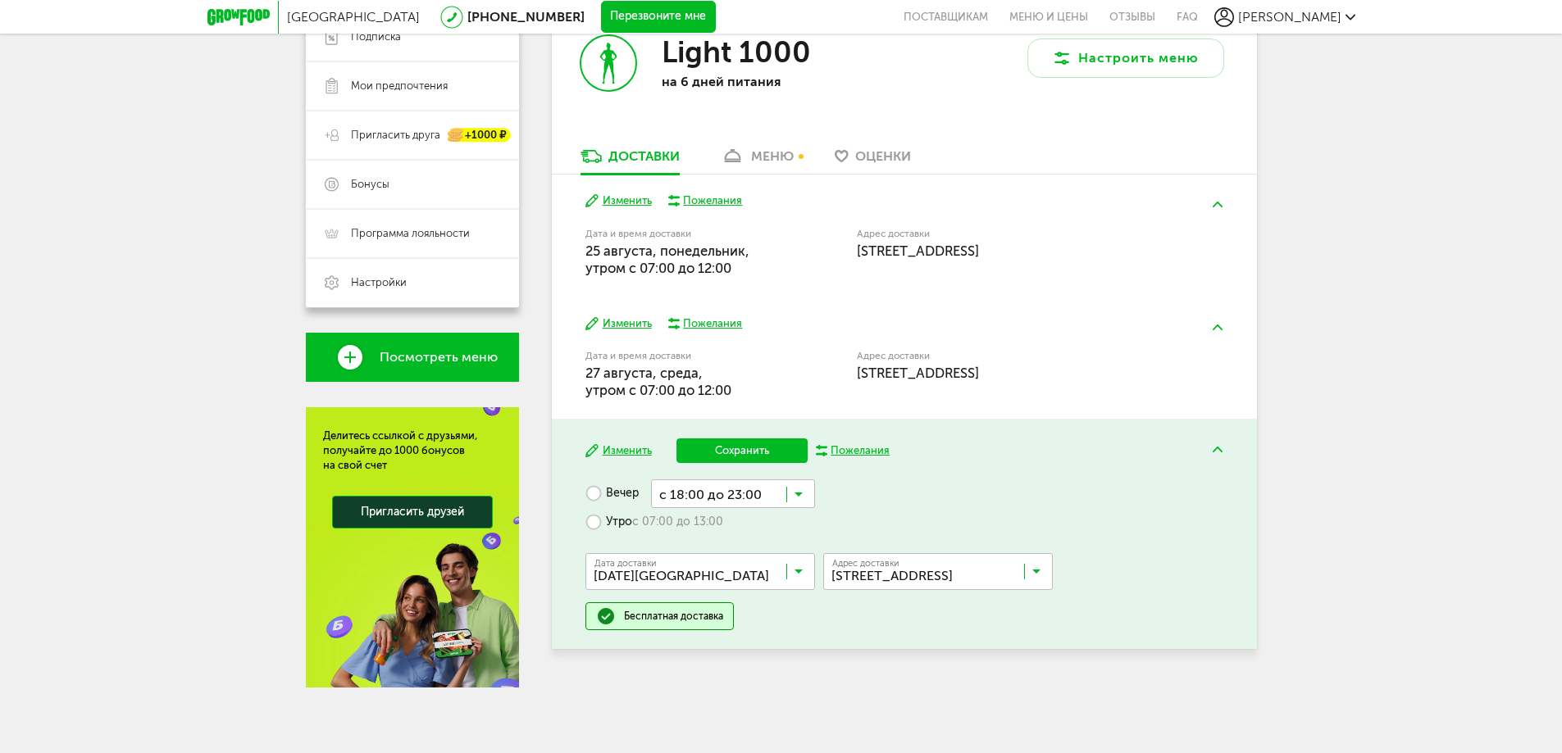
click at [593, 526] on label "Утро с 07:00 до 13:00" at bounding box center [654, 522] width 138 height 29
click at [728, 453] on button "Сохранить" at bounding box center [741, 451] width 131 height 25
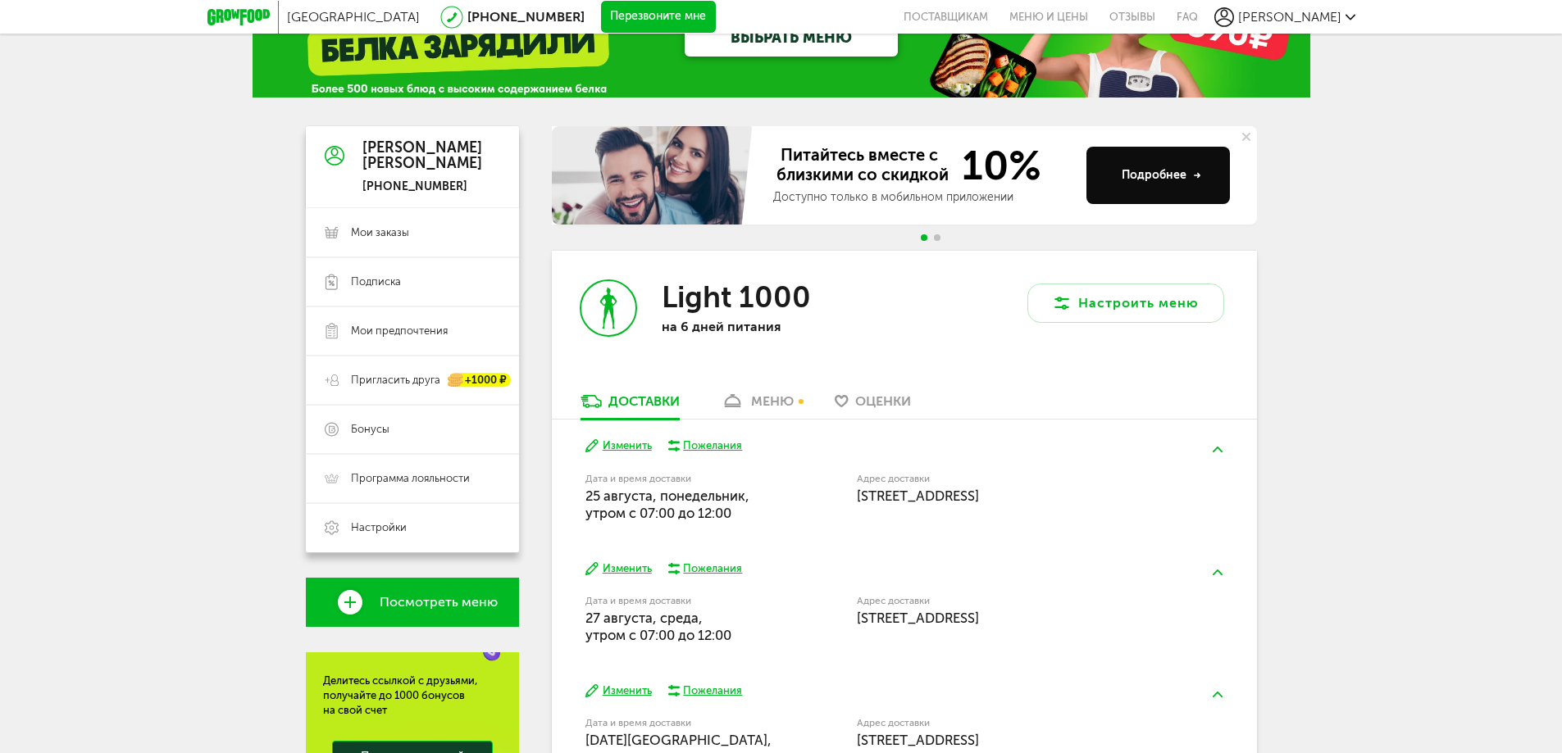
scroll to position [66, 0]
click at [754, 402] on div "меню" at bounding box center [772, 402] width 43 height 16
